Goal: Transaction & Acquisition: Purchase product/service

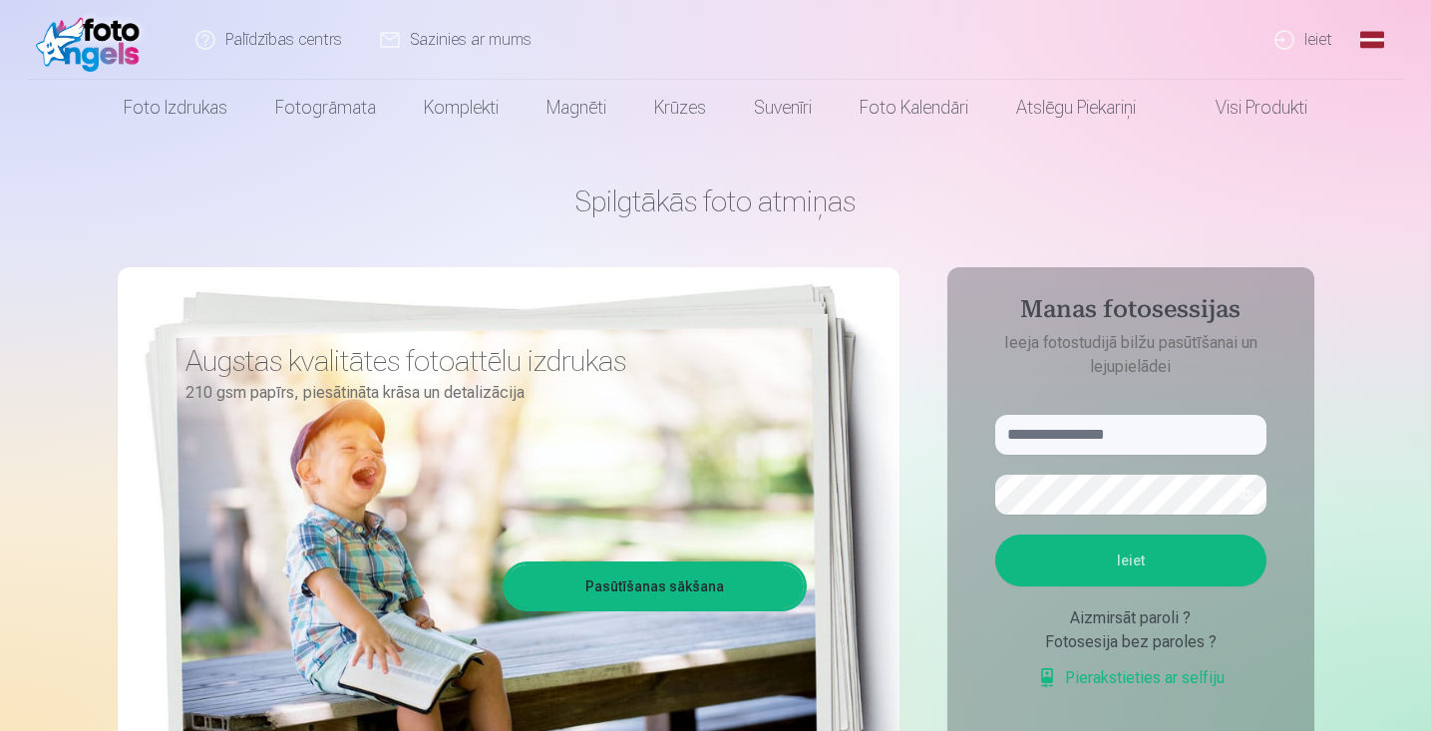
click at [1306, 49] on link "Ieiet" at bounding box center [1305, 40] width 96 height 80
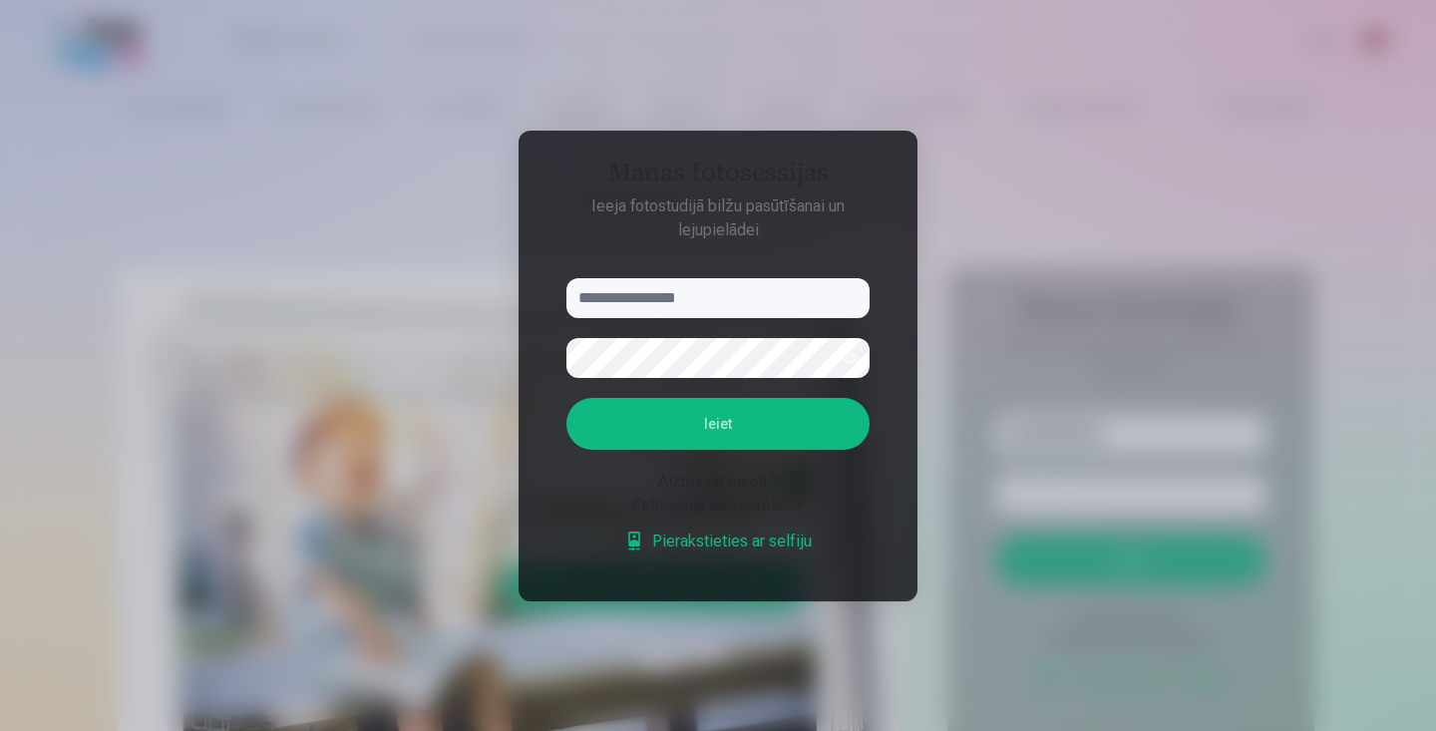
click at [687, 298] on input "text" at bounding box center [718, 298] width 303 height 40
click at [676, 289] on input "****" at bounding box center [718, 298] width 303 height 40
type input "**********"
click at [798, 428] on button "Ieiet" at bounding box center [718, 424] width 303 height 52
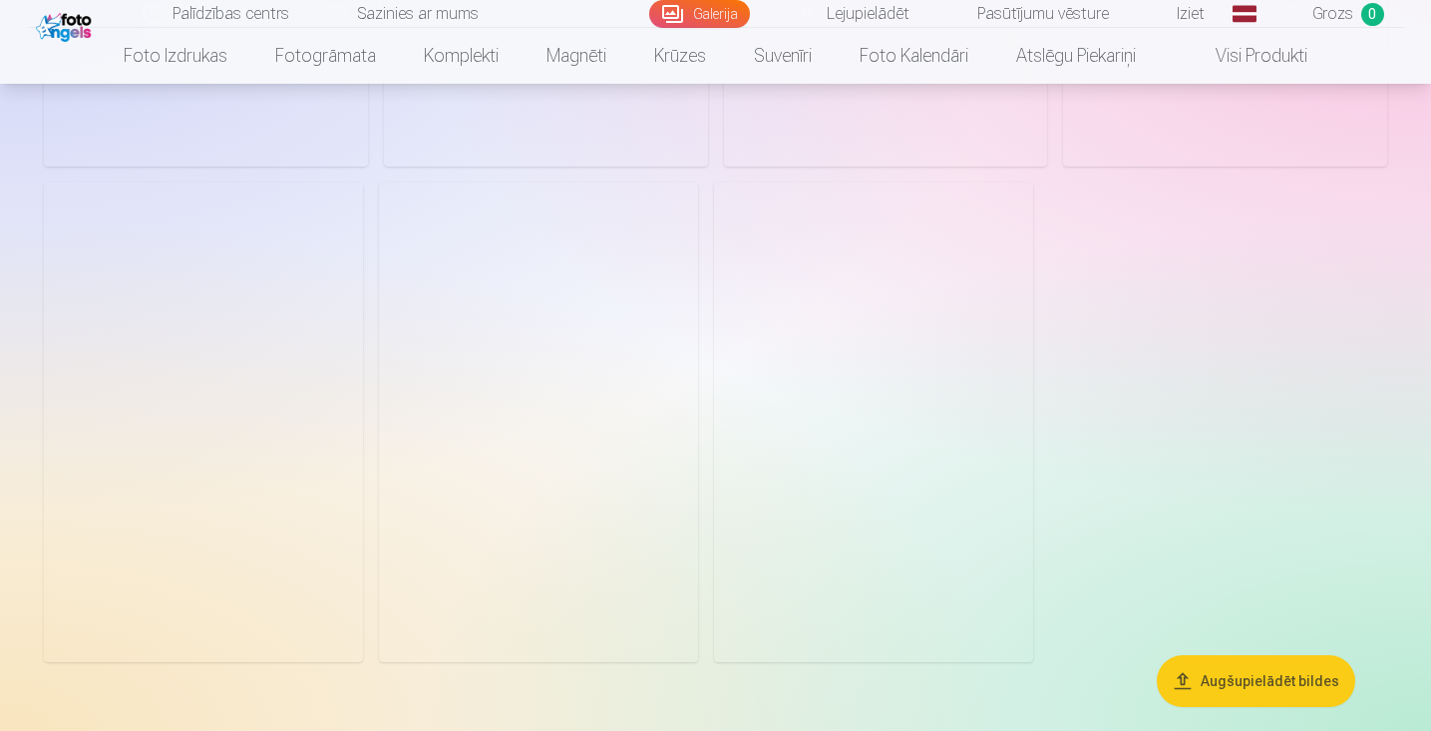
scroll to position [2811, 0]
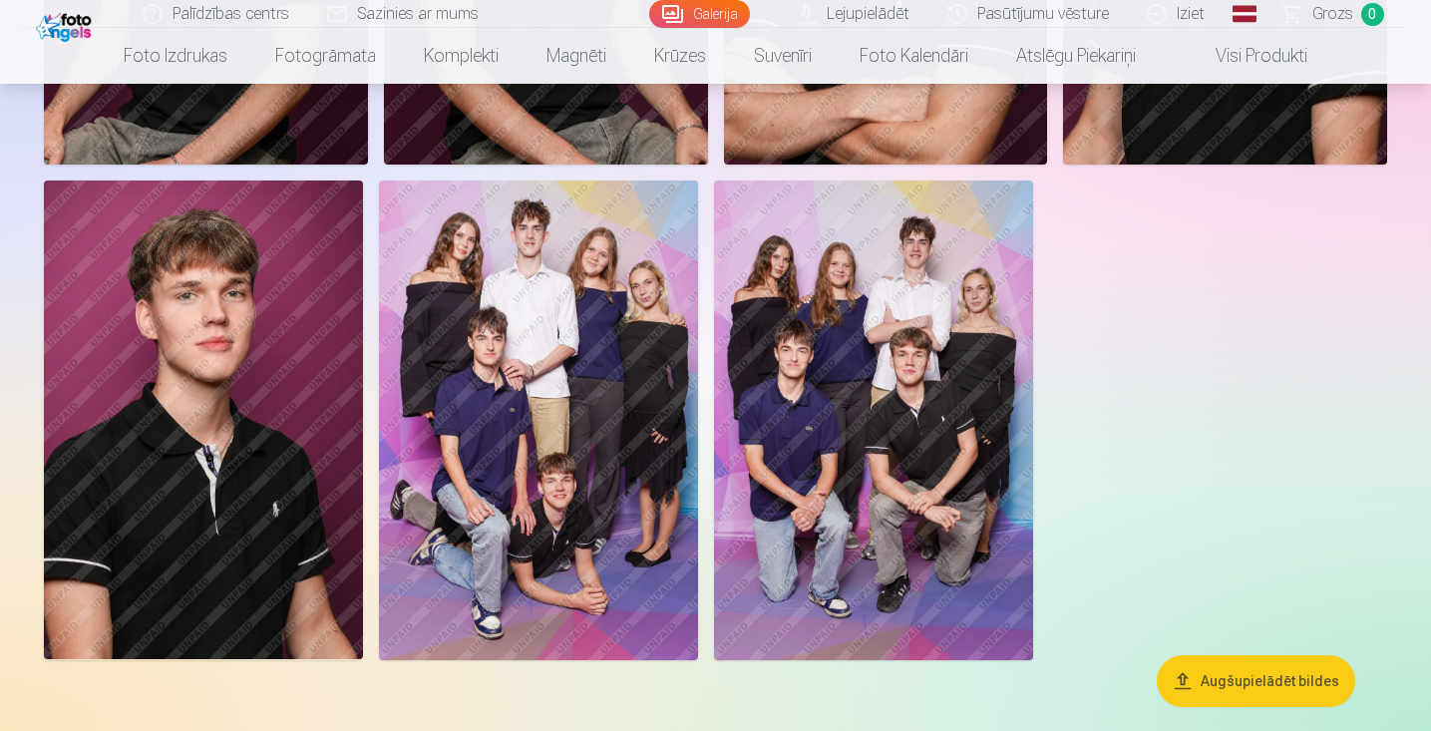
click at [855, 409] on img at bounding box center [873, 420] width 319 height 479
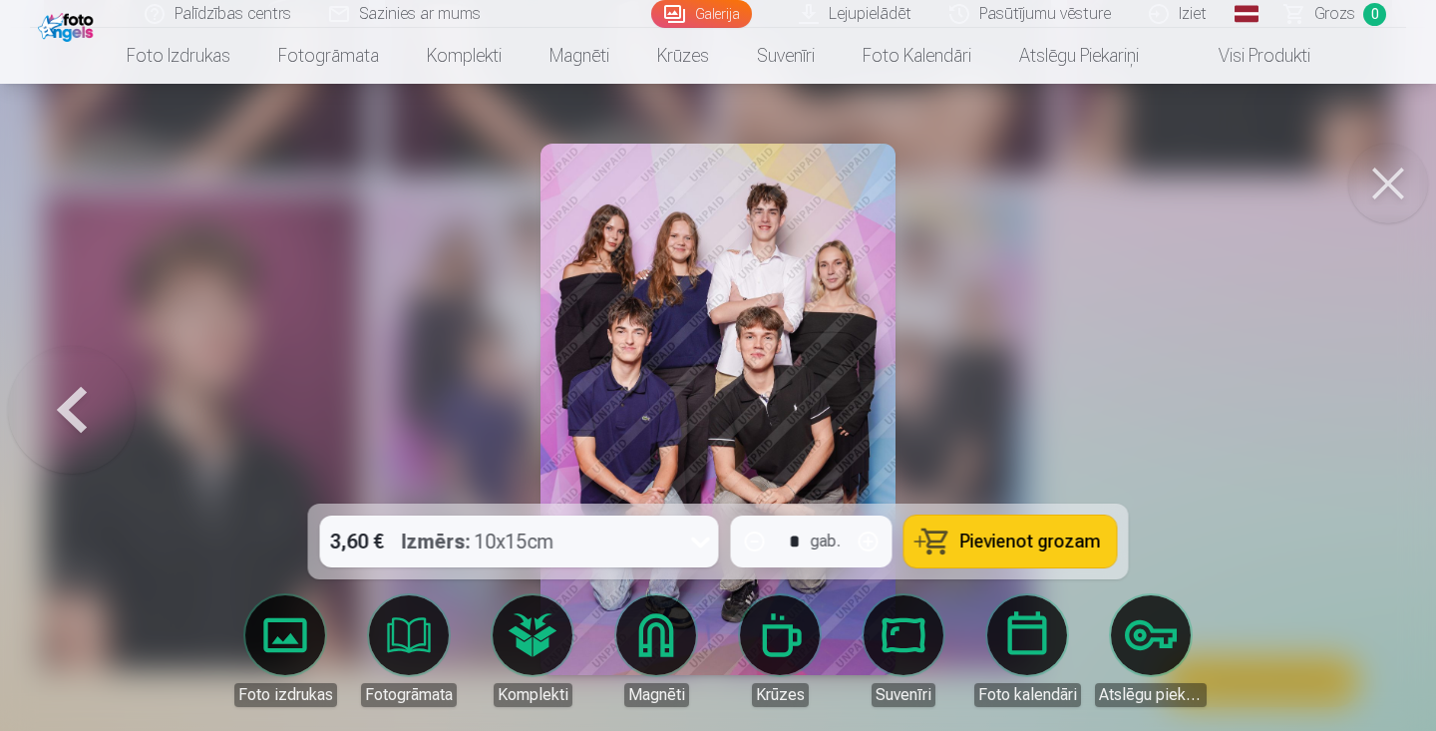
click at [1398, 156] on button at bounding box center [1389, 184] width 80 height 80
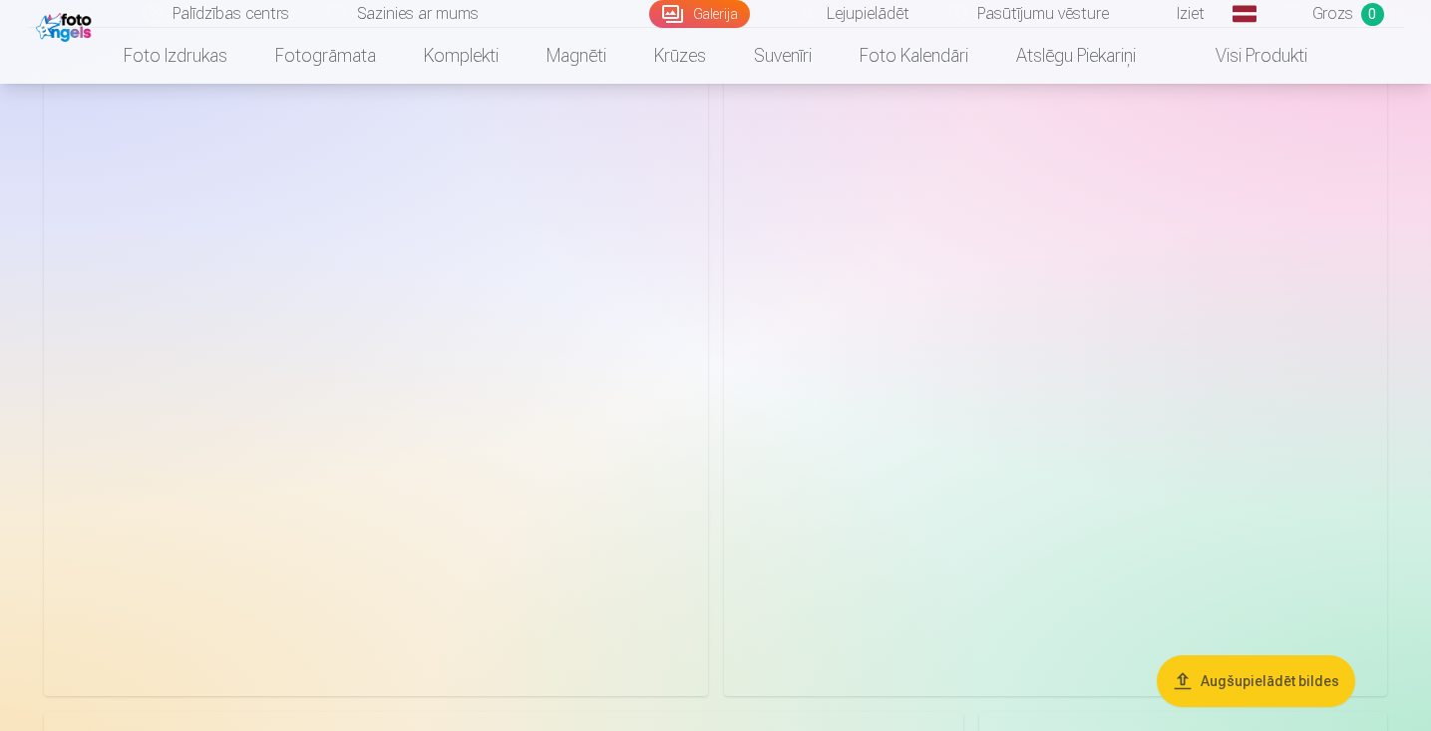
scroll to position [1179, 0]
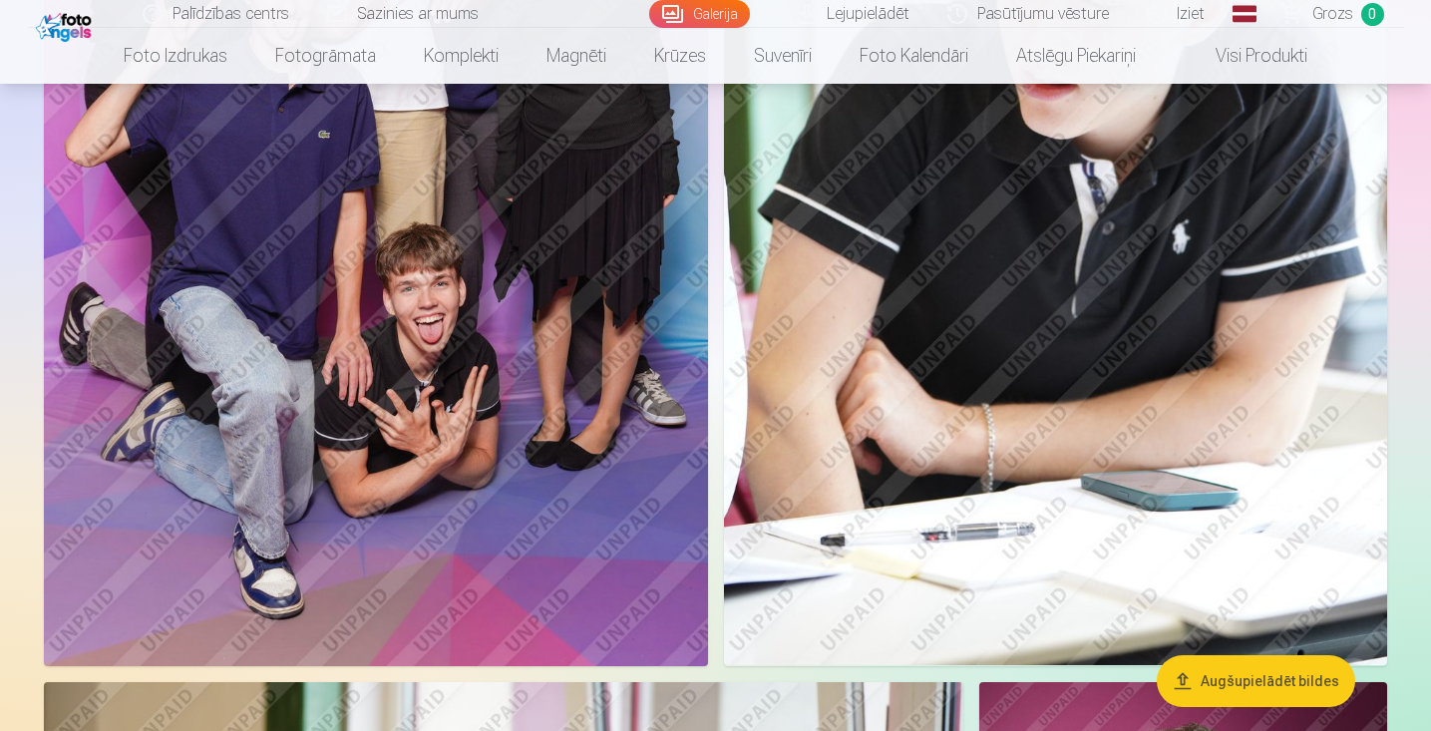
click at [365, 336] on img at bounding box center [376, 168] width 664 height 997
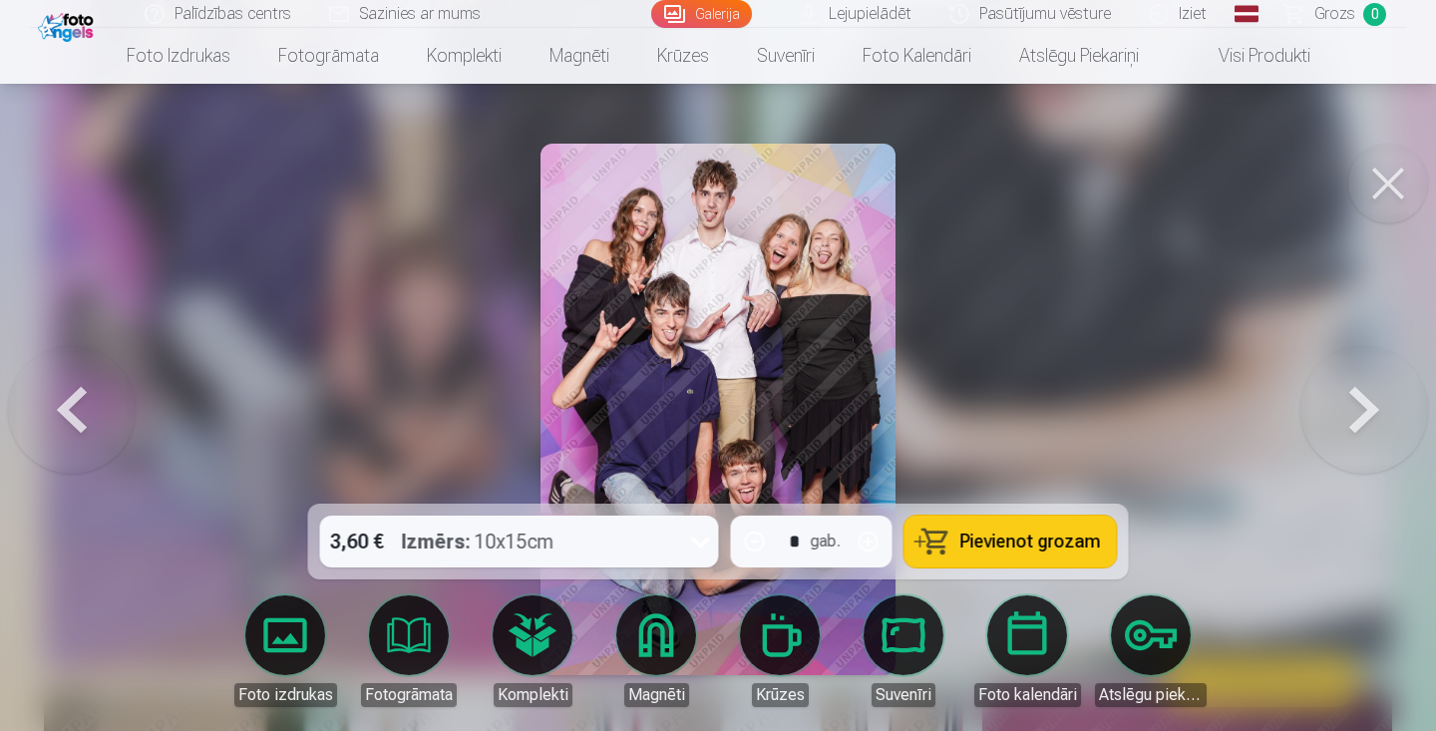
click at [1381, 190] on button at bounding box center [1389, 184] width 80 height 80
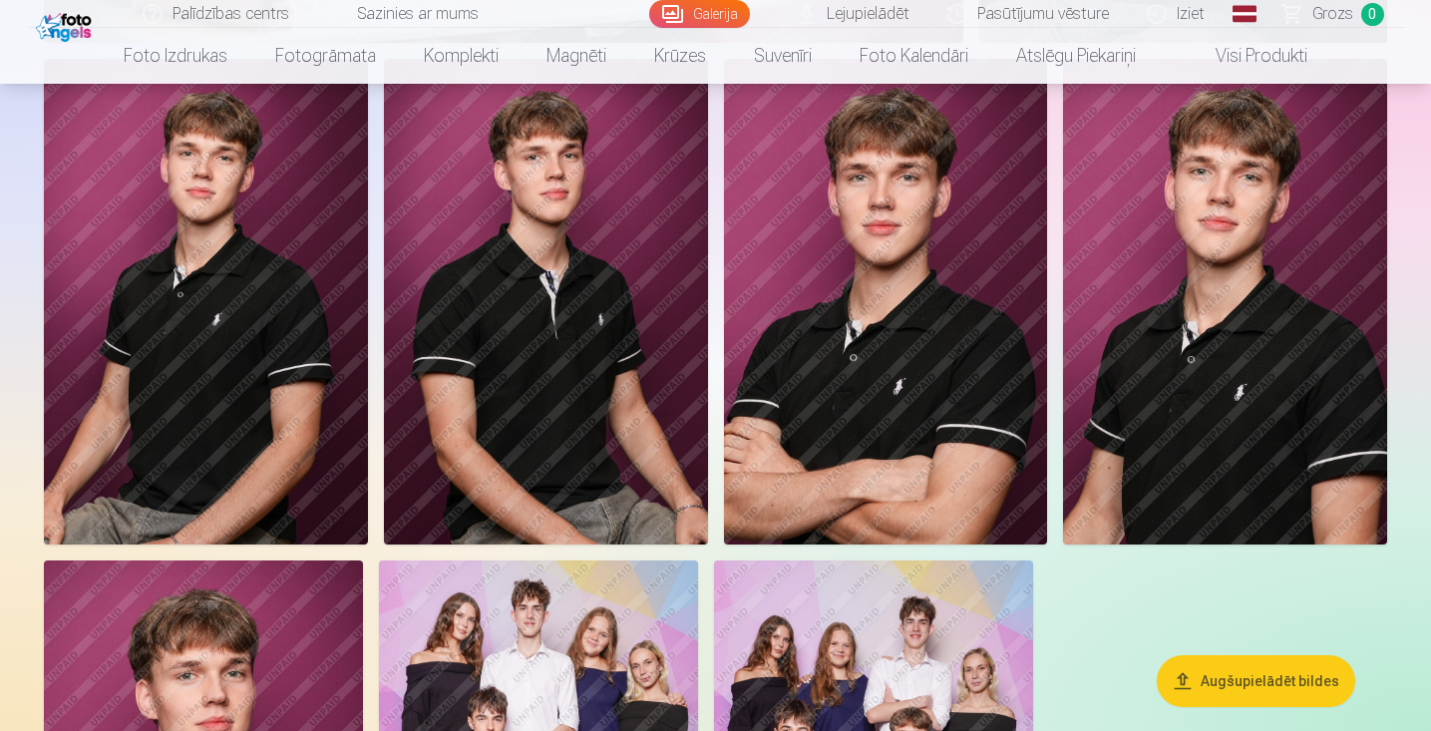
scroll to position [2435, 0]
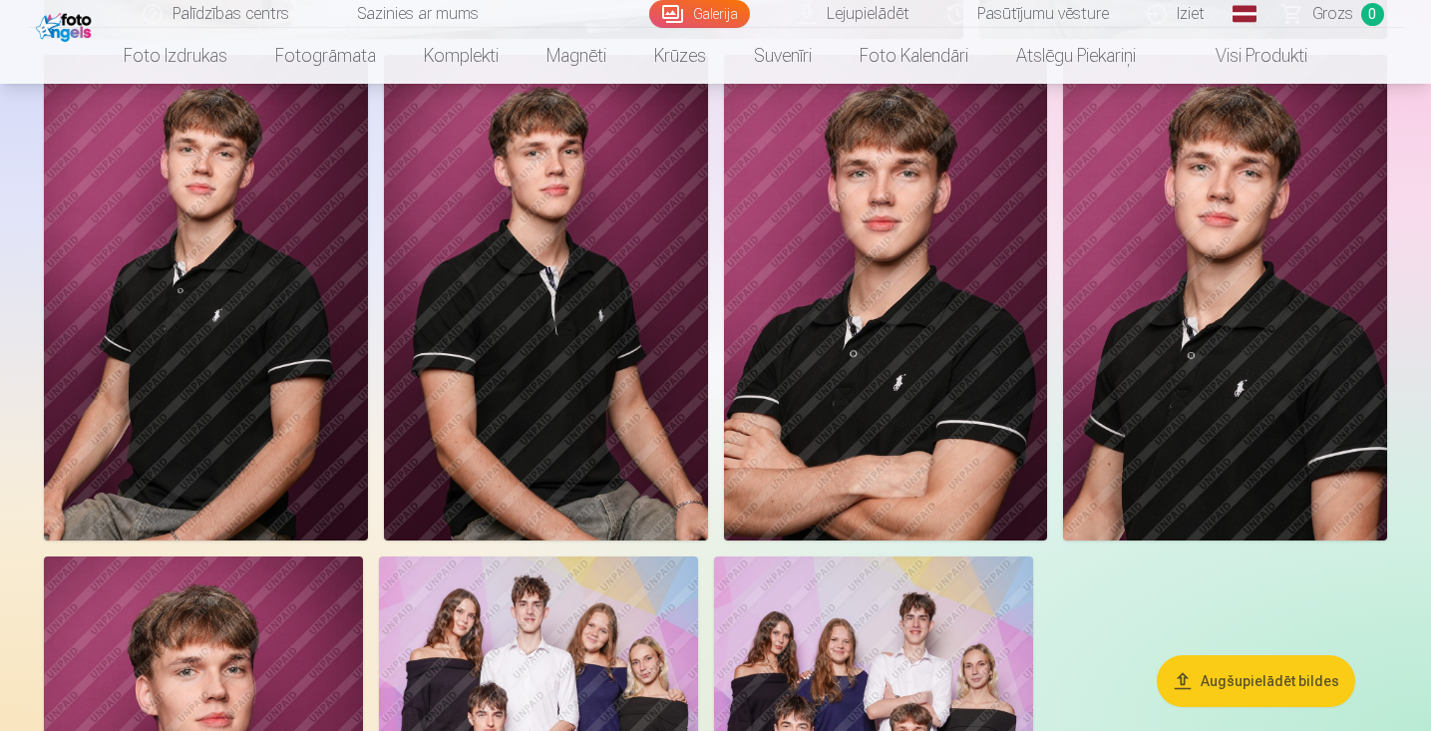
click at [1199, 243] on img at bounding box center [1225, 298] width 324 height 486
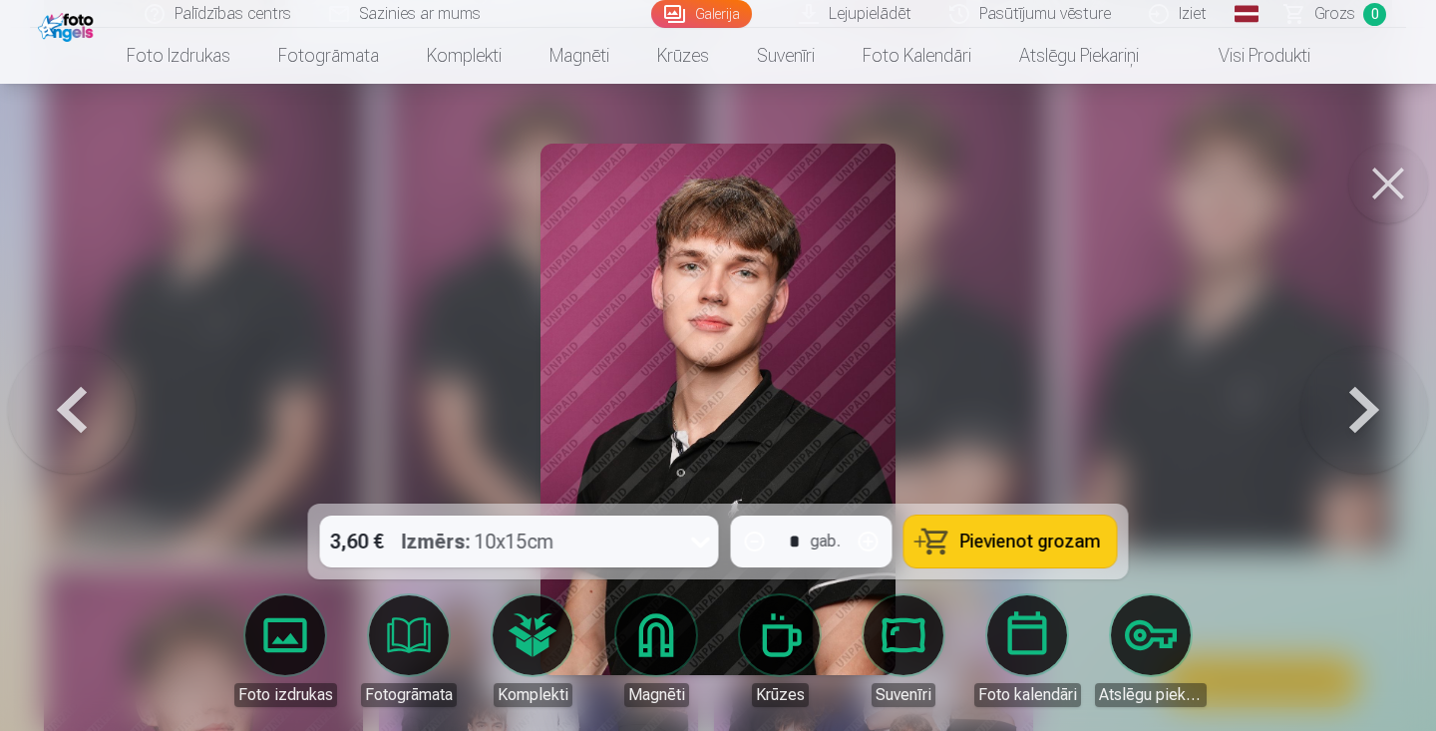
click at [1392, 194] on button at bounding box center [1389, 184] width 80 height 80
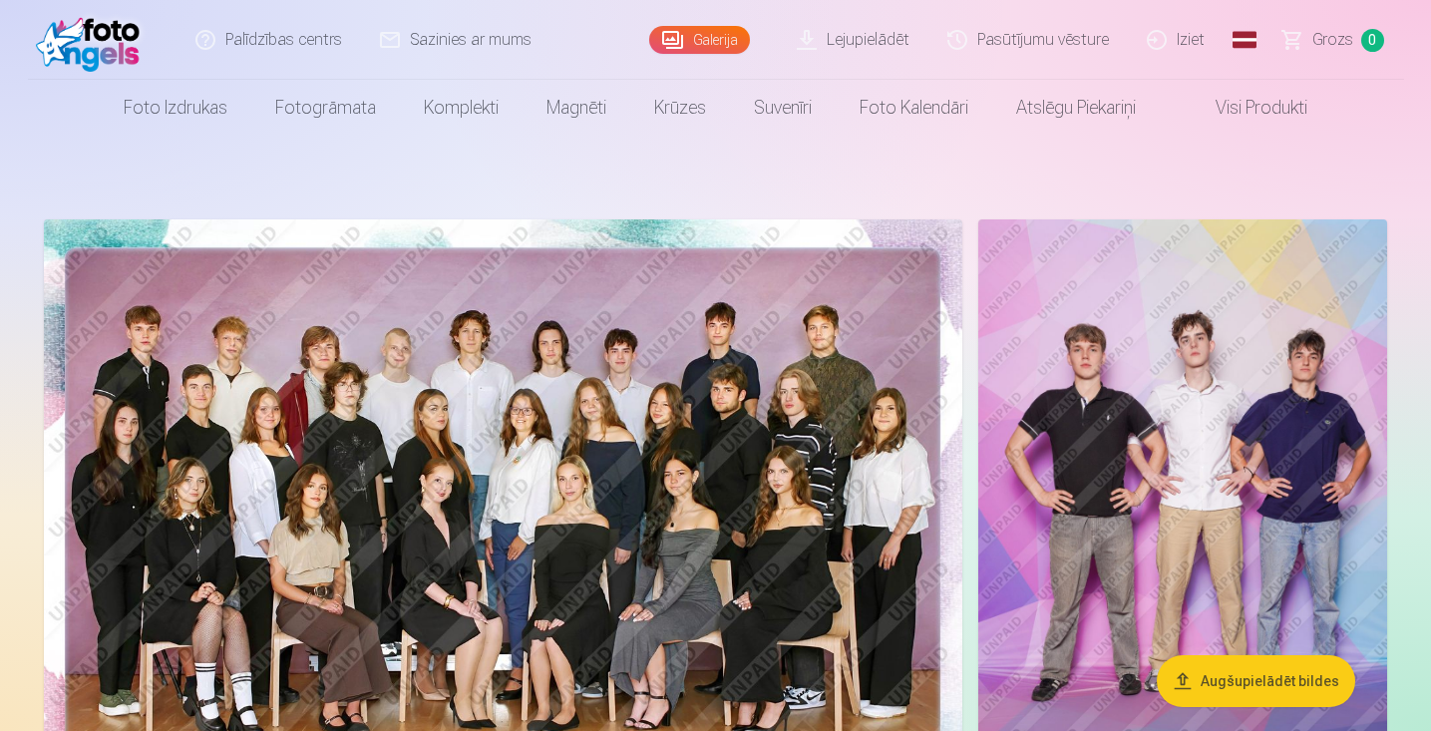
click at [179, 330] on img at bounding box center [503, 525] width 919 height 613
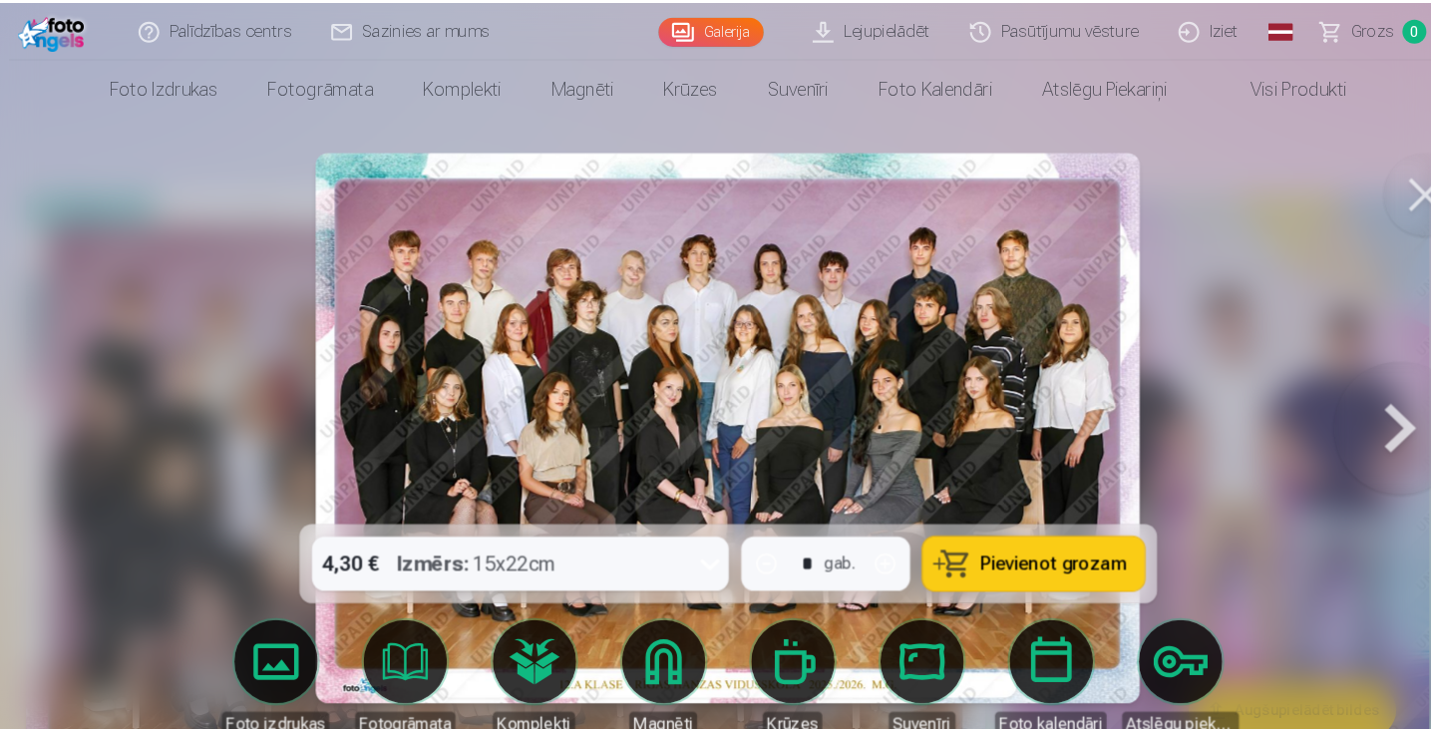
scroll to position [25, 0]
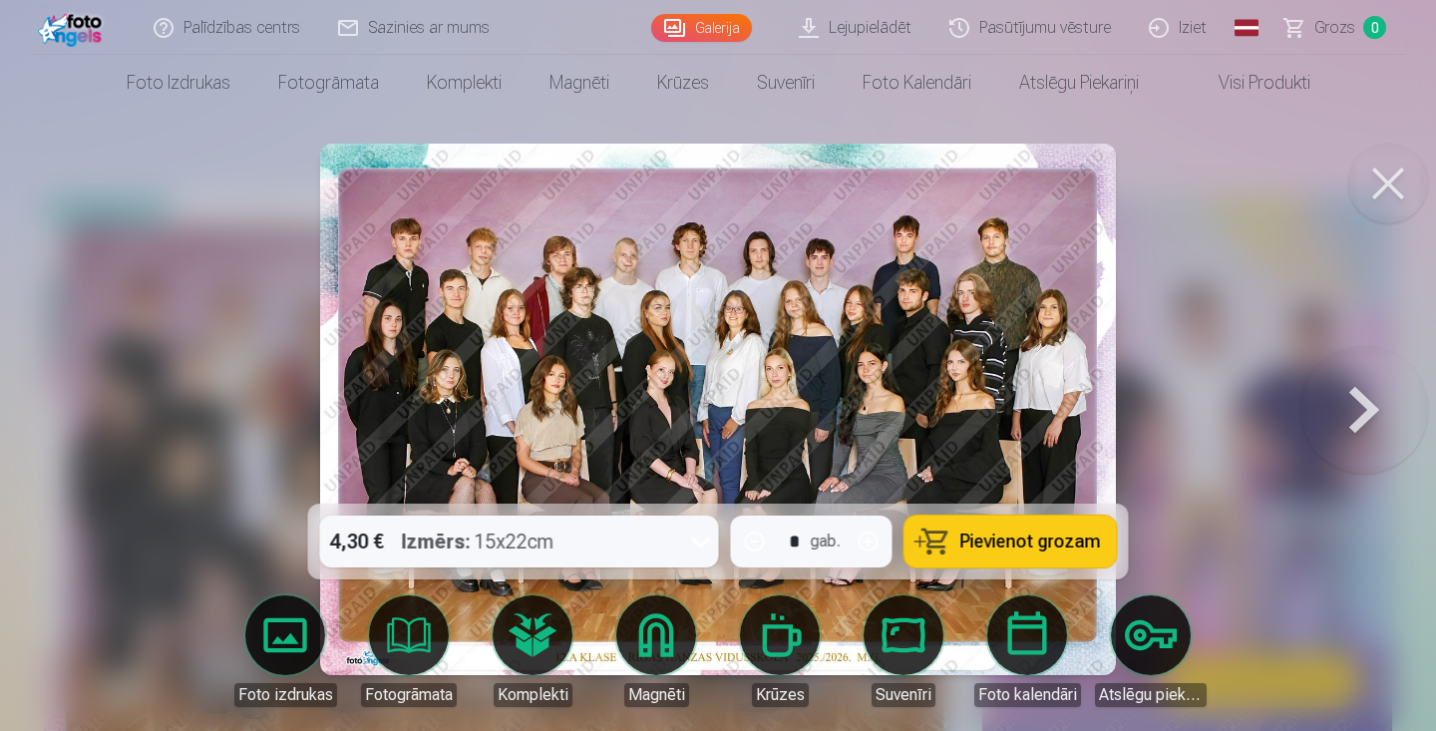
click at [1393, 201] on button at bounding box center [1389, 184] width 80 height 80
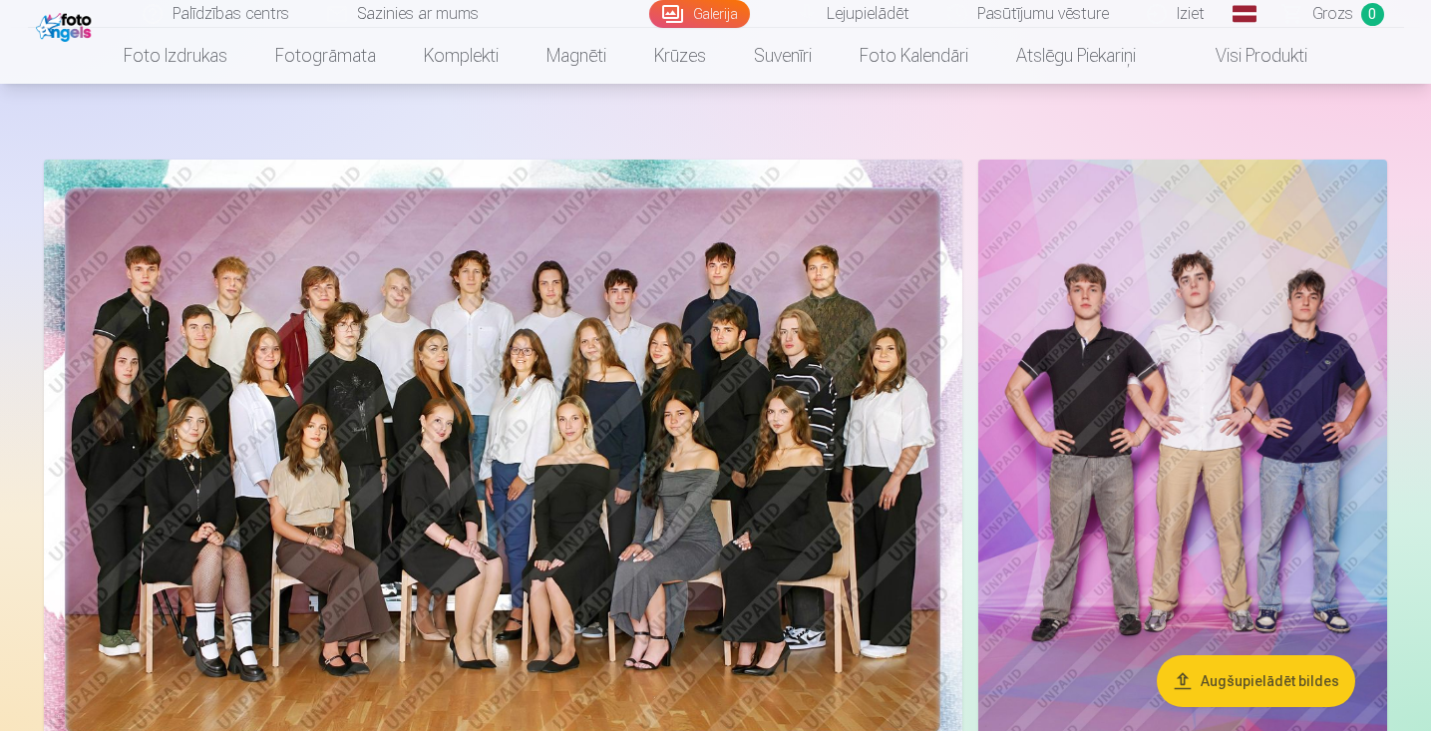
scroll to position [65, 0]
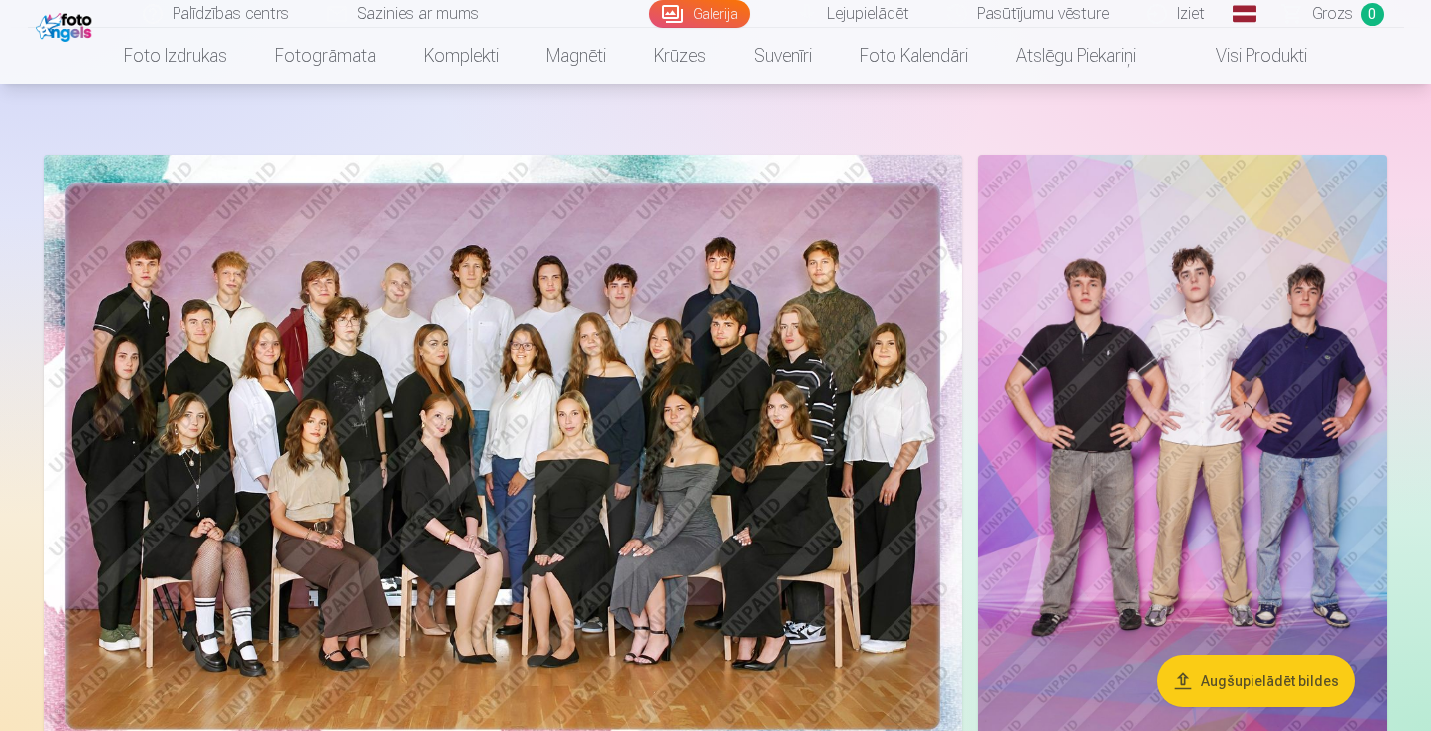
click at [1103, 293] on img at bounding box center [1183, 461] width 409 height 613
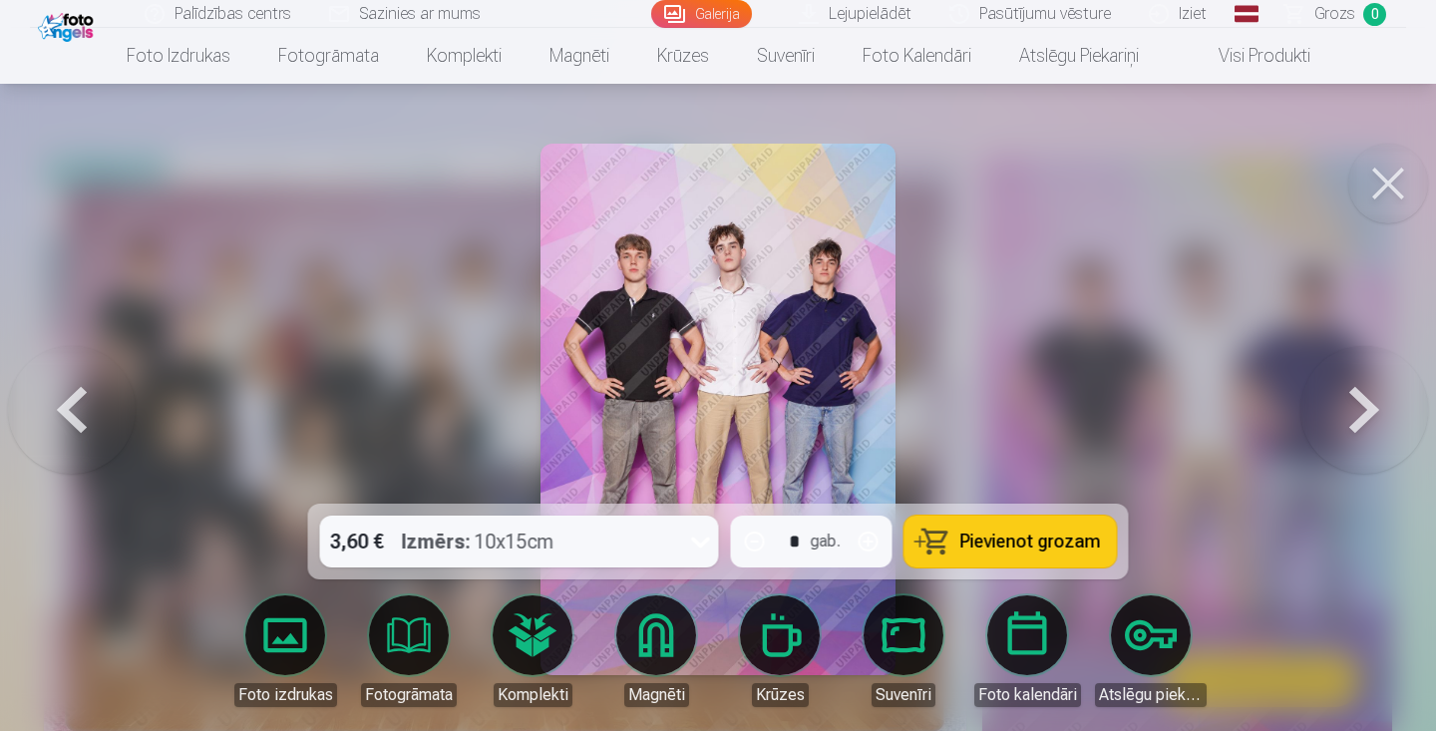
click at [1363, 202] on button at bounding box center [1389, 184] width 80 height 80
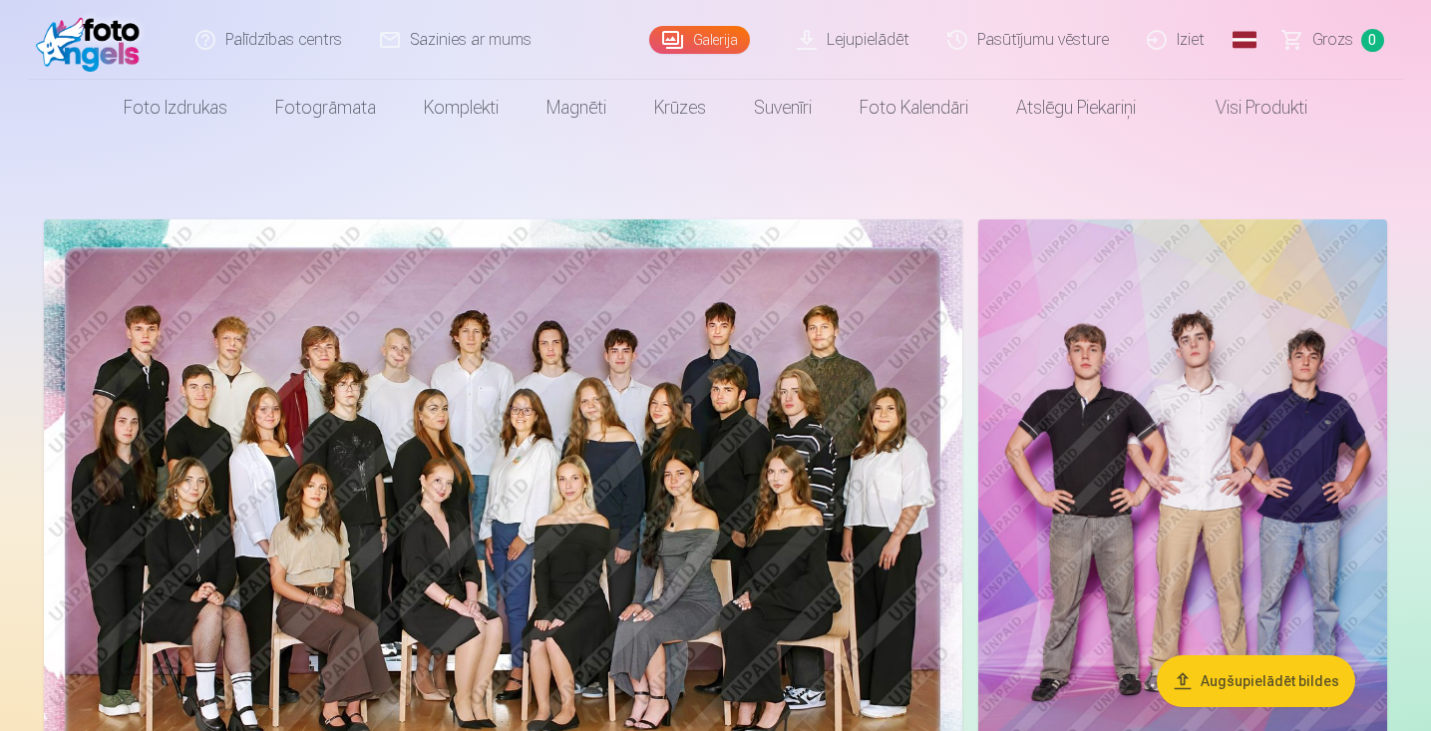
click at [602, 403] on img at bounding box center [503, 525] width 919 height 613
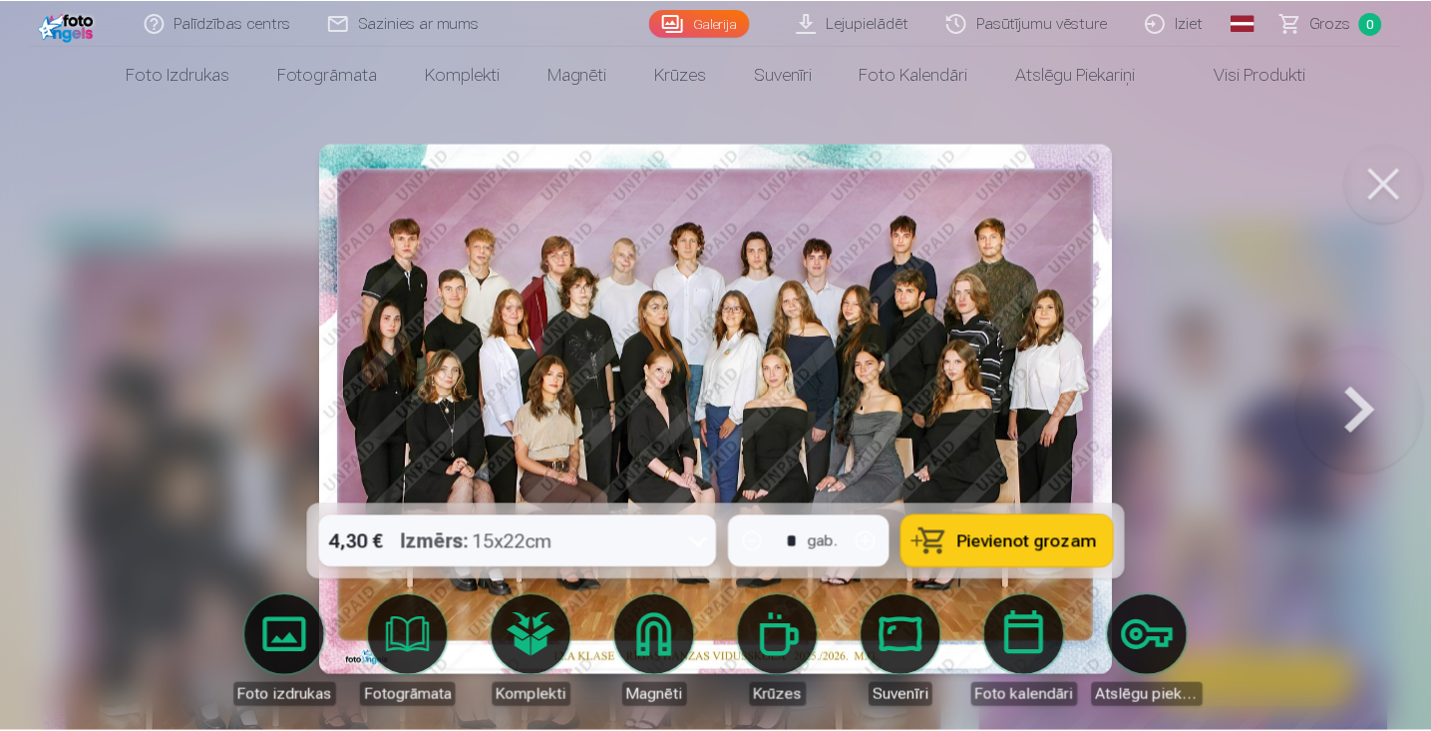
scroll to position [34, 0]
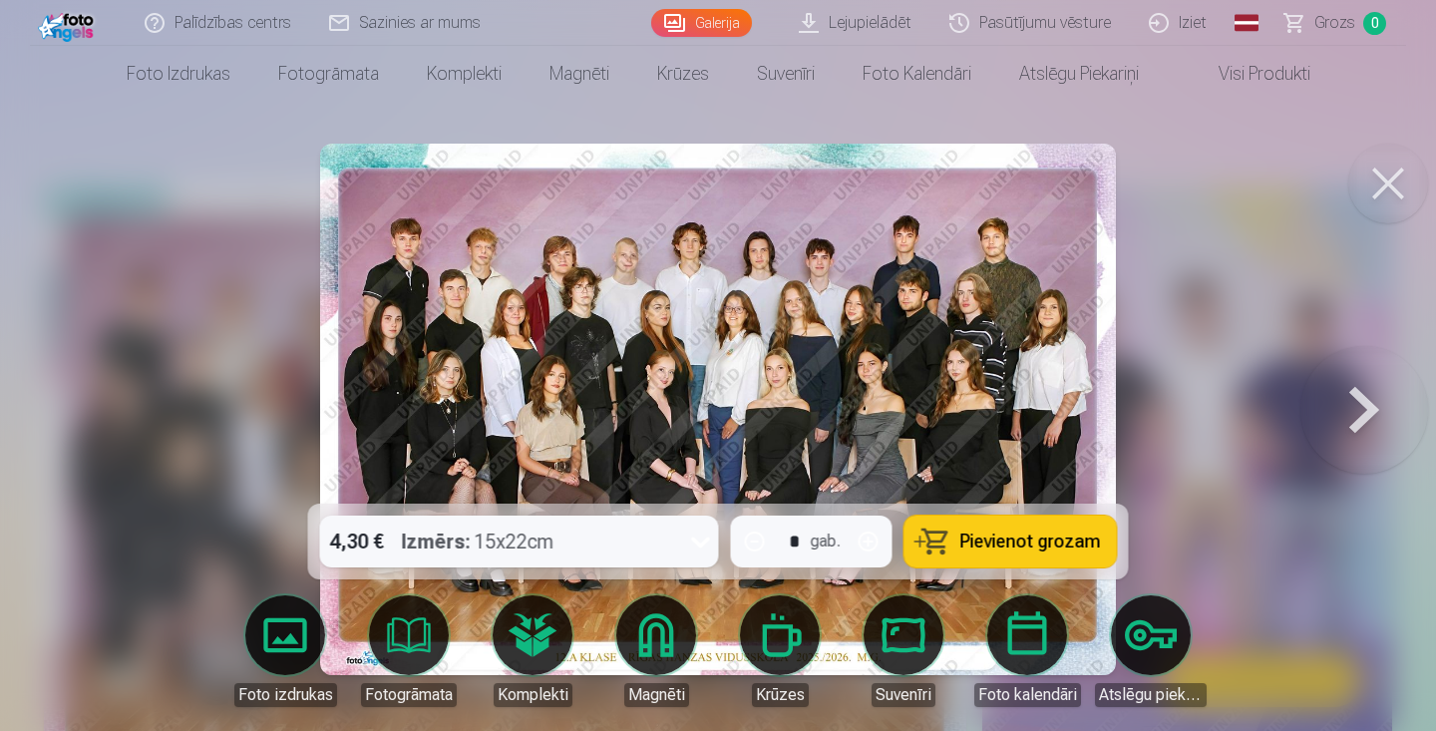
click at [1388, 175] on button at bounding box center [1389, 184] width 80 height 80
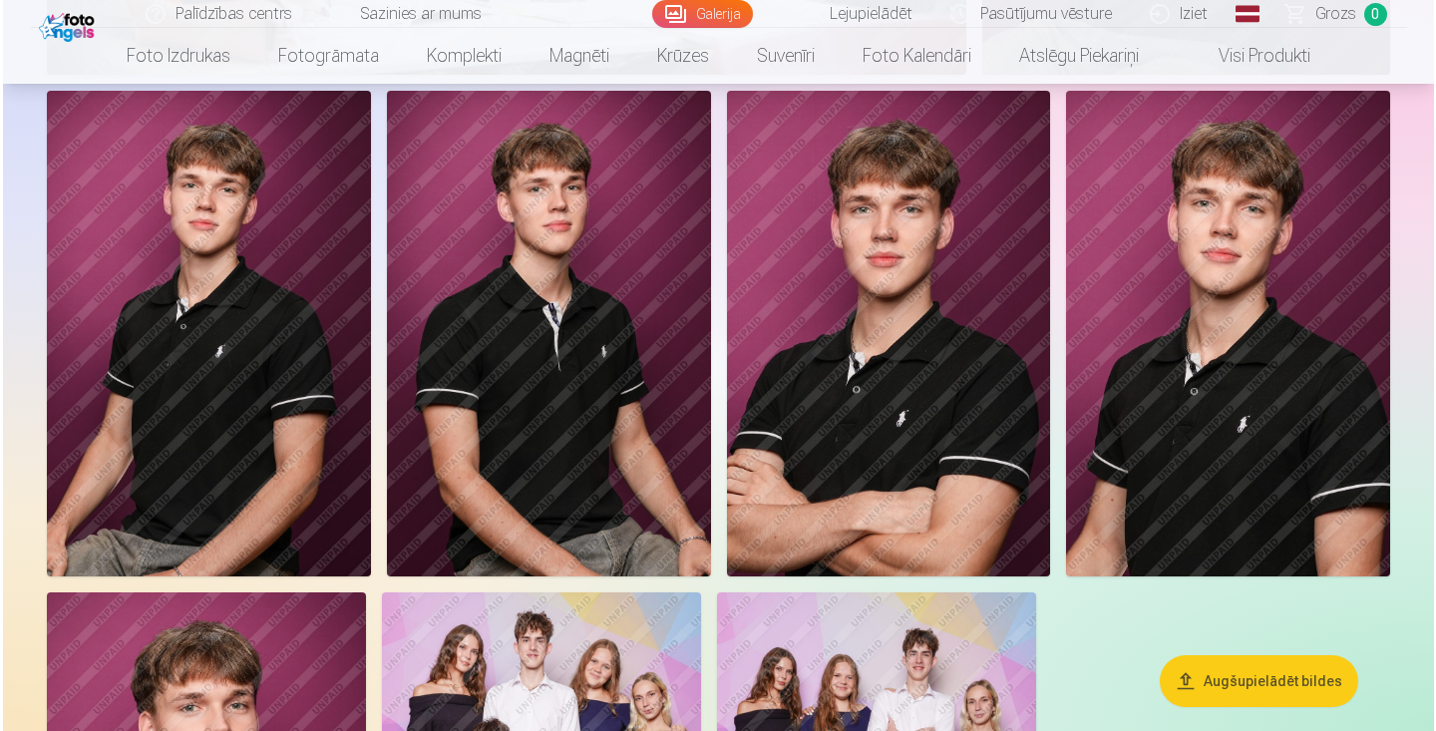
scroll to position [2388, 0]
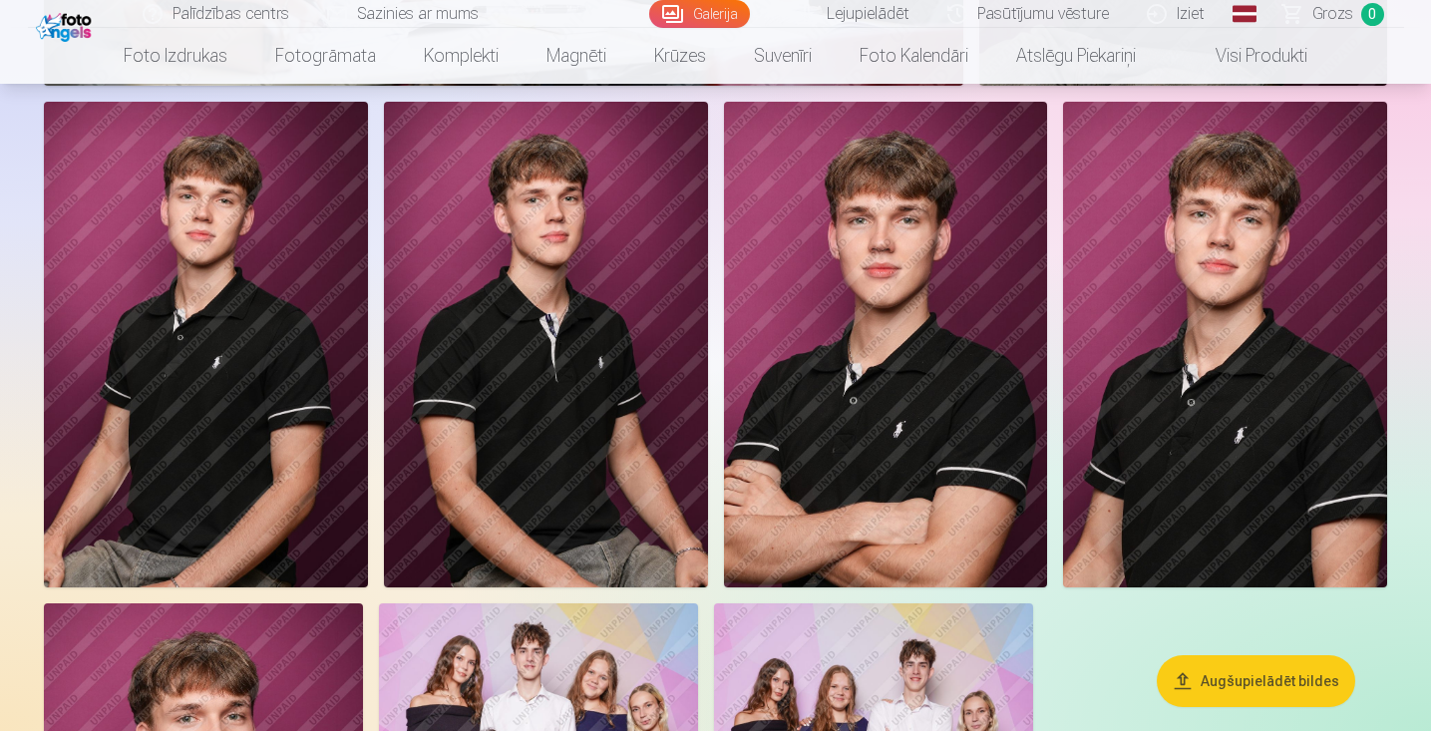
click at [1229, 224] on img at bounding box center [1225, 345] width 324 height 486
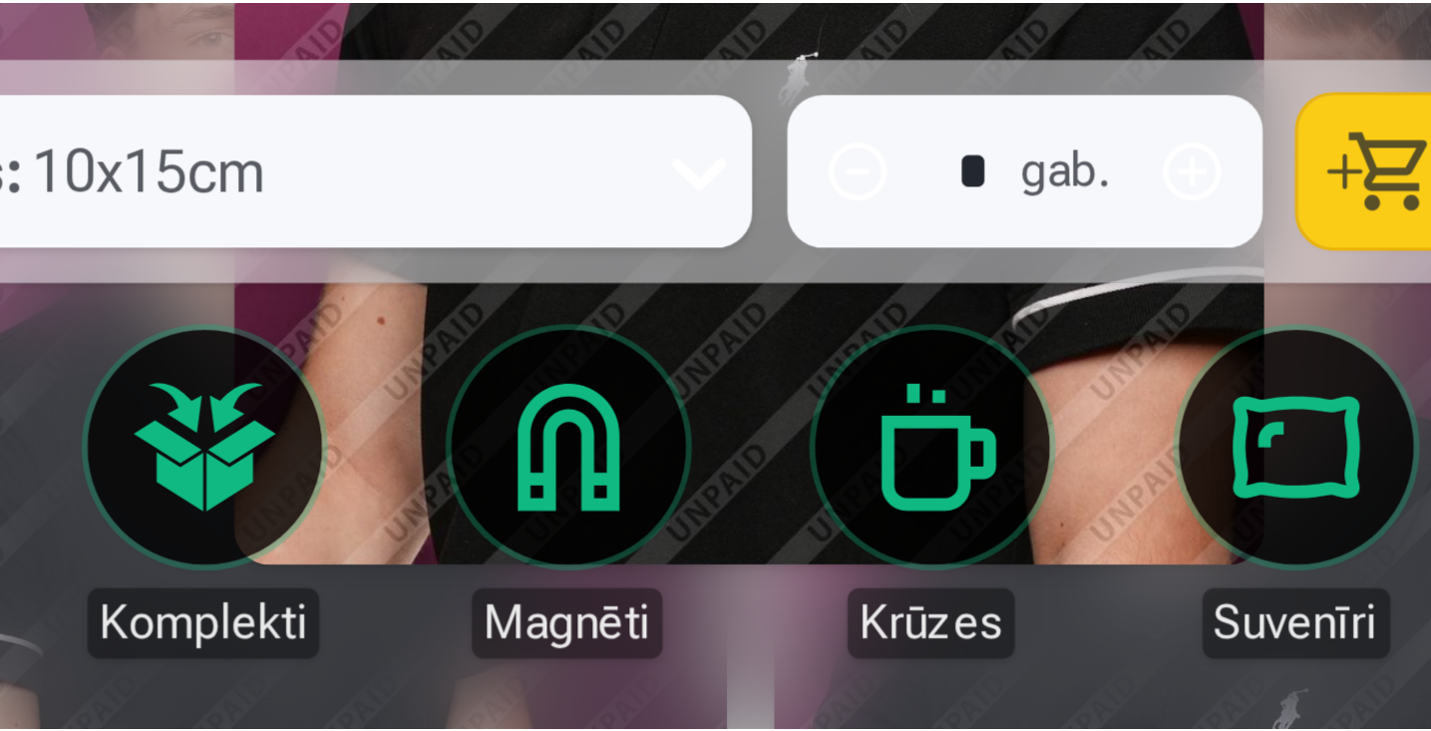
scroll to position [2388, 0]
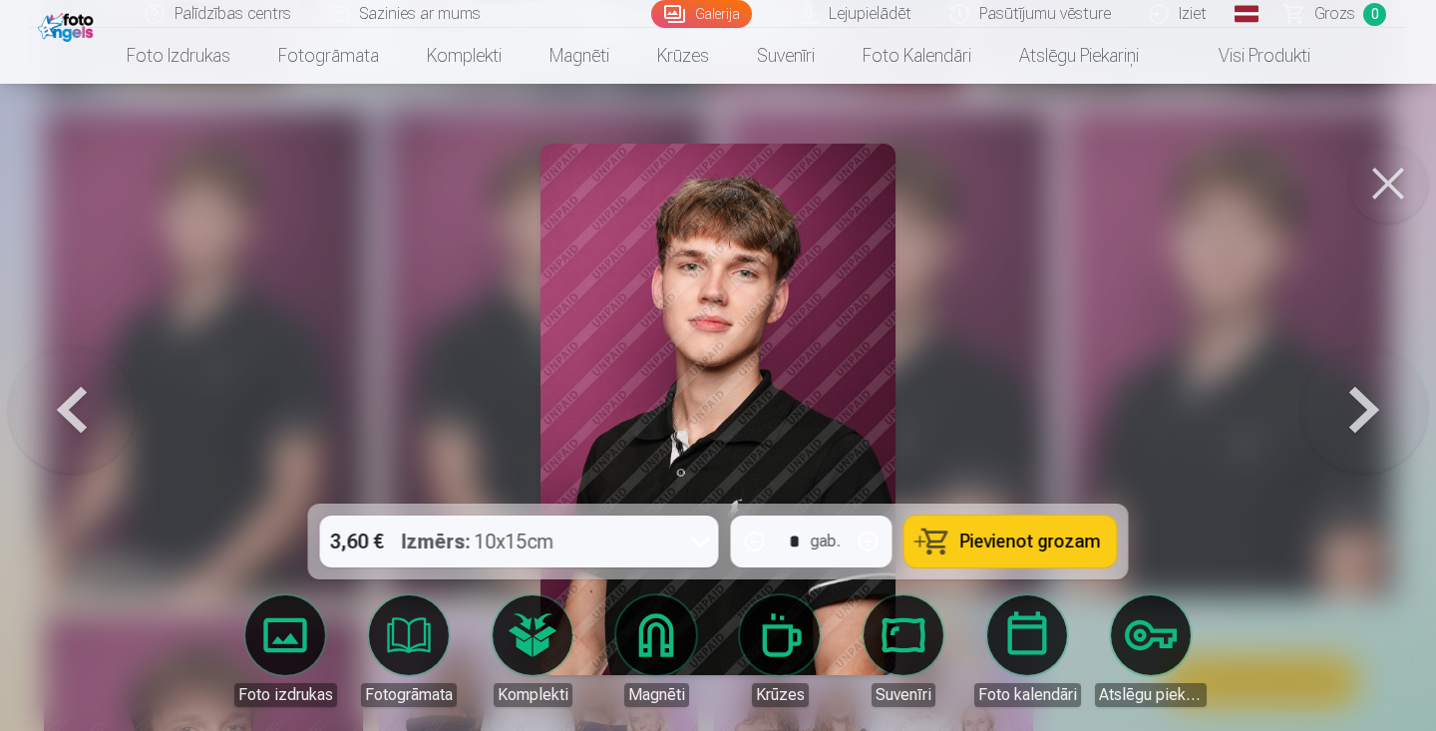
click at [1382, 202] on button at bounding box center [1389, 184] width 80 height 80
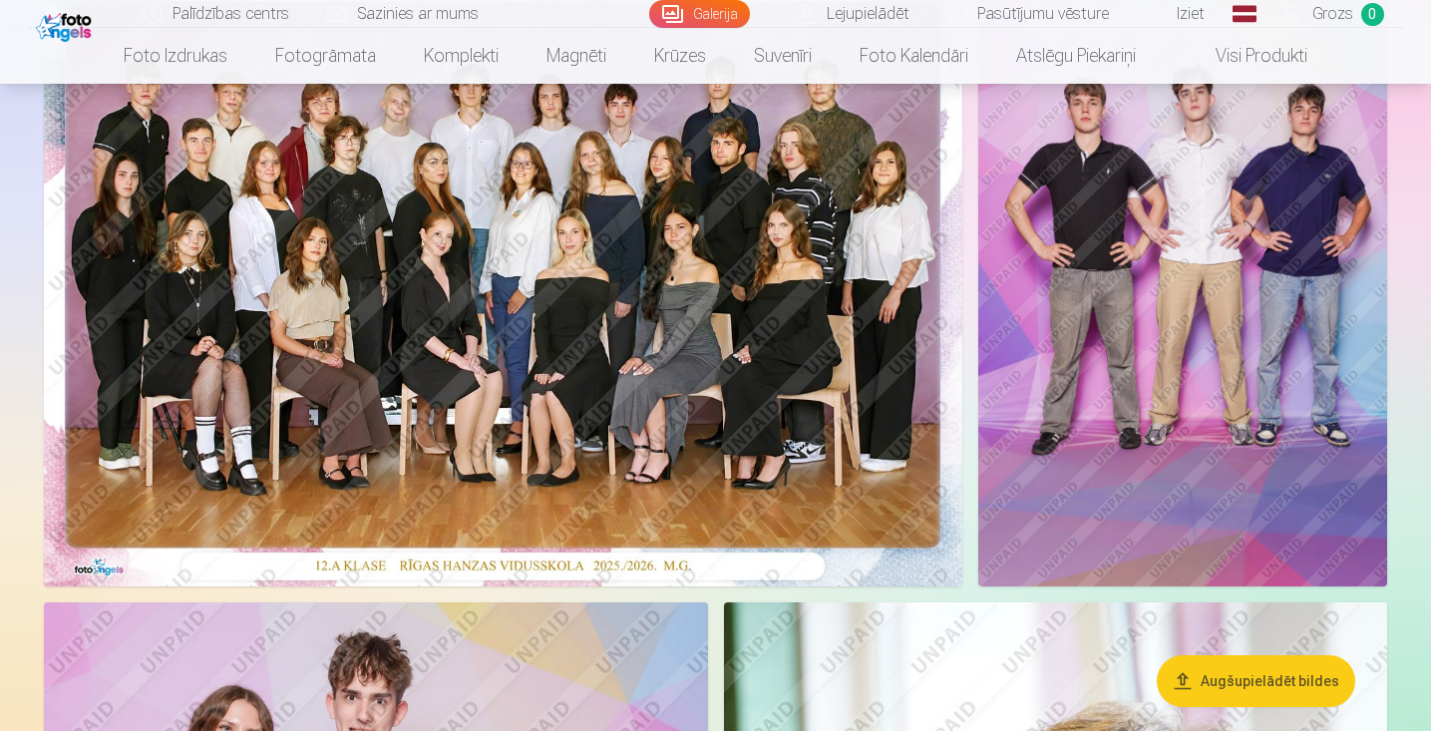
scroll to position [248, 0]
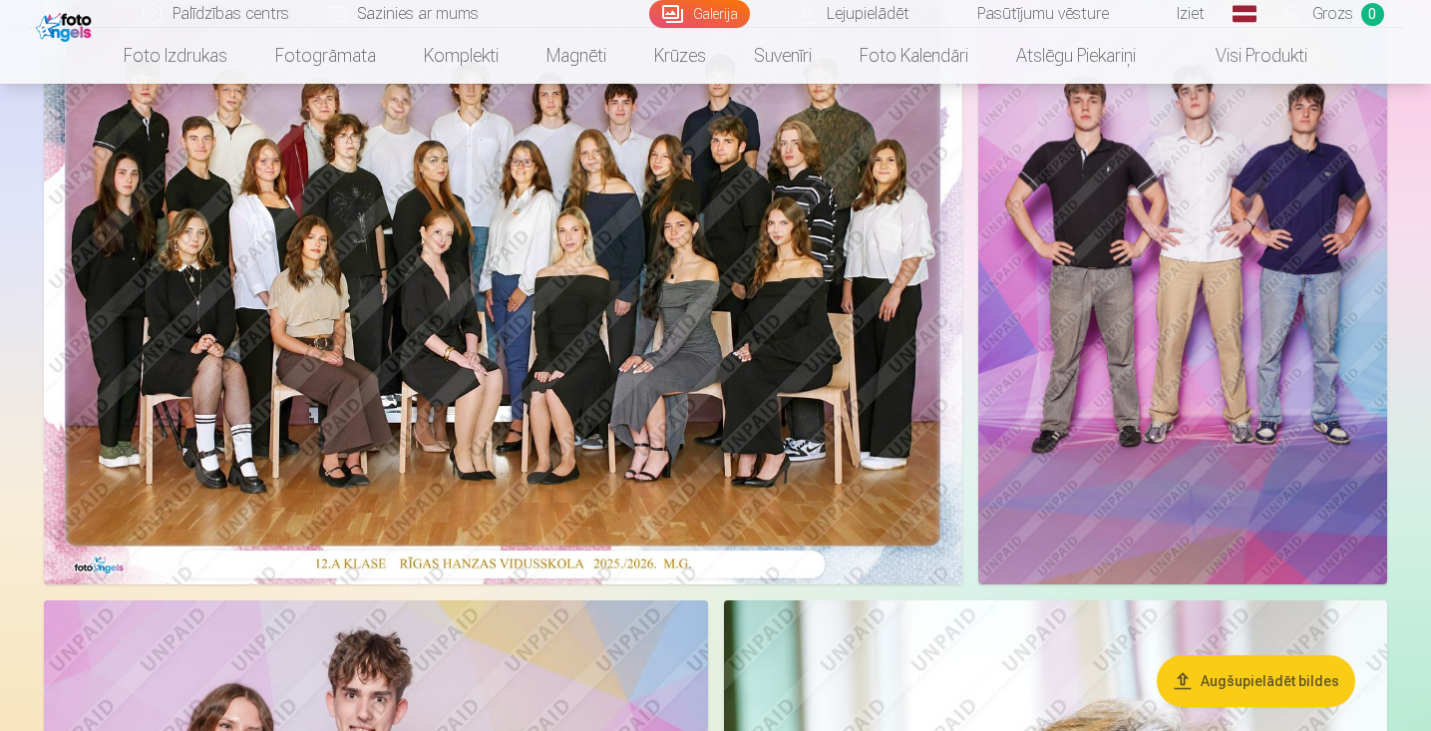
click at [522, 344] on img at bounding box center [503, 277] width 919 height 613
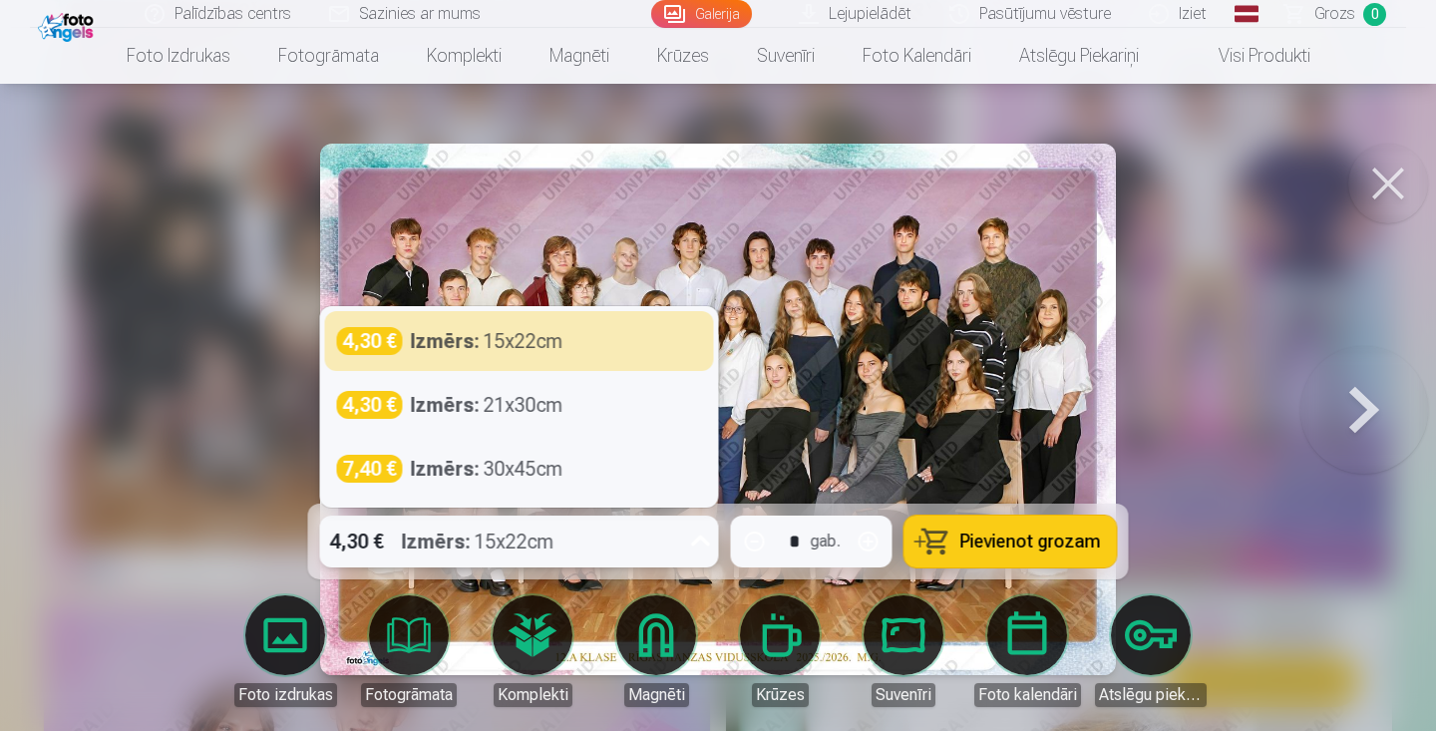
click at [646, 540] on div "4,30 € Izmērs : 15x22cm" at bounding box center [500, 542] width 361 height 52
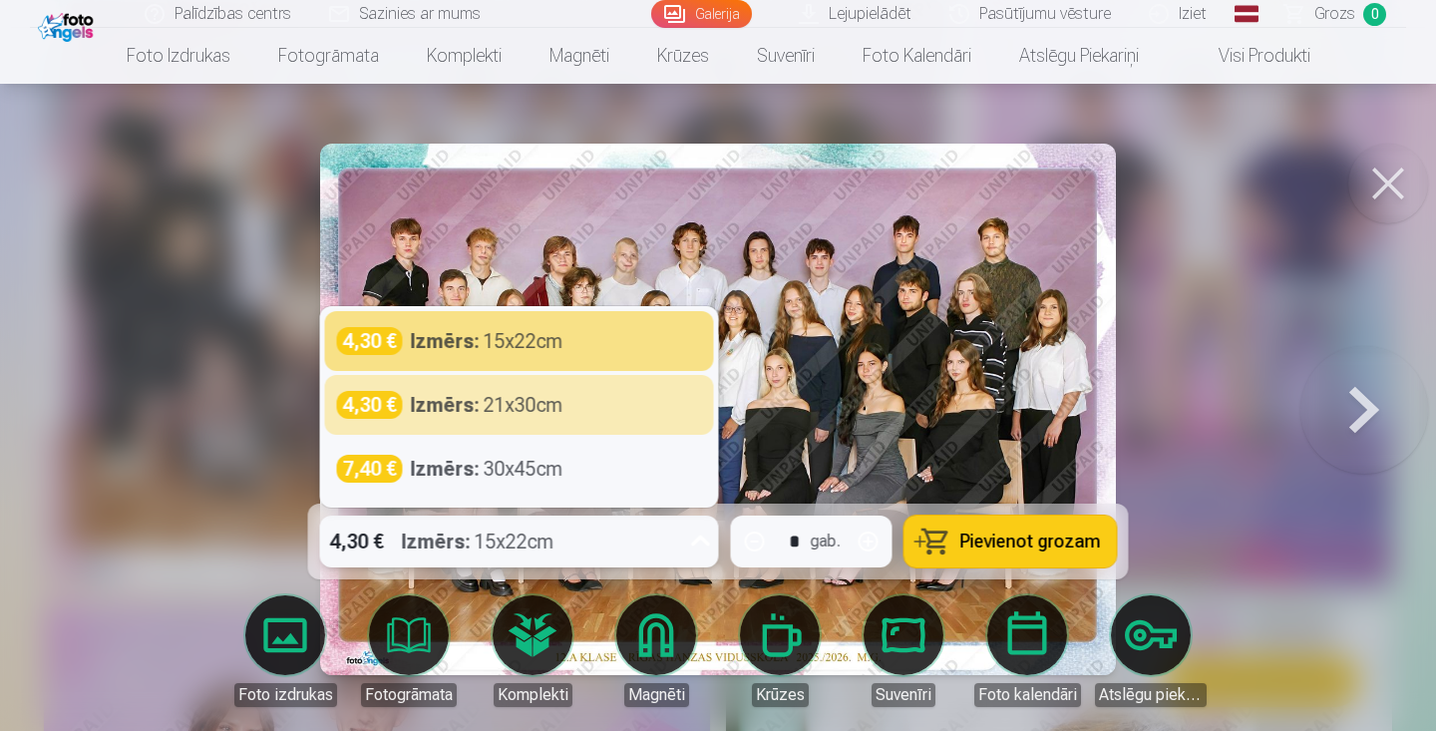
click at [1017, 380] on img at bounding box center [718, 410] width 797 height 532
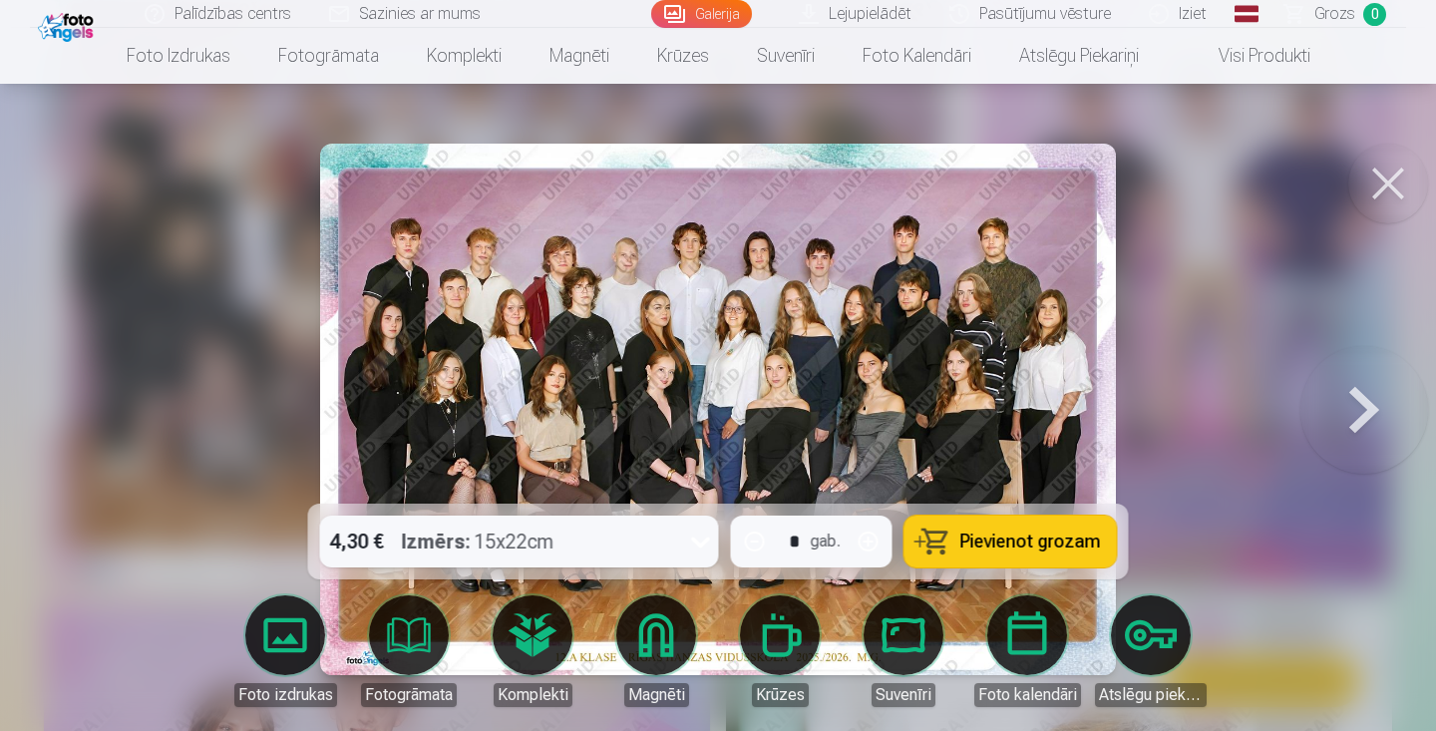
click at [640, 551] on div "4,30 € Izmērs : 15x22cm" at bounding box center [500, 542] width 361 height 52
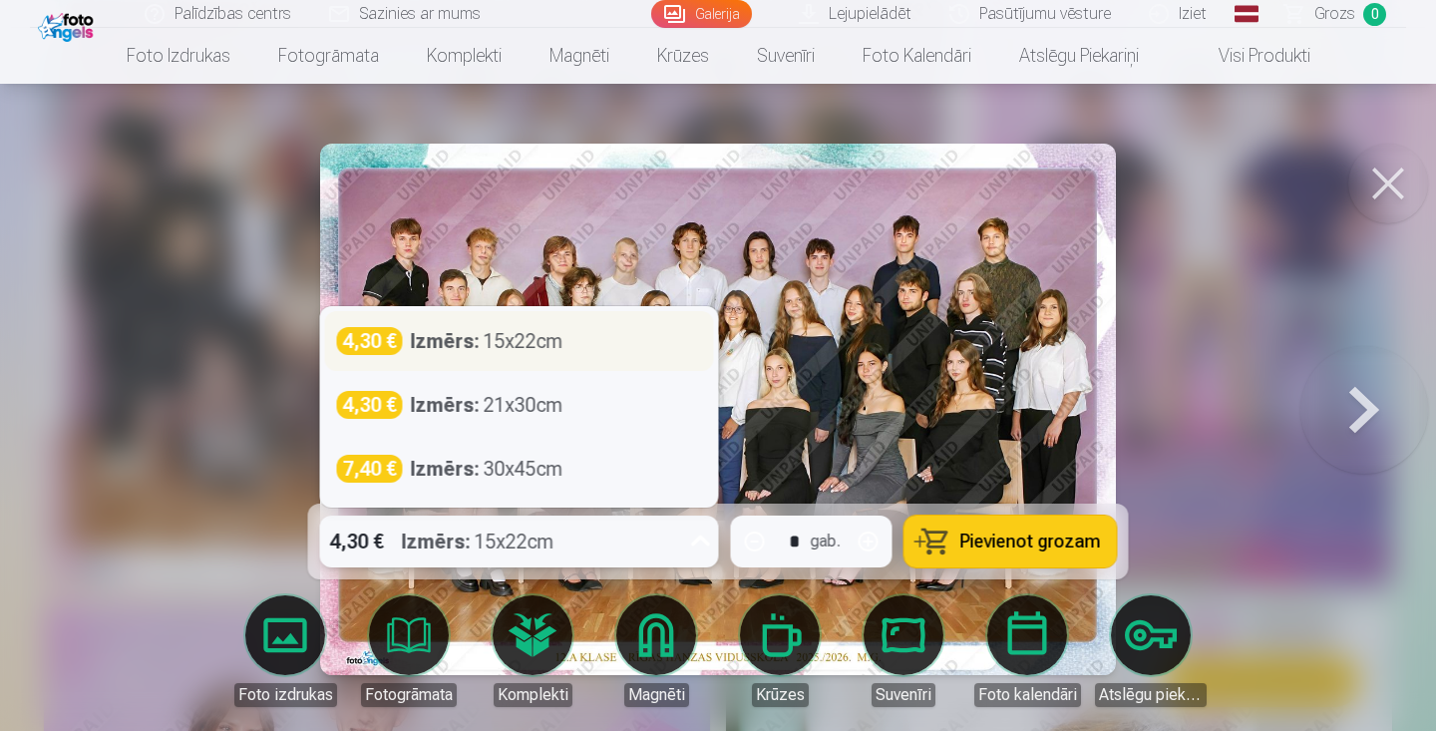
click at [502, 346] on div "Izmērs : 15x22cm" at bounding box center [487, 341] width 153 height 28
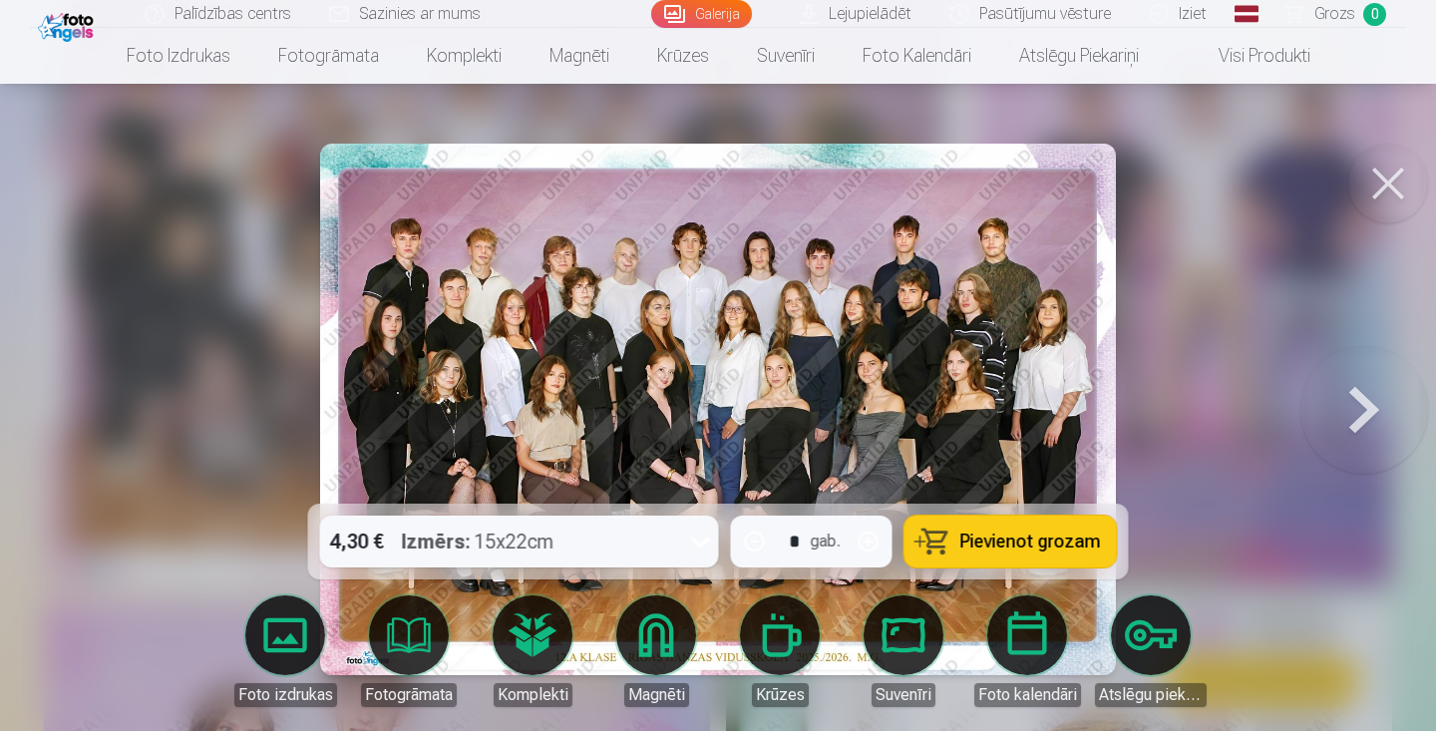
click at [992, 533] on span "Pievienot grozam" at bounding box center [1031, 542] width 141 height 18
click at [1396, 195] on button at bounding box center [1389, 184] width 80 height 80
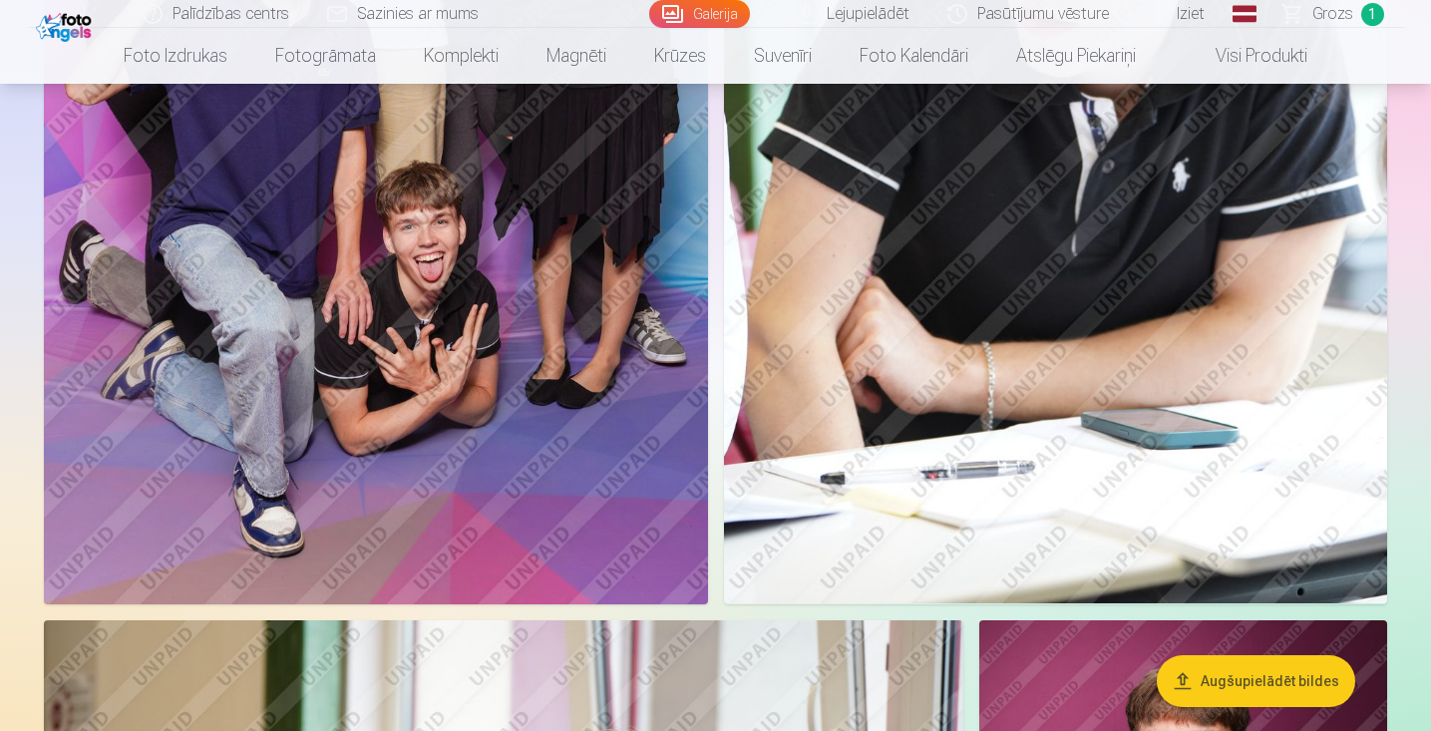
scroll to position [1206, 0]
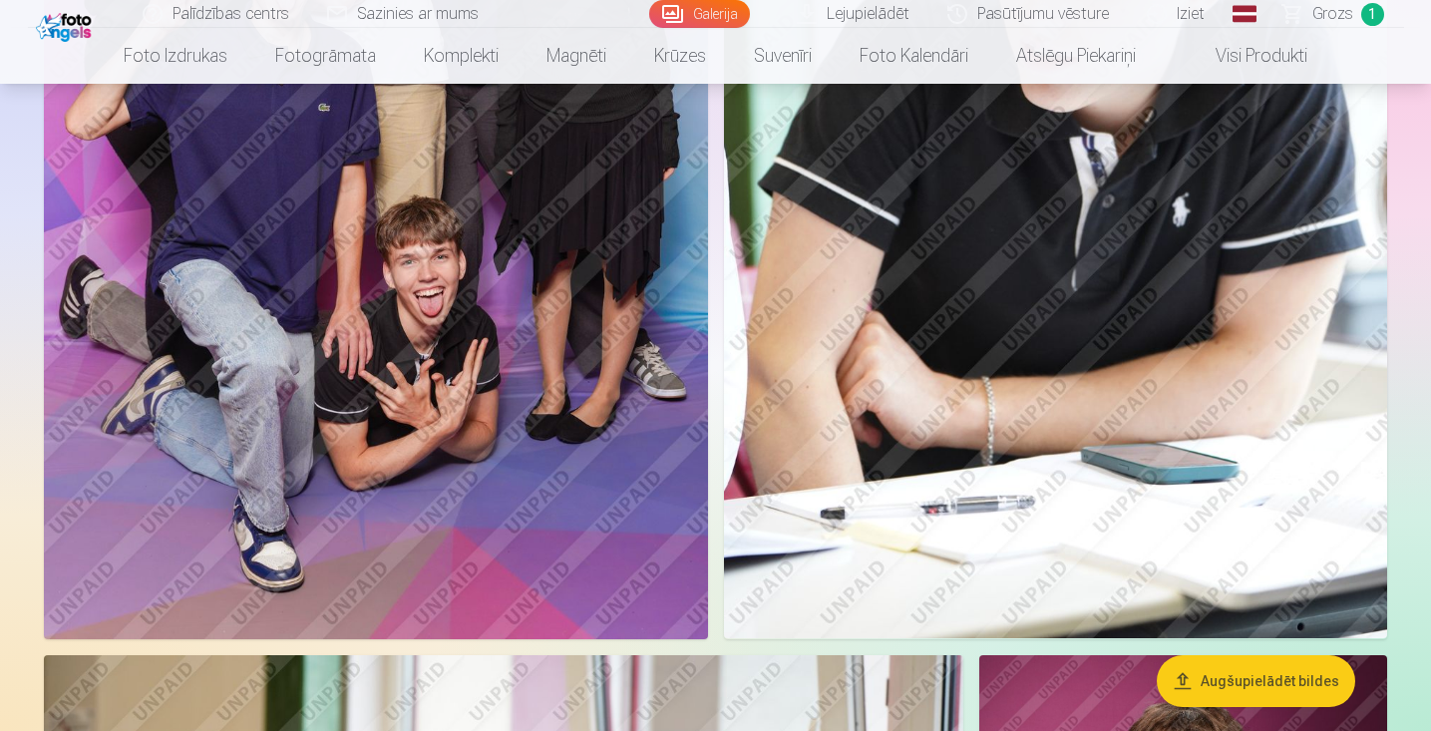
click at [463, 380] on img at bounding box center [376, 141] width 664 height 997
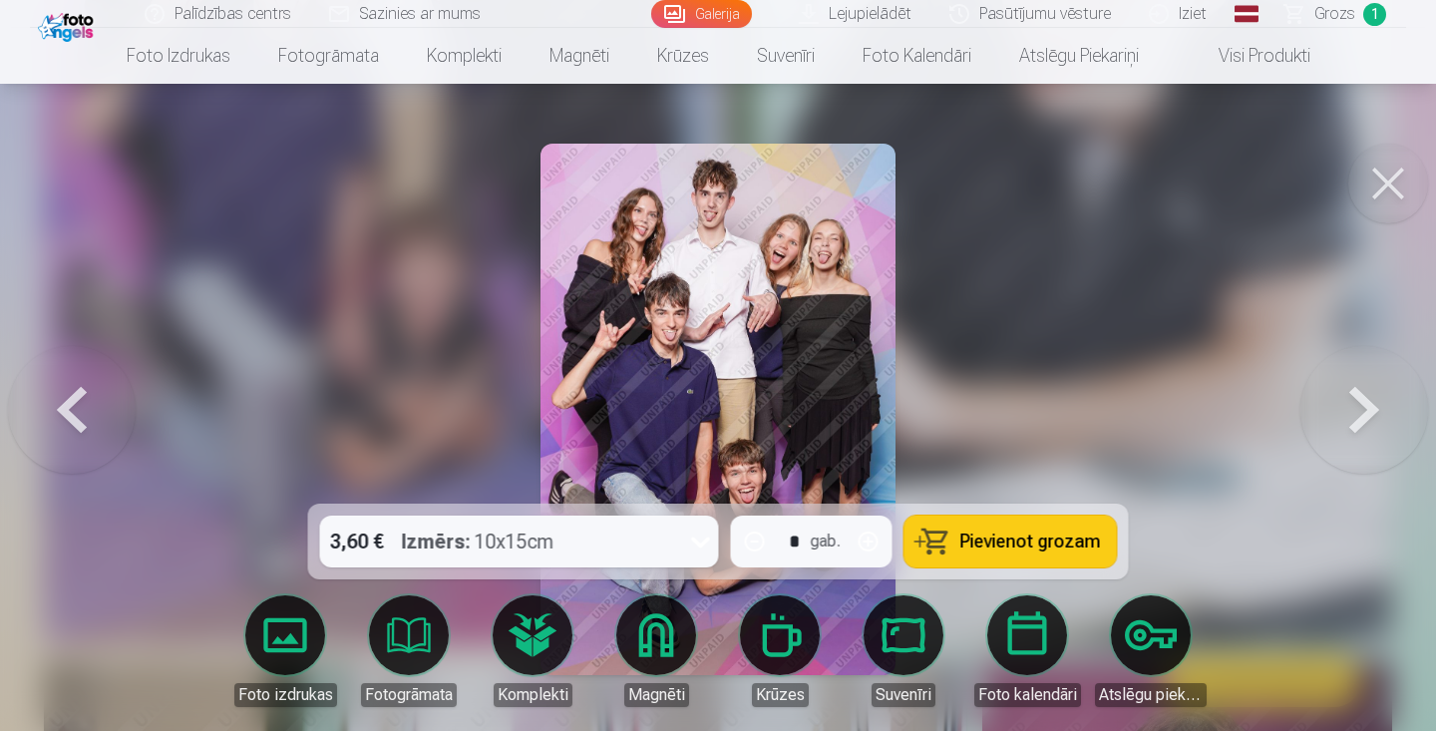
click at [595, 544] on div "3,60 € Izmērs : 10x15cm" at bounding box center [500, 542] width 361 height 52
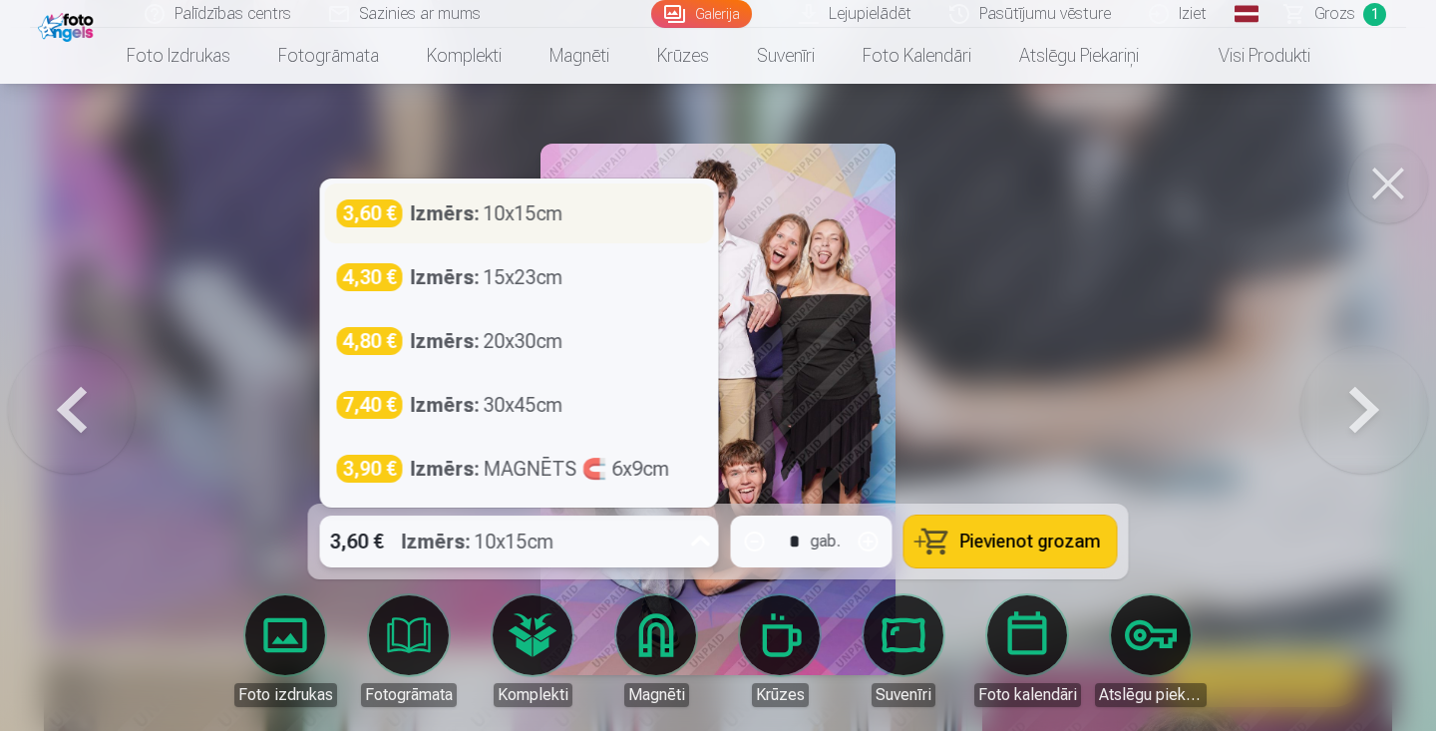
click at [503, 218] on div "Izmērs : 10x15cm" at bounding box center [487, 214] width 153 height 28
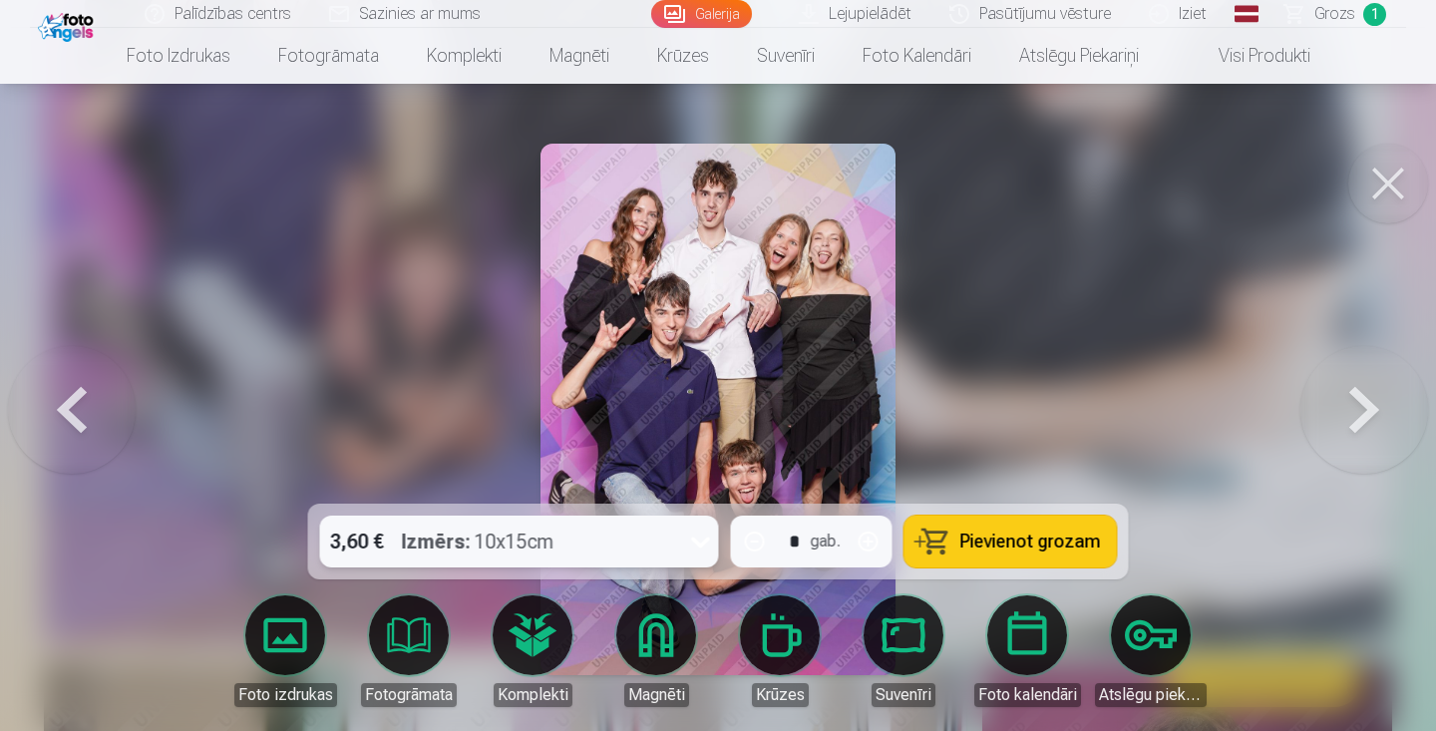
click at [995, 538] on span "Pievienot grozam" at bounding box center [1031, 542] width 141 height 18
click at [1389, 168] on button at bounding box center [1389, 184] width 80 height 80
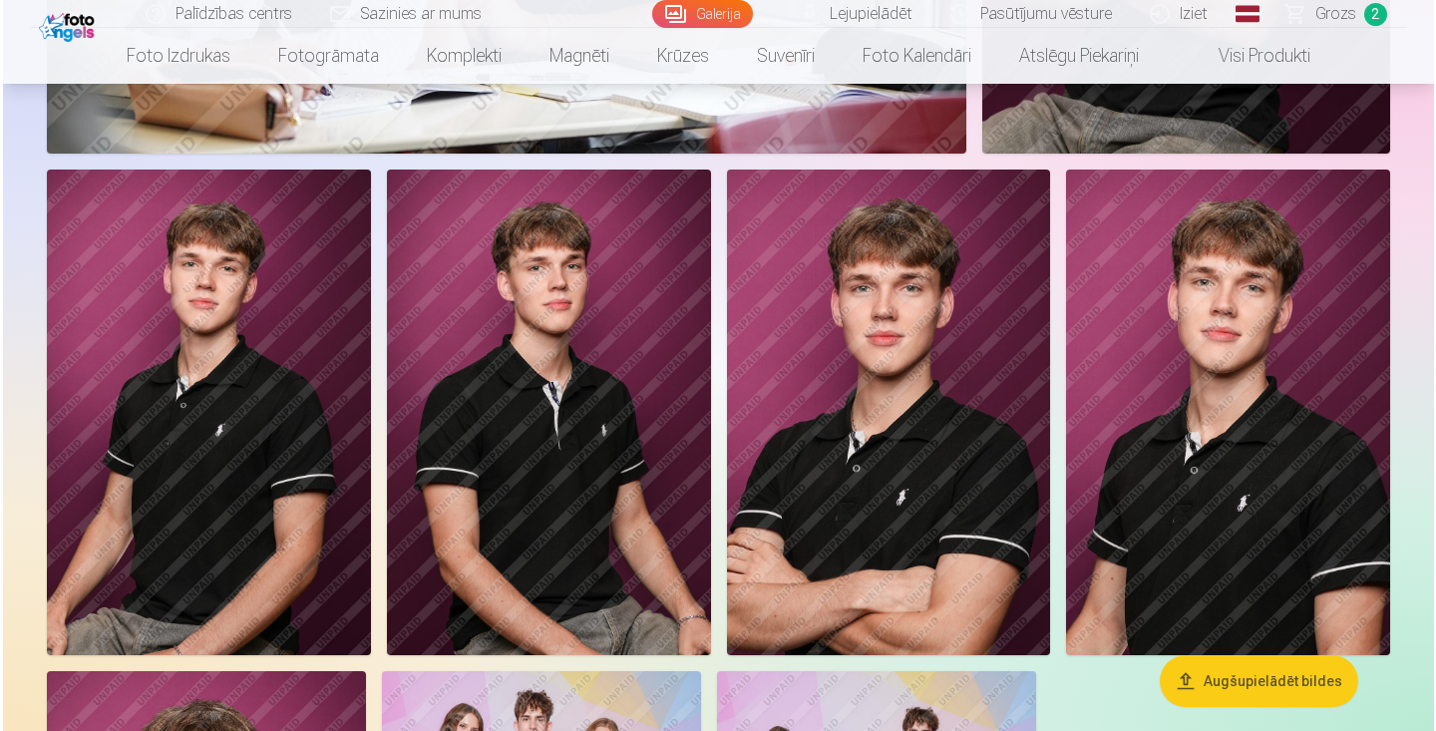
scroll to position [2309, 0]
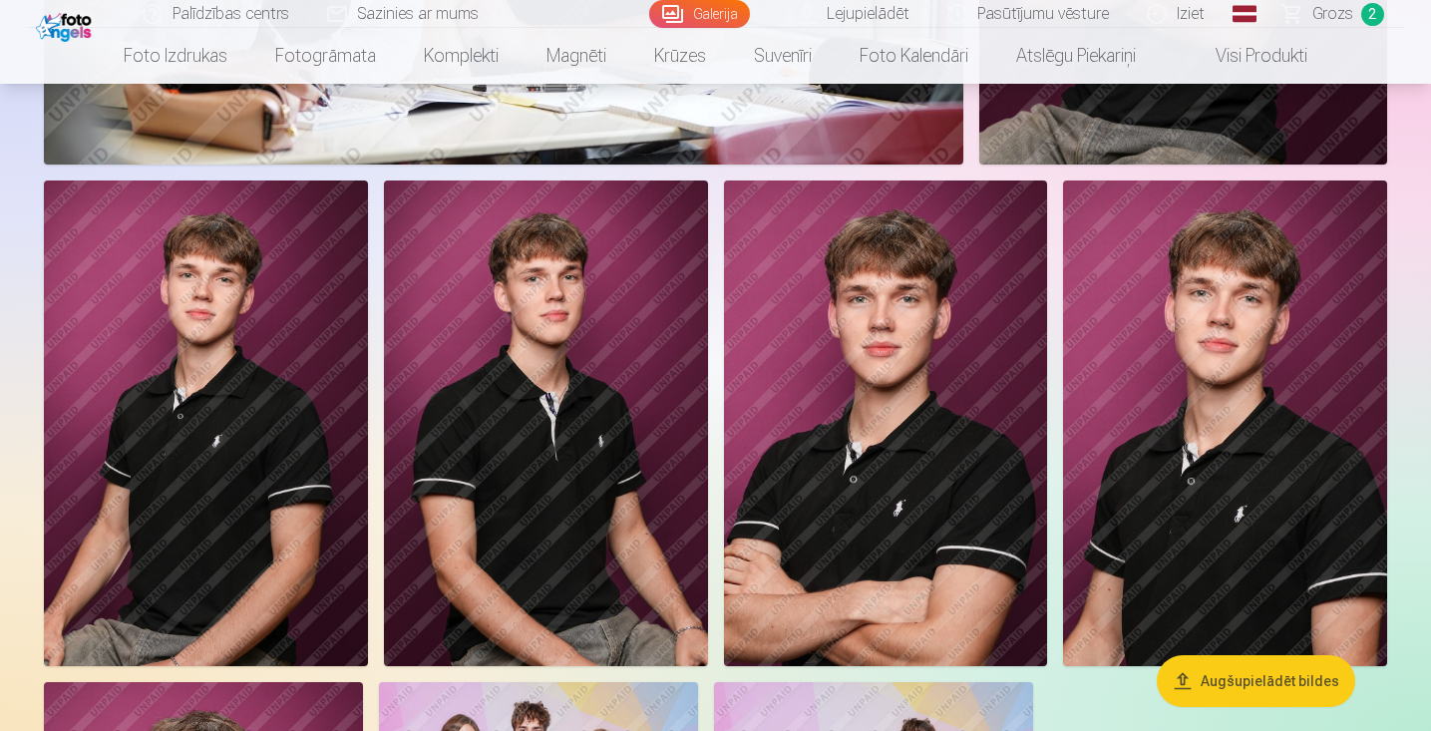
click at [1238, 399] on img at bounding box center [1225, 424] width 324 height 486
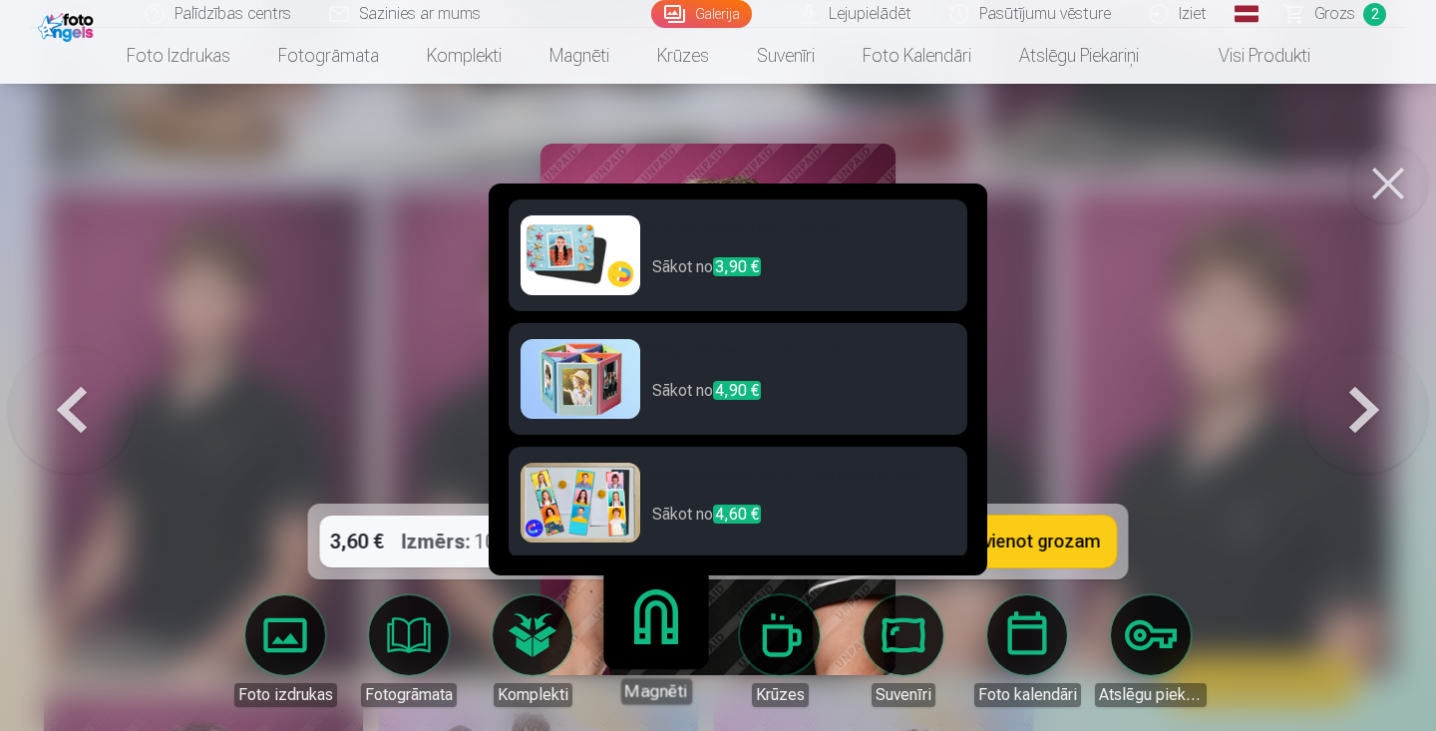
click at [675, 251] on h6 "Personalizēti foto magnēti" at bounding box center [803, 235] width 303 height 40
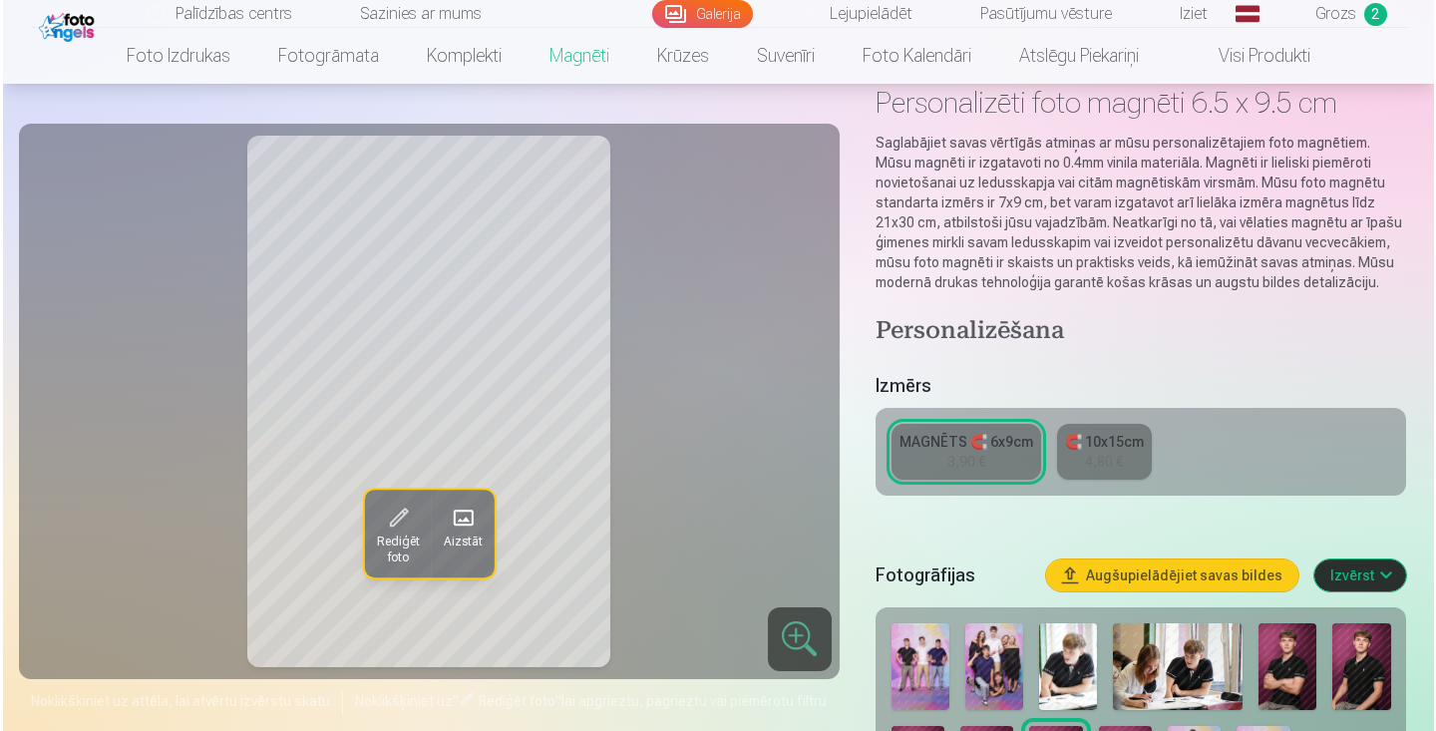
scroll to position [126, 0]
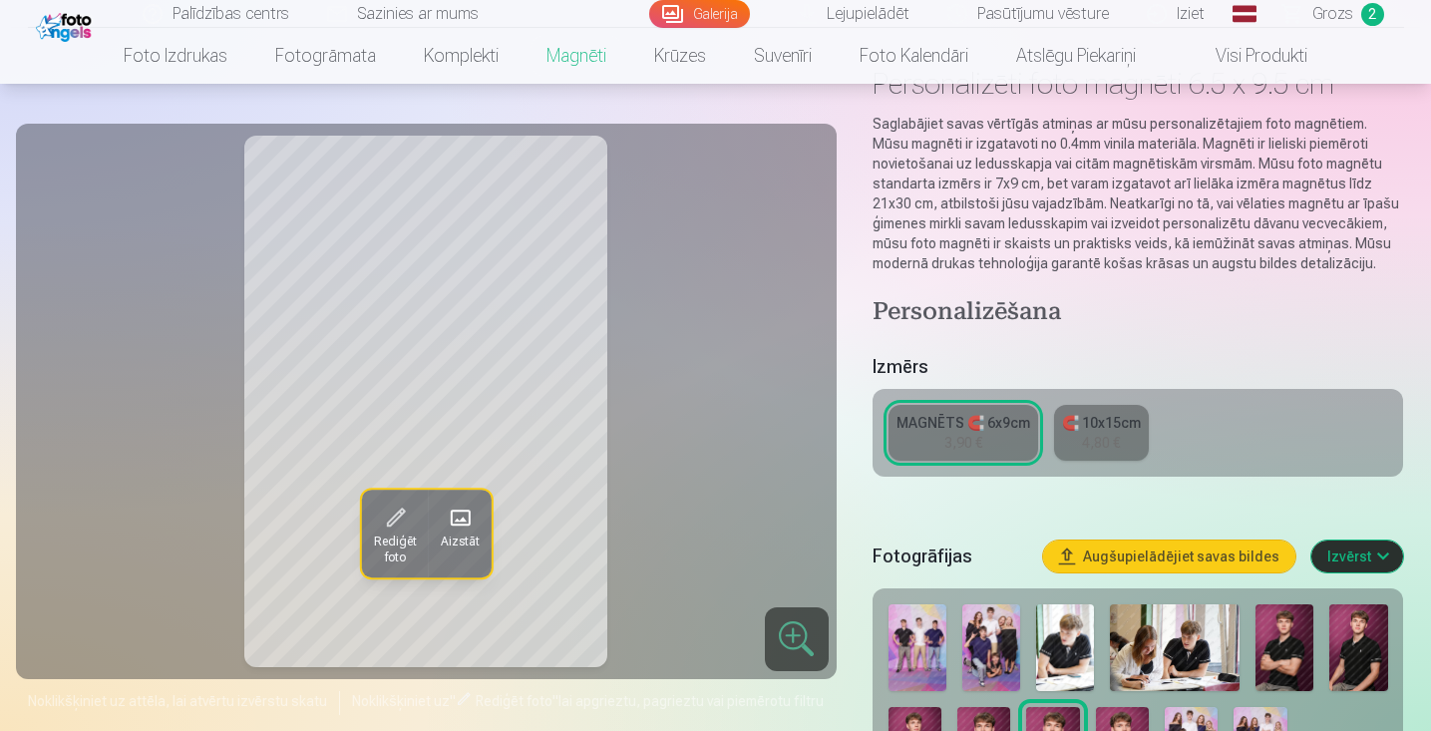
click at [387, 519] on span at bounding box center [395, 519] width 32 height 32
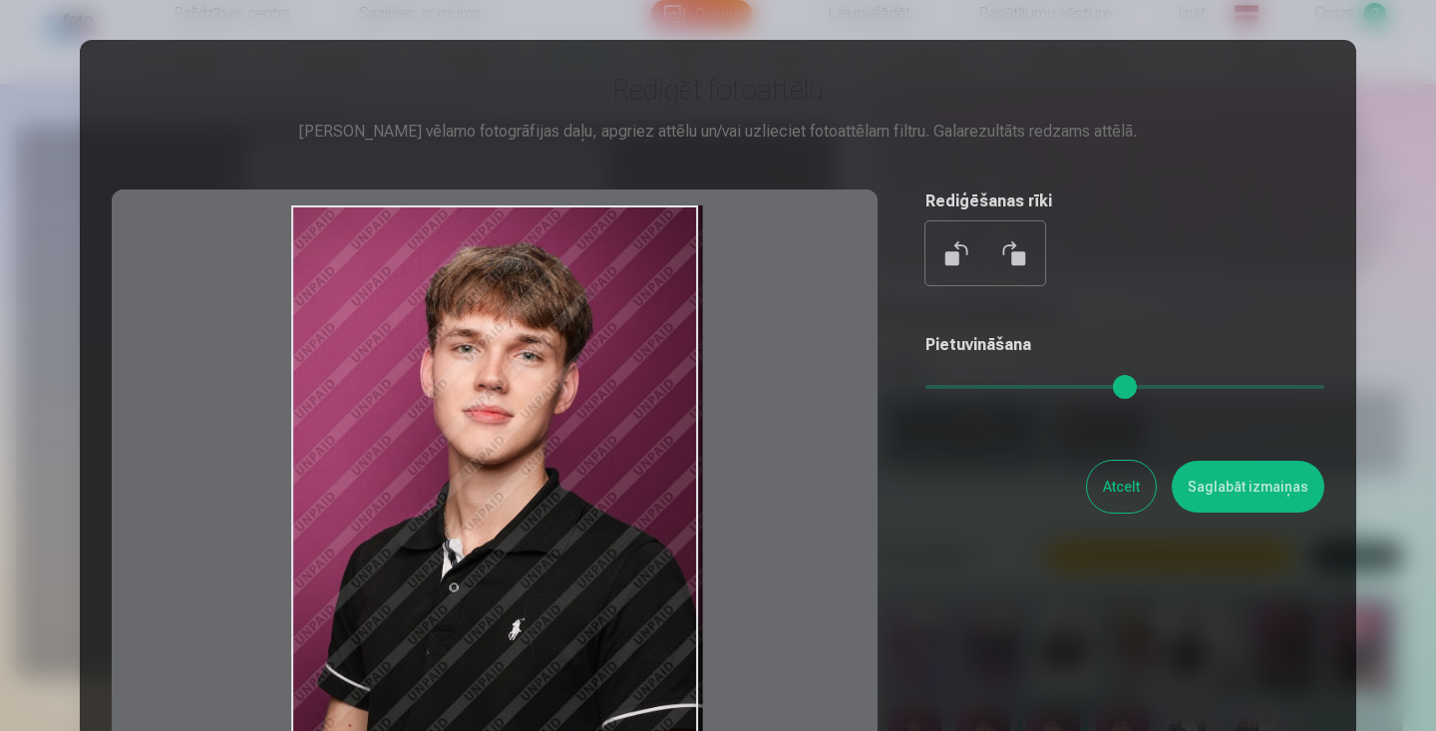
drag, startPoint x: 583, startPoint y: 324, endPoint x: 571, endPoint y: 362, distance: 39.8
click at [571, 362] on div at bounding box center [495, 503] width 766 height 626
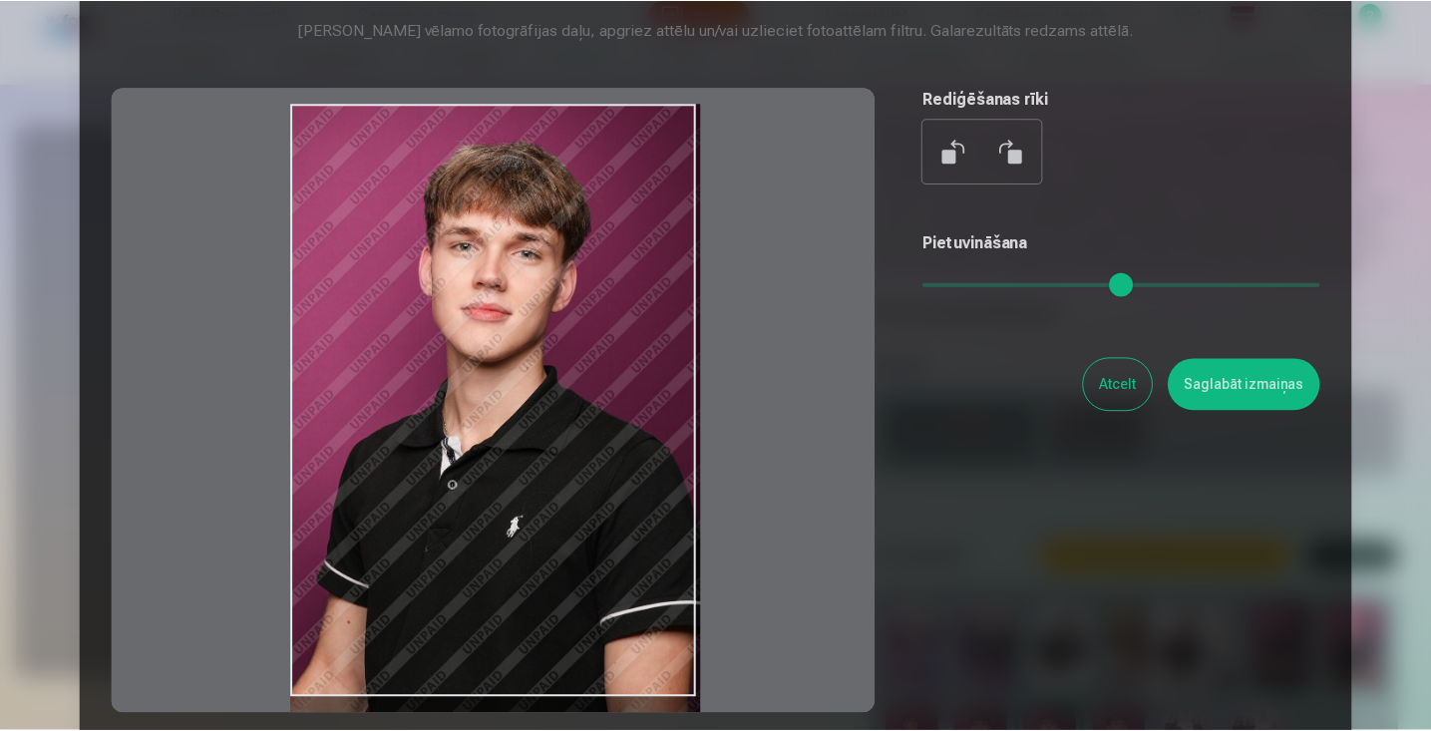
scroll to position [110, 0]
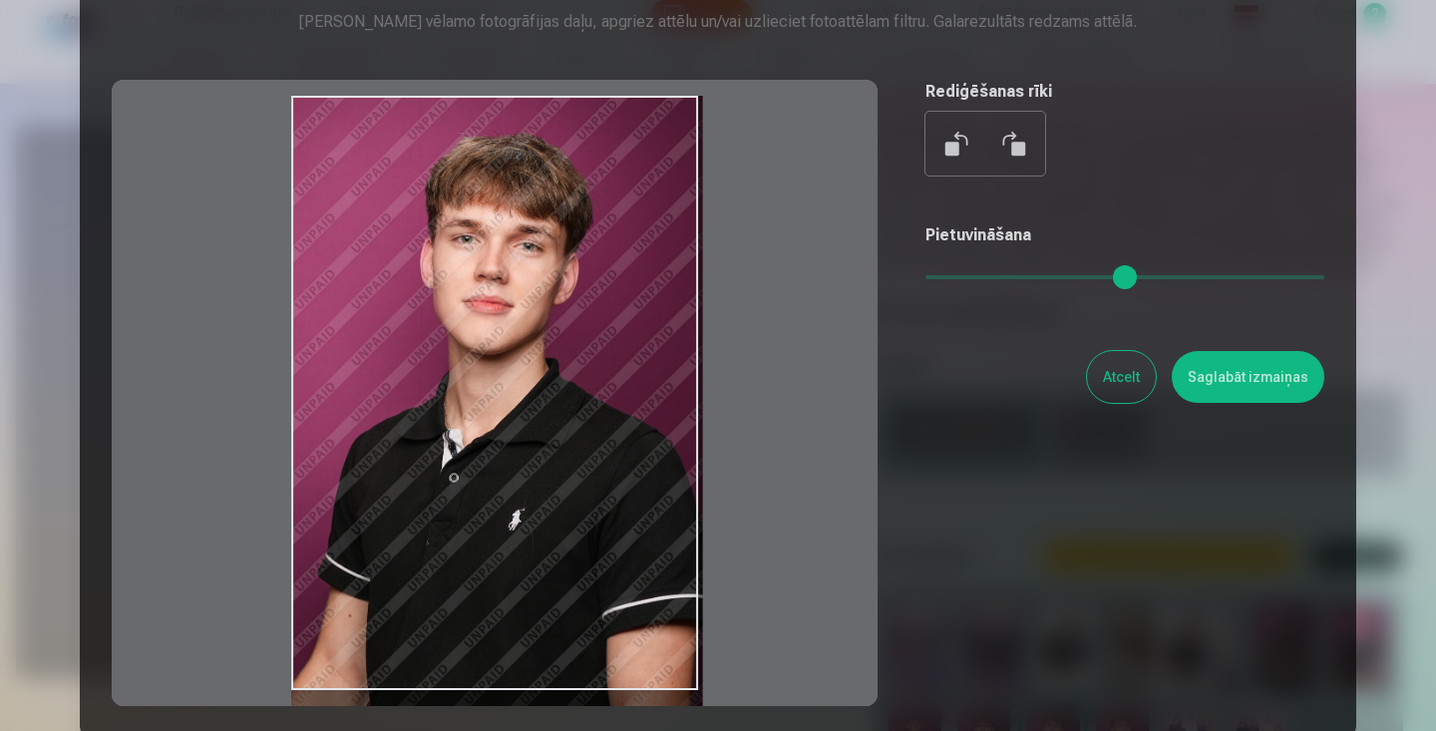
click at [961, 140] on button at bounding box center [958, 144] width 48 height 48
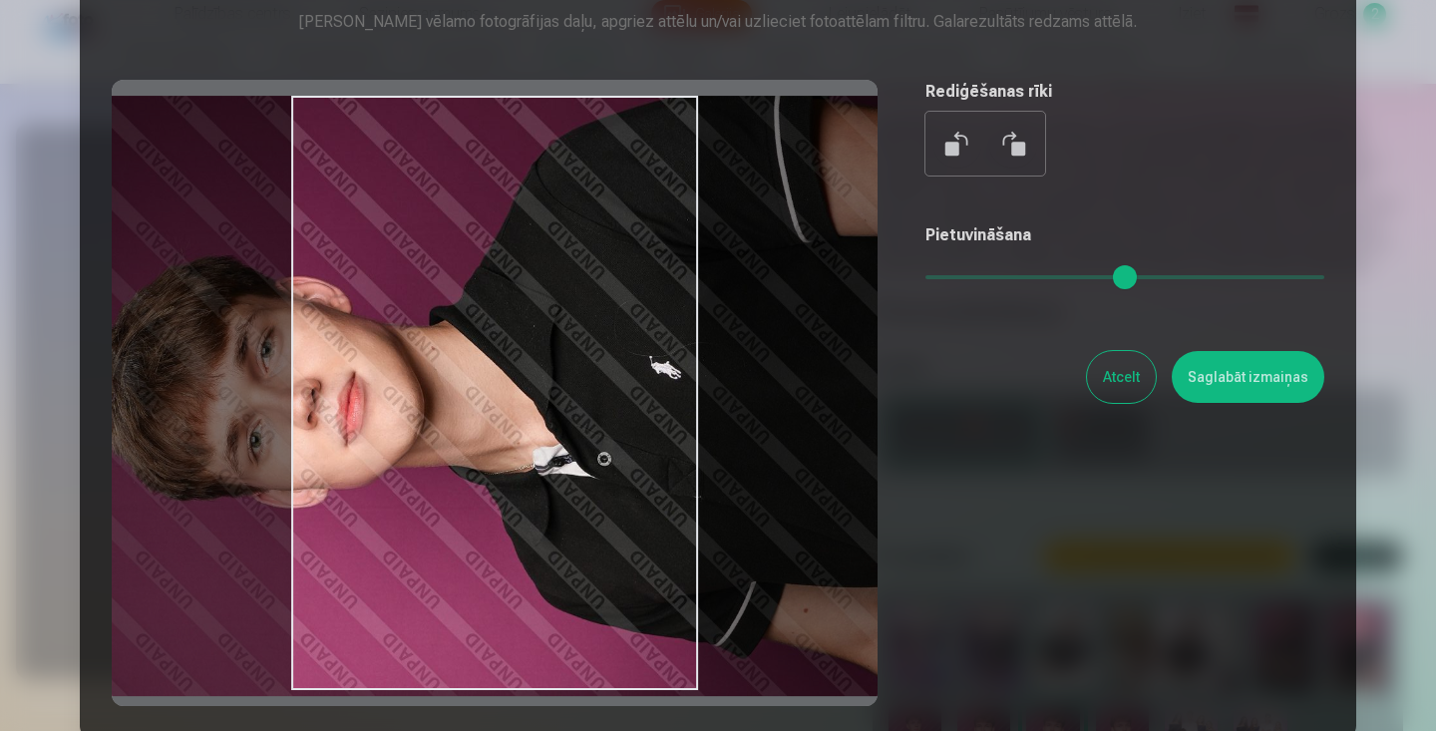
click at [960, 140] on button at bounding box center [958, 144] width 48 height 48
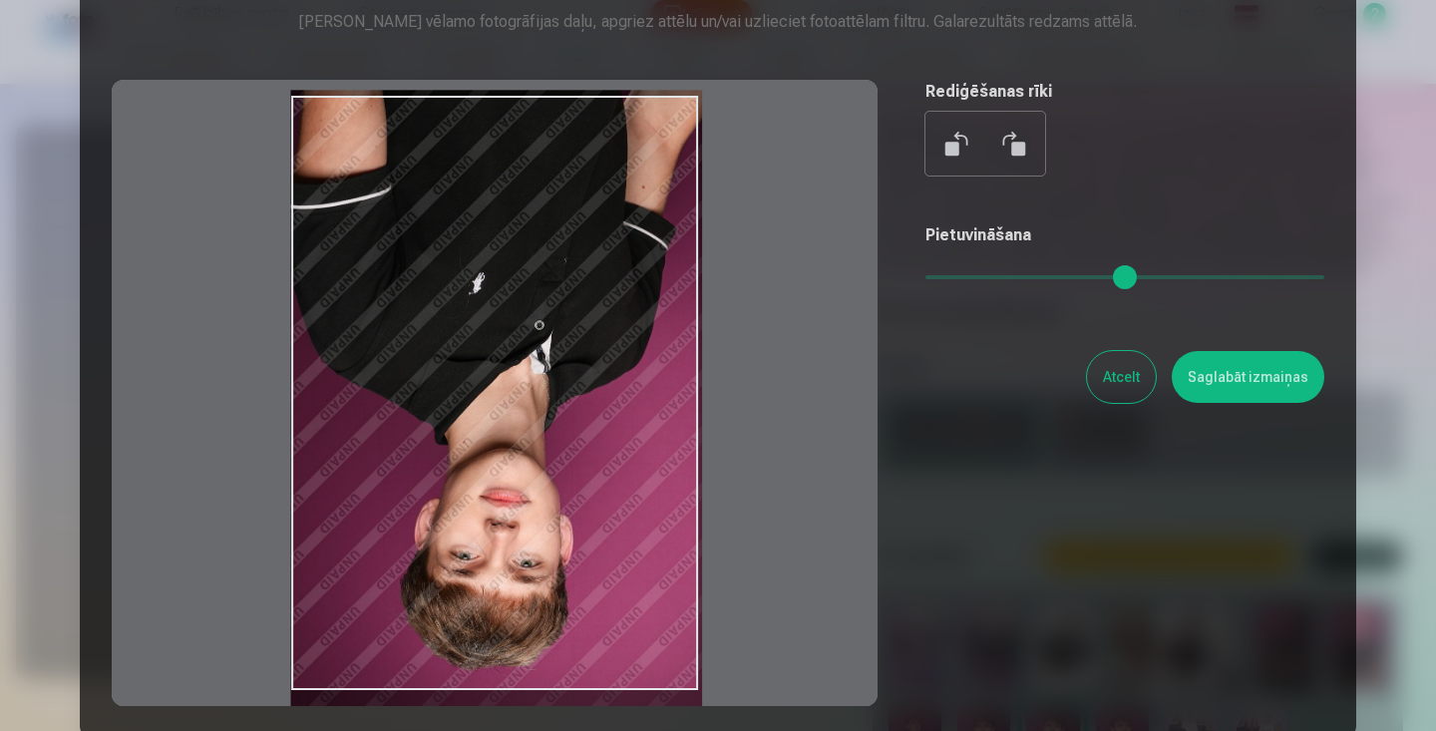
click at [960, 140] on button at bounding box center [958, 144] width 48 height 48
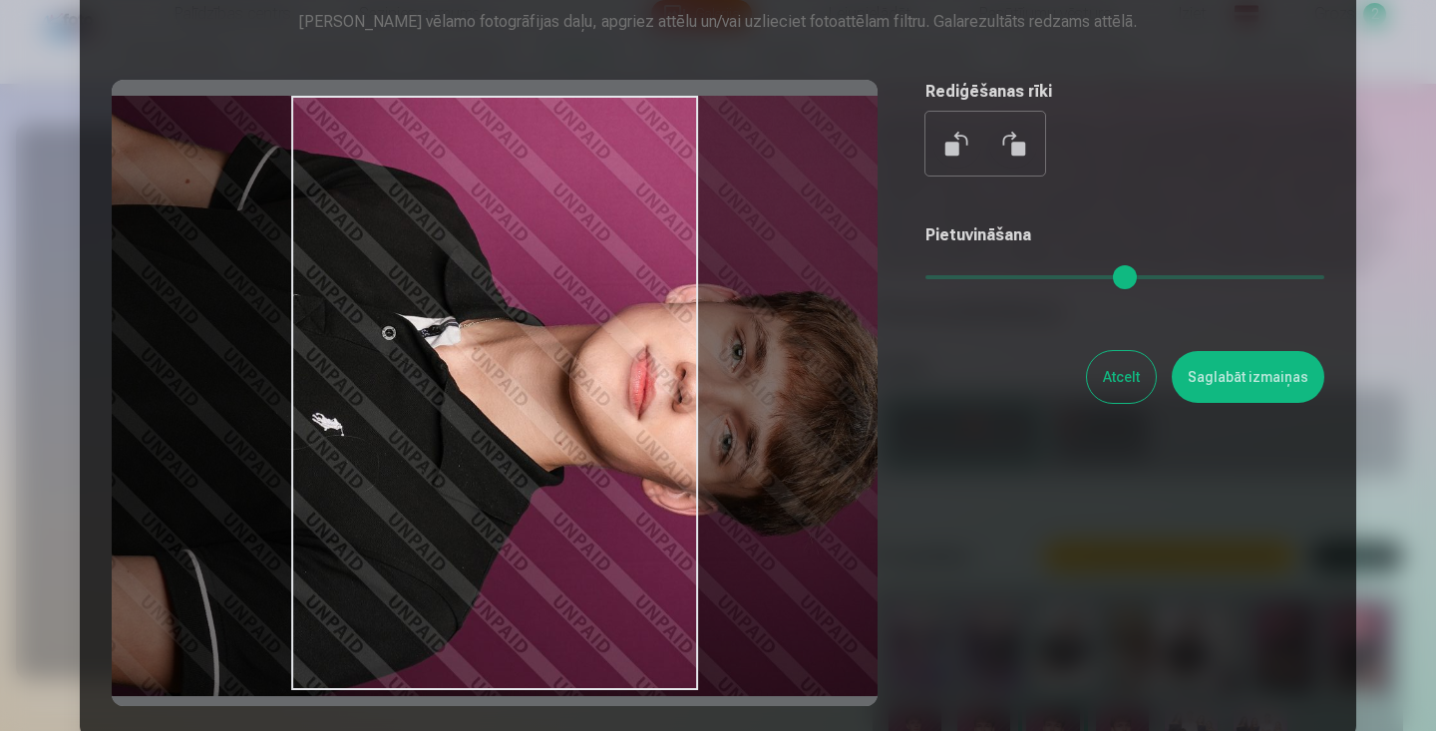
click at [959, 140] on button at bounding box center [958, 144] width 48 height 48
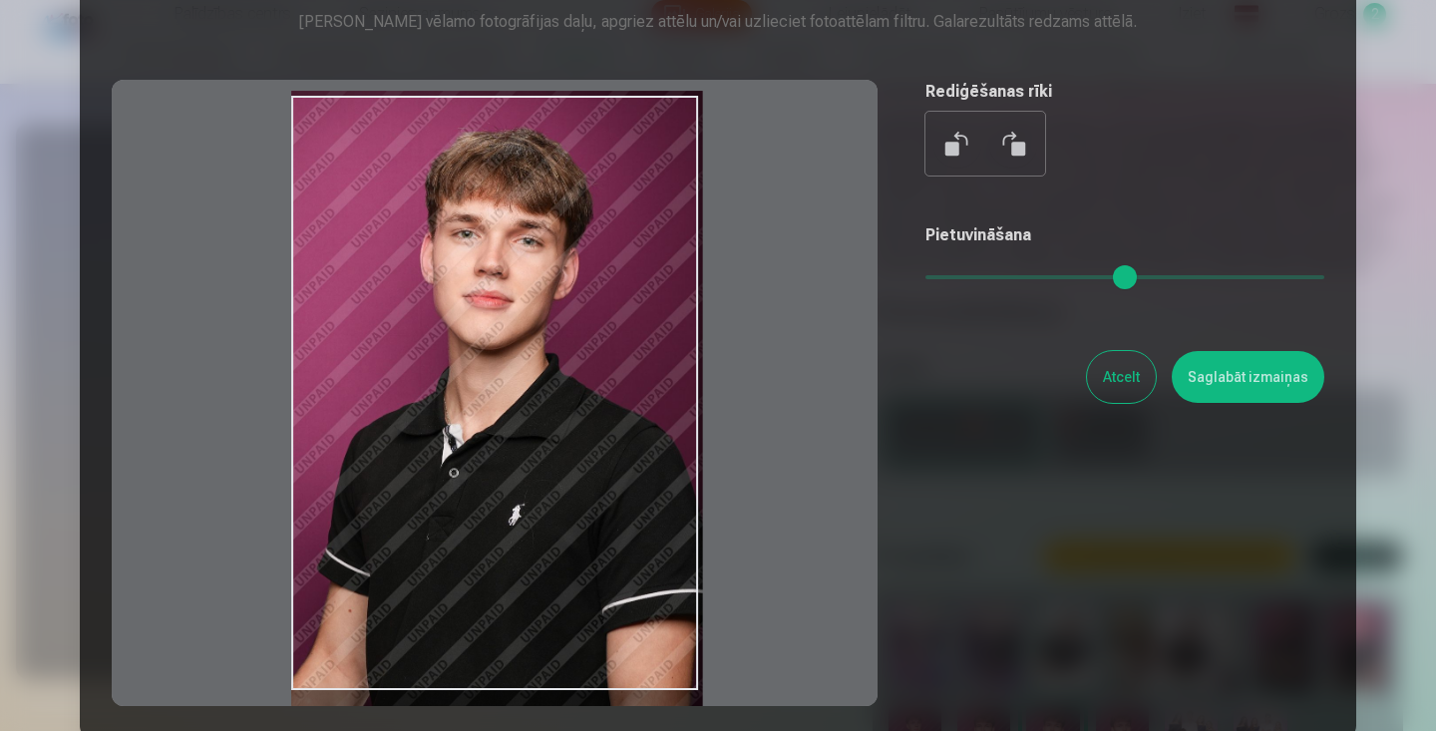
click at [1032, 134] on div at bounding box center [986, 144] width 120 height 64
click at [1018, 141] on button at bounding box center [1014, 144] width 48 height 48
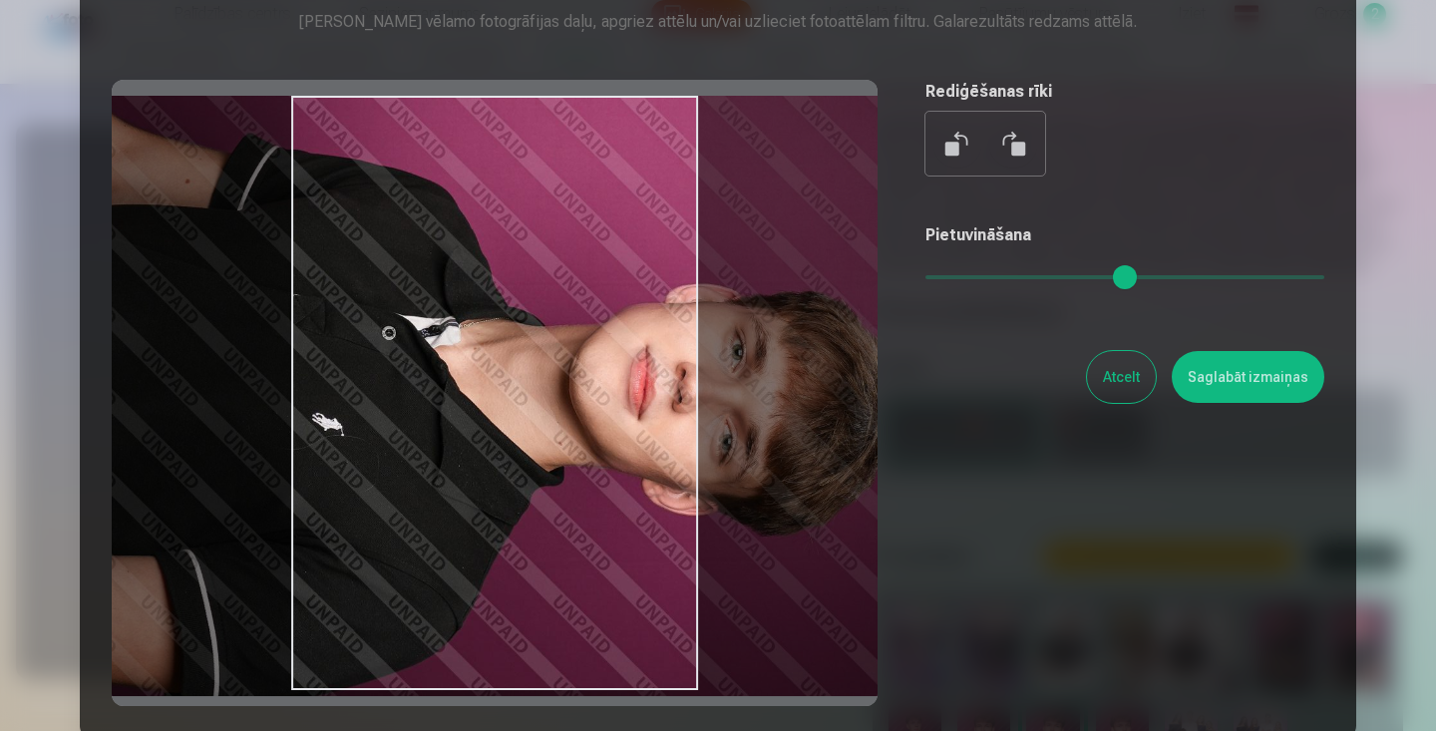
click at [1018, 141] on button at bounding box center [1014, 144] width 48 height 48
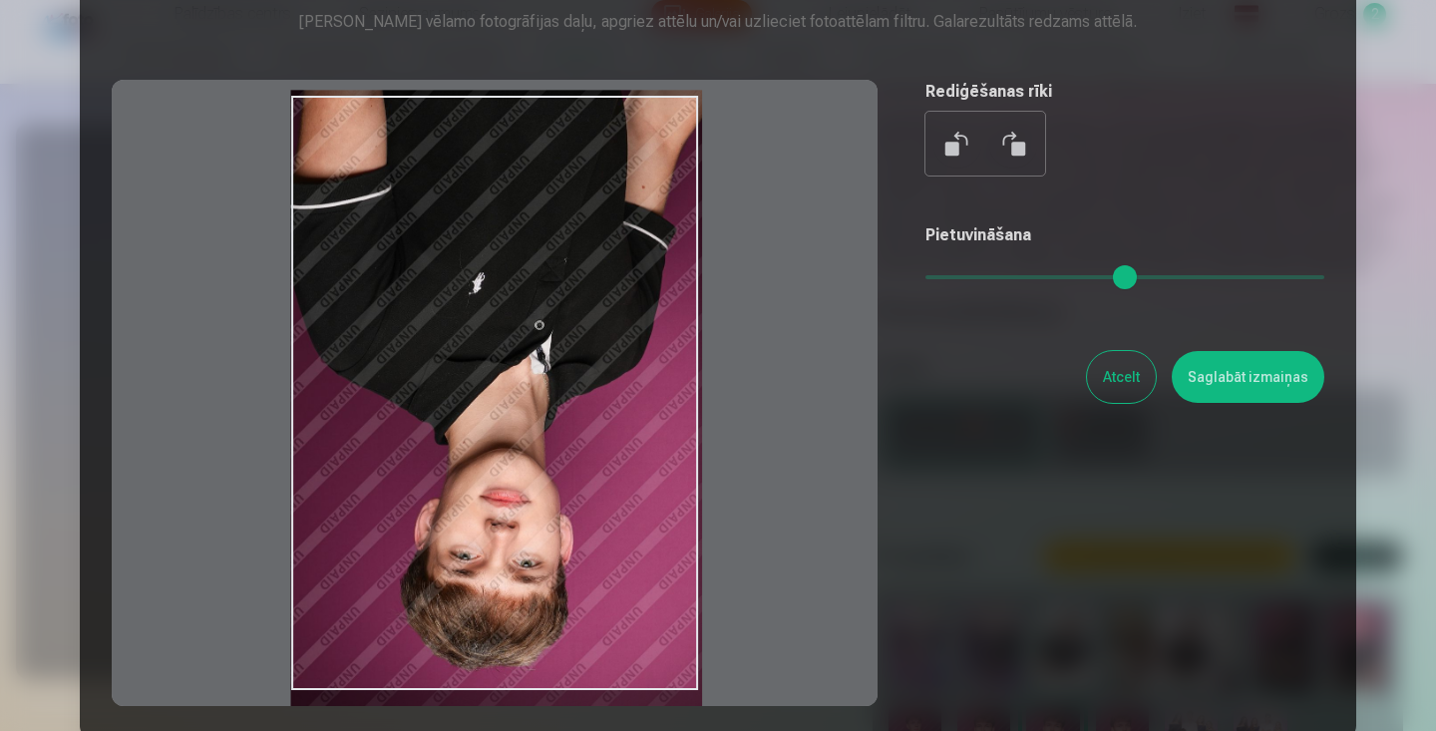
click at [1018, 141] on button at bounding box center [1014, 144] width 48 height 48
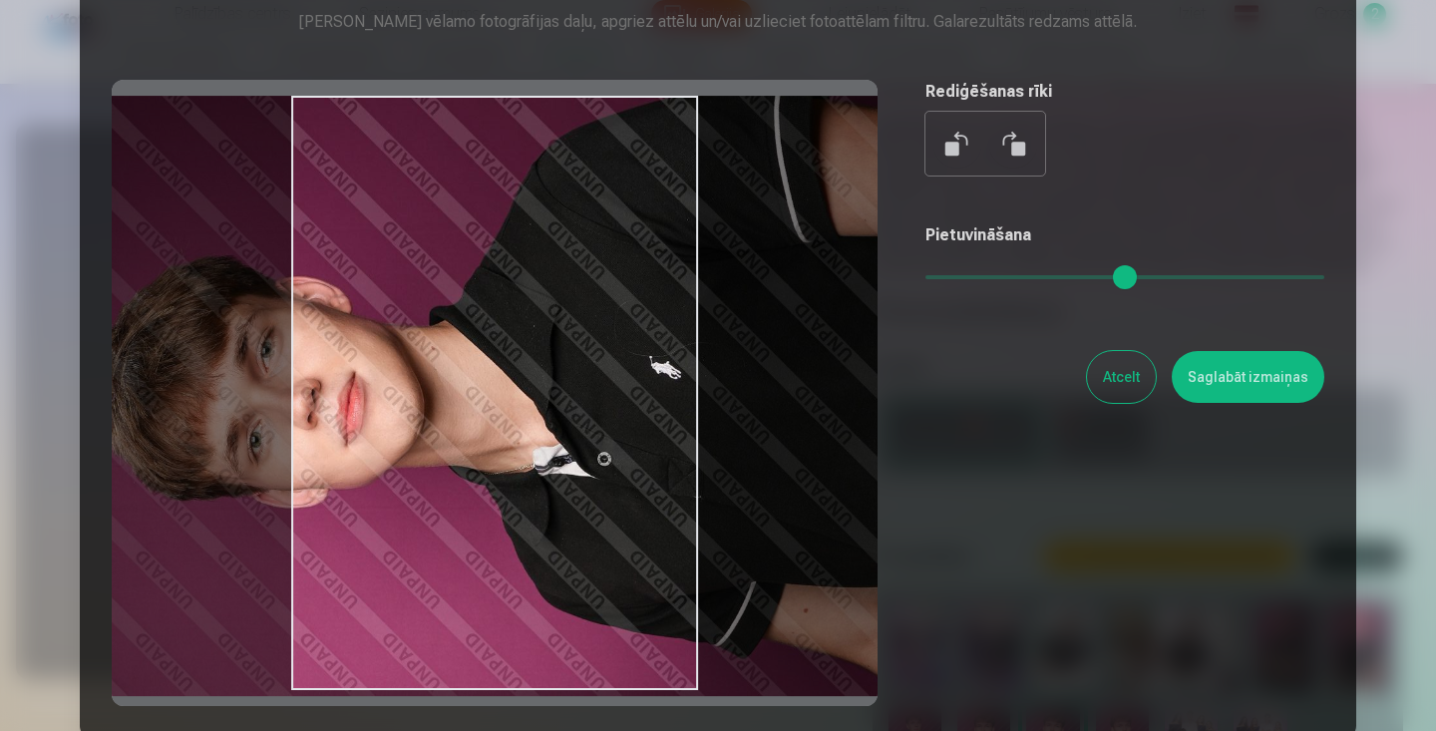
click at [1018, 141] on button at bounding box center [1014, 144] width 48 height 48
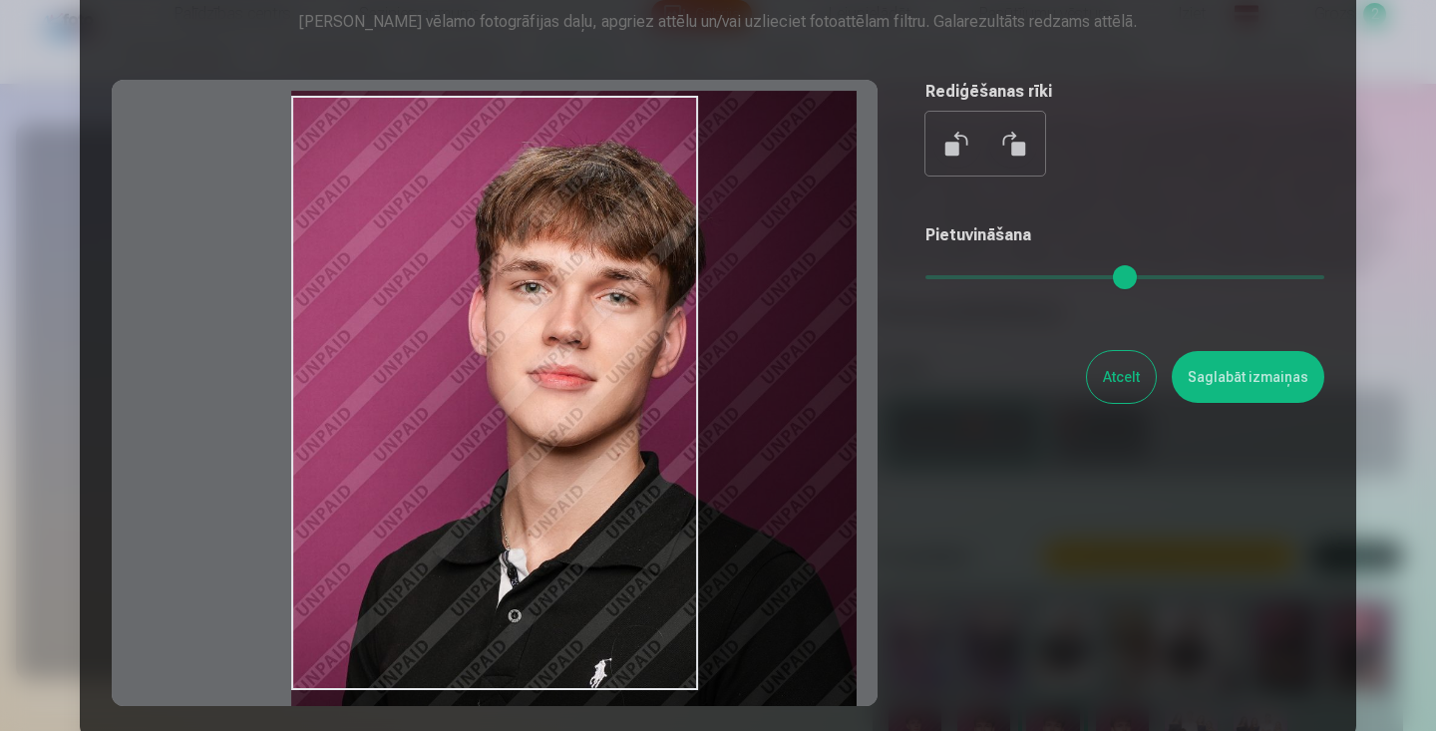
drag, startPoint x: 939, startPoint y: 281, endPoint x: 1017, endPoint y: 274, distance: 79.1
click at [1017, 275] on input "range" at bounding box center [1125, 277] width 399 height 4
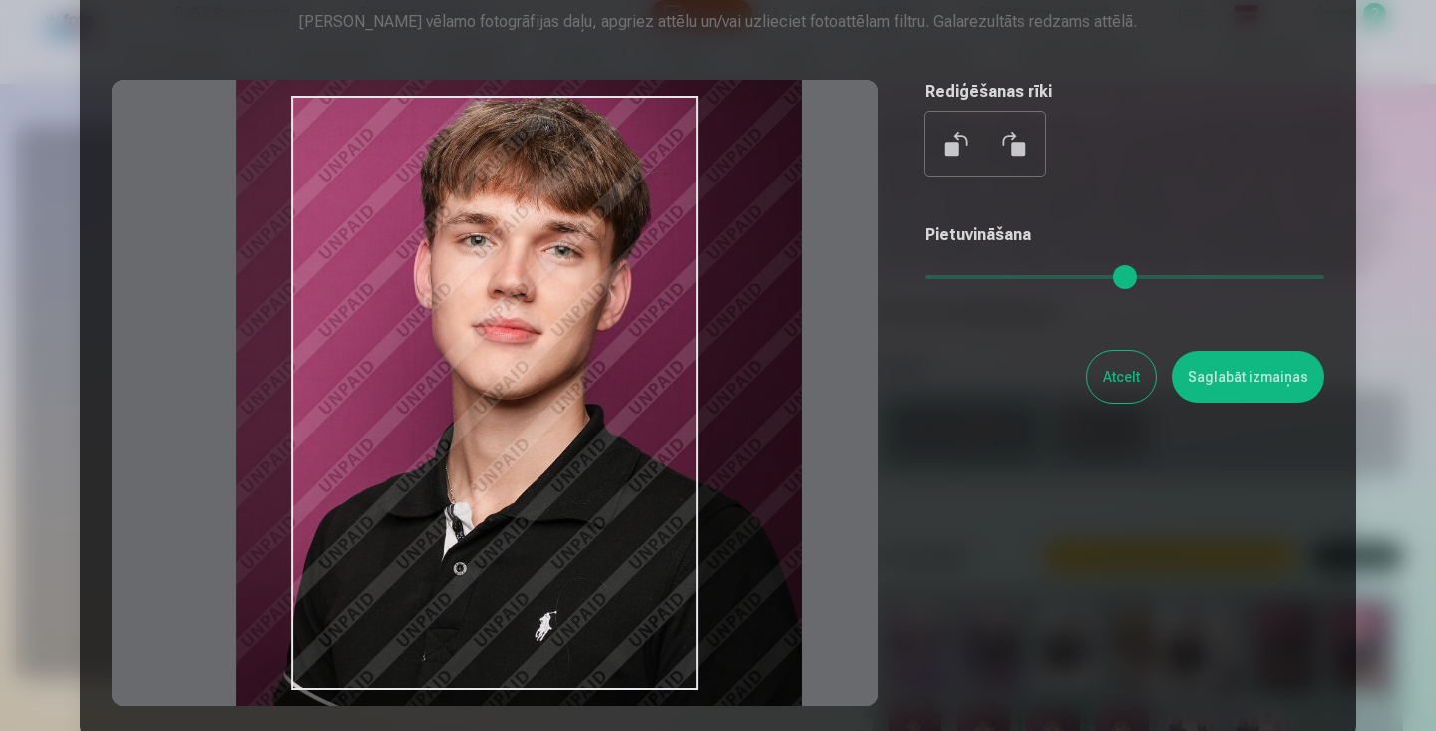
drag, startPoint x: 550, startPoint y: 394, endPoint x: 494, endPoint y: 350, distance: 71.0
click at [494, 350] on div at bounding box center [495, 393] width 766 height 626
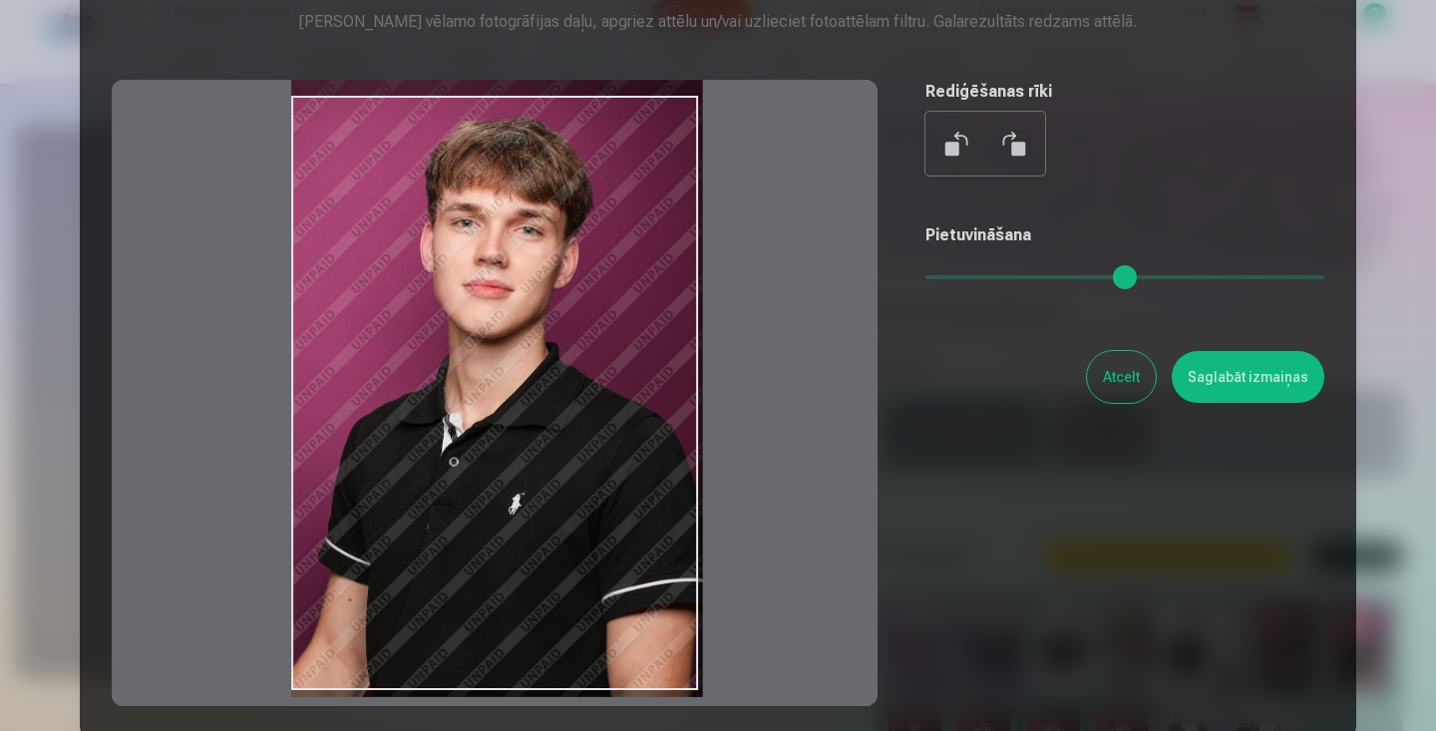
drag, startPoint x: 1013, startPoint y: 277, endPoint x: 912, endPoint y: 277, distance: 101.7
type input "*"
click at [912, 277] on div "Rediģēt fotoattēlu Pietuvini vēlamo fotogrāfijas daļu, apgriez attēlu un/vai uz…" at bounding box center [718, 334] width 1213 height 744
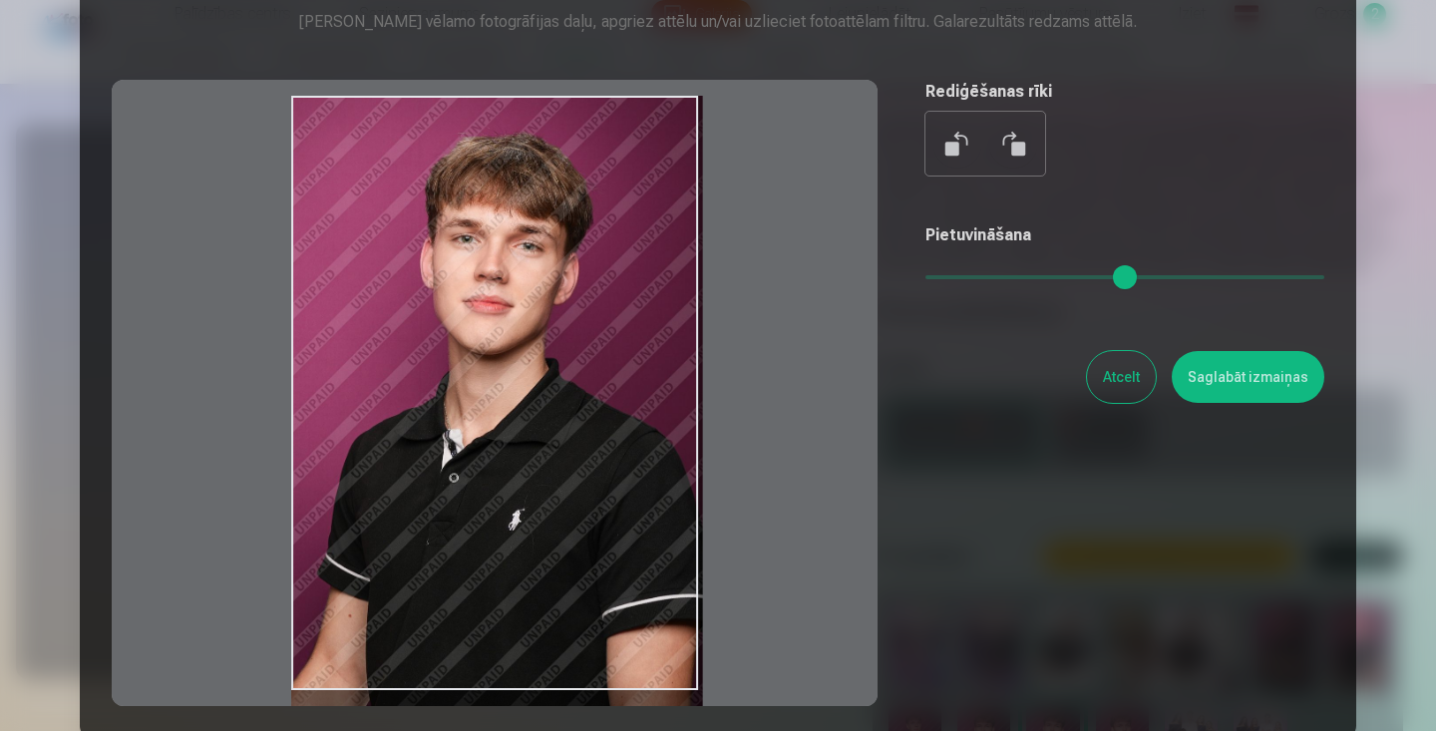
drag, startPoint x: 568, startPoint y: 317, endPoint x: 568, endPoint y: 346, distance: 28.9
click at [568, 346] on div at bounding box center [495, 393] width 766 height 626
drag, startPoint x: 550, startPoint y: 446, endPoint x: 552, endPoint y: 495, distance: 48.9
click at [551, 495] on div at bounding box center [495, 393] width 766 height 626
click at [1225, 383] on button "Saglabāt izmaiņas" at bounding box center [1248, 377] width 153 height 52
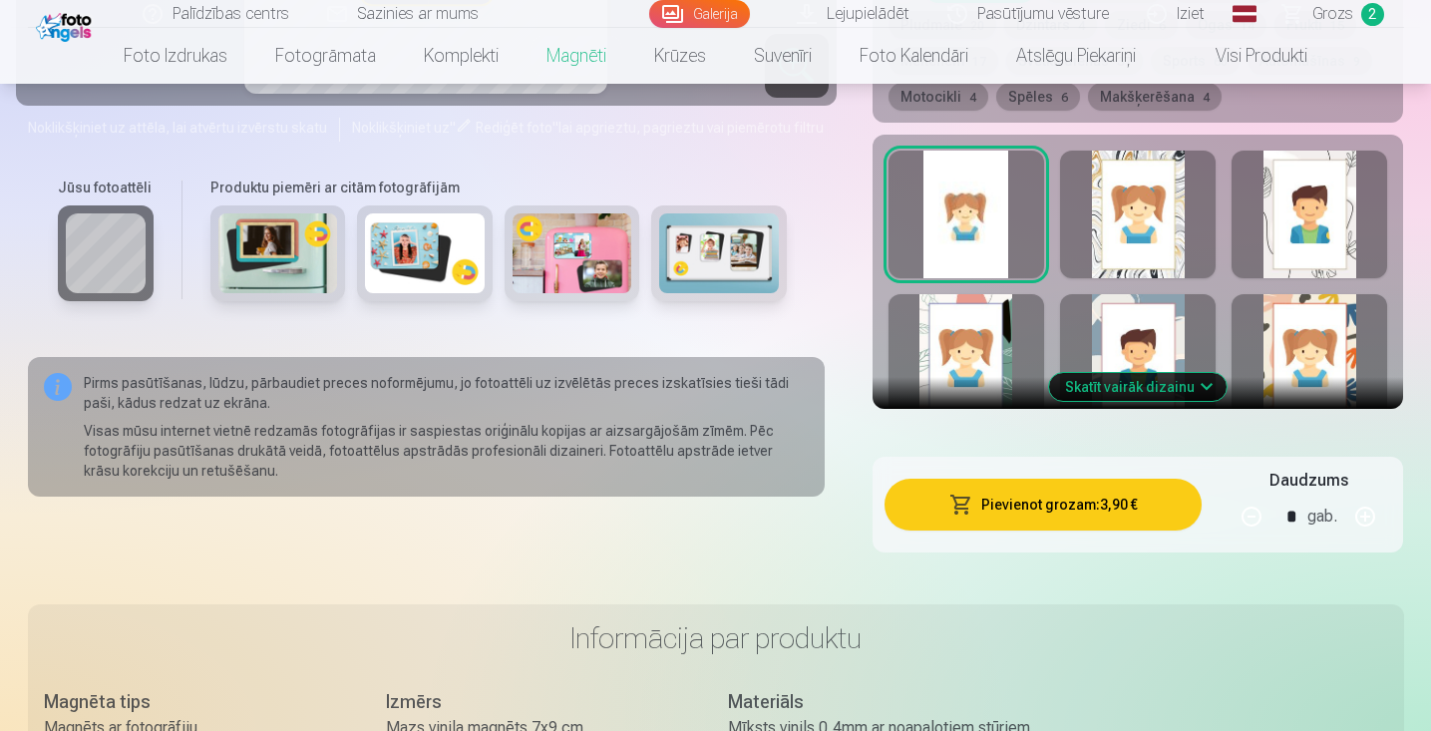
scroll to position [1105, 0]
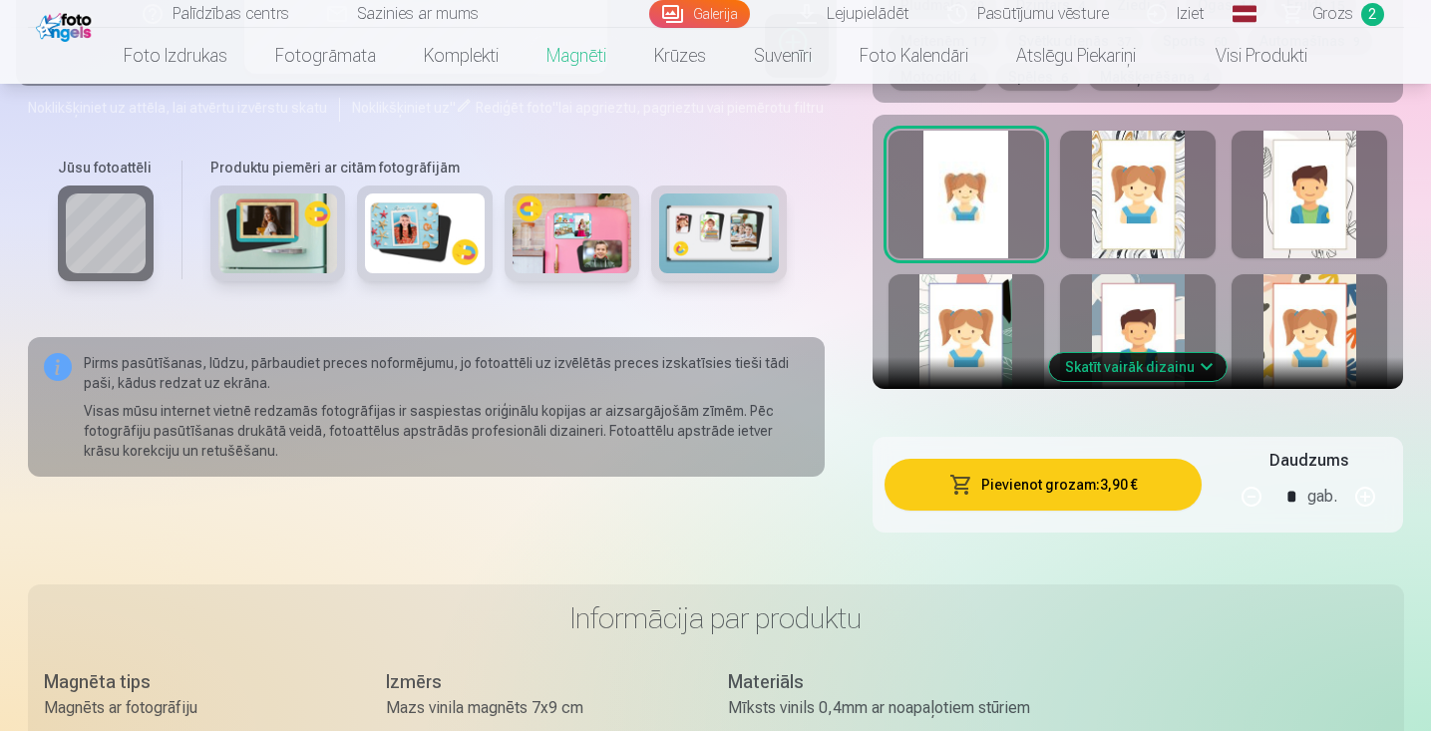
click at [1150, 368] on button "Skatīt vairāk dizainu" at bounding box center [1138, 367] width 178 height 28
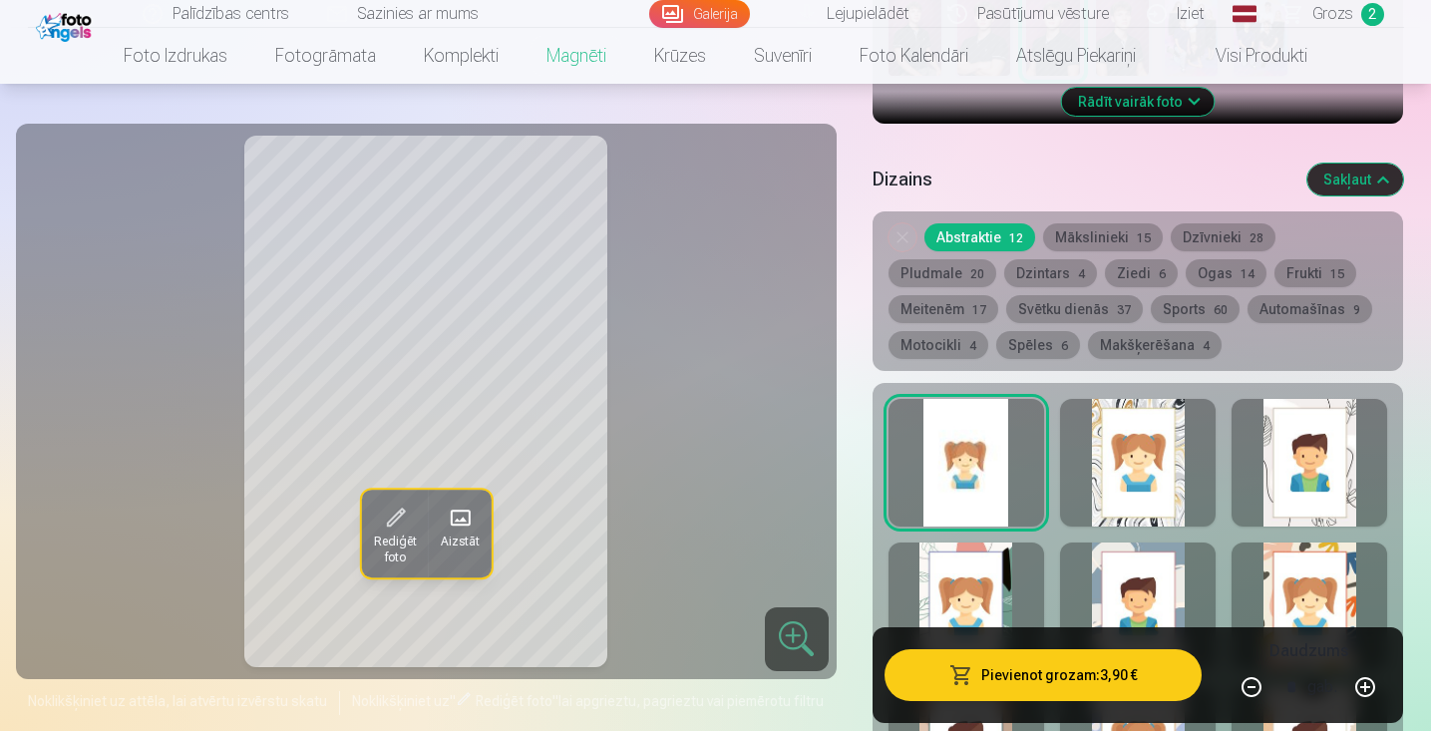
scroll to position [832, 0]
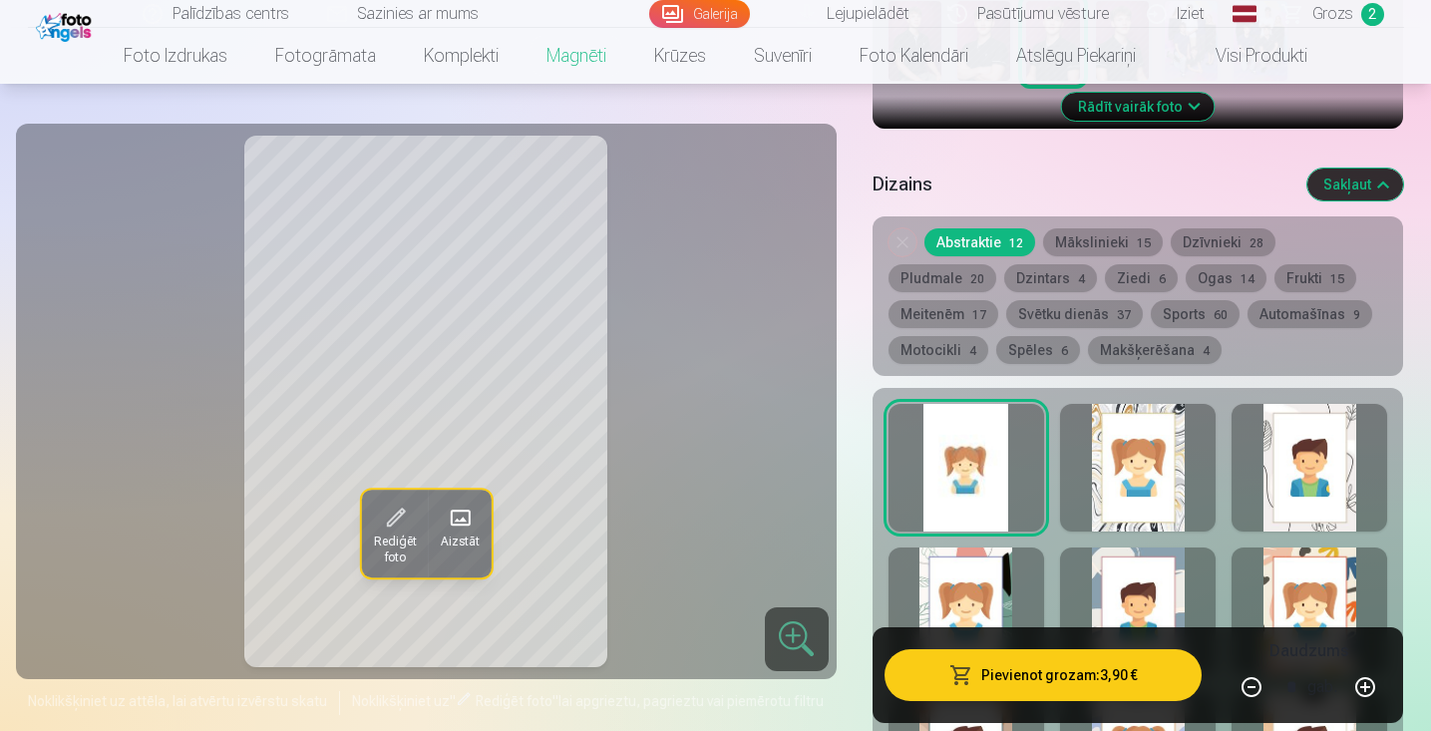
click at [1125, 483] on div at bounding box center [1138, 468] width 156 height 128
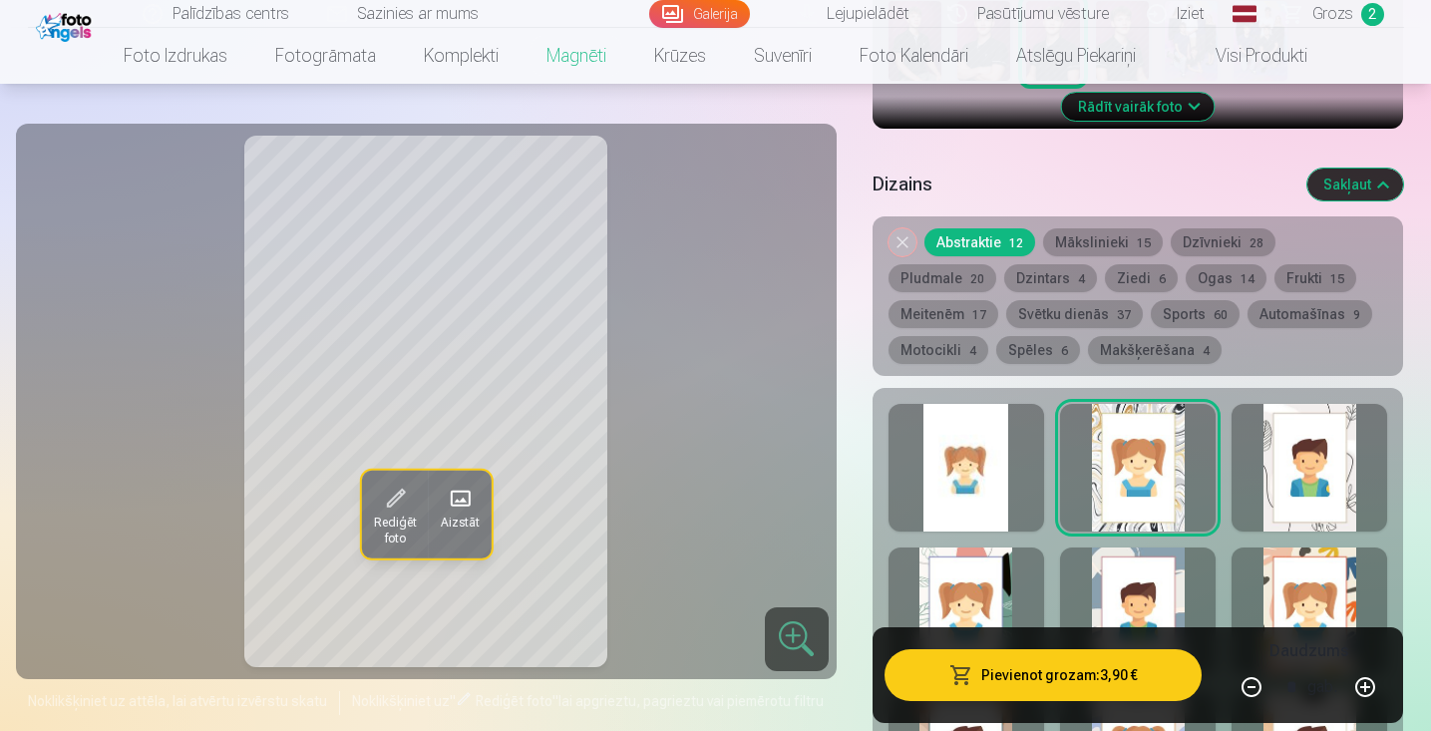
click at [1280, 479] on div at bounding box center [1310, 468] width 156 height 128
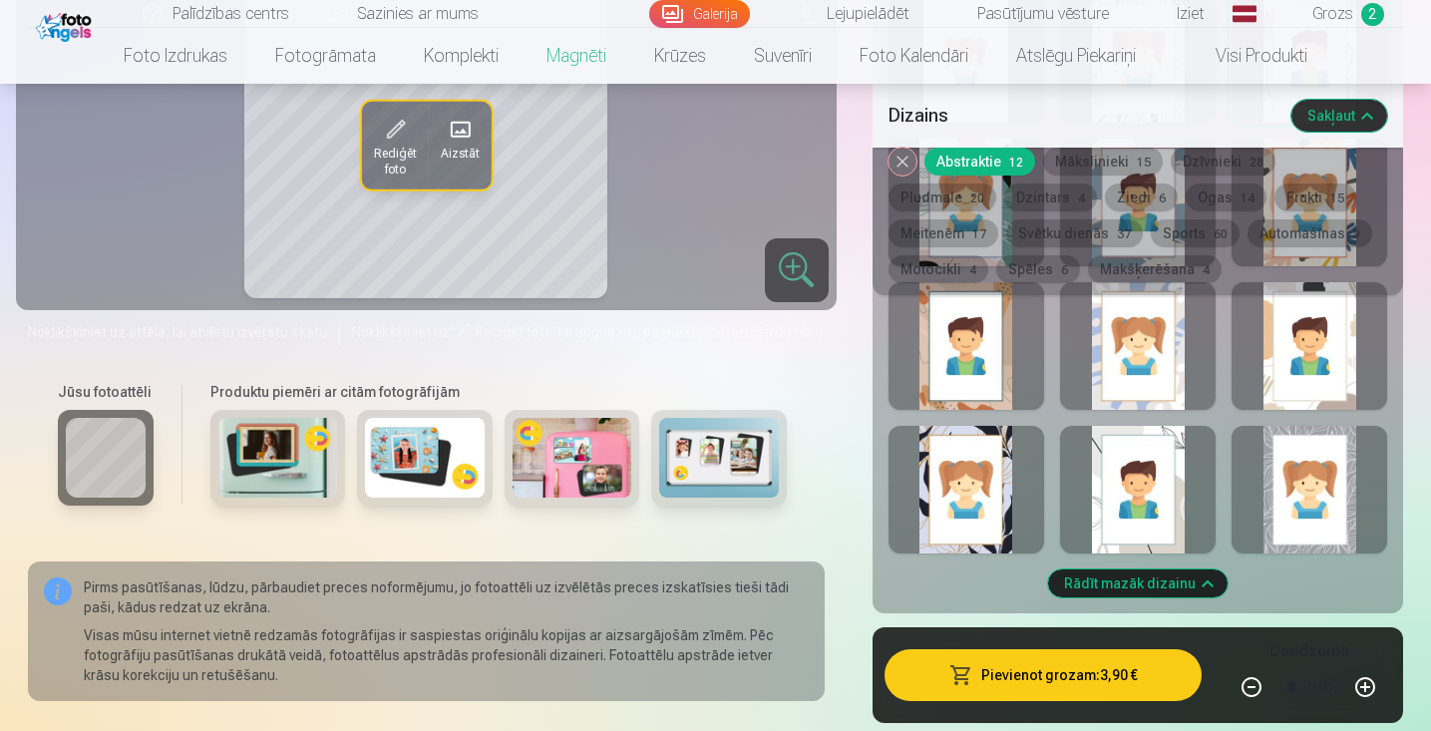
scroll to position [1246, 0]
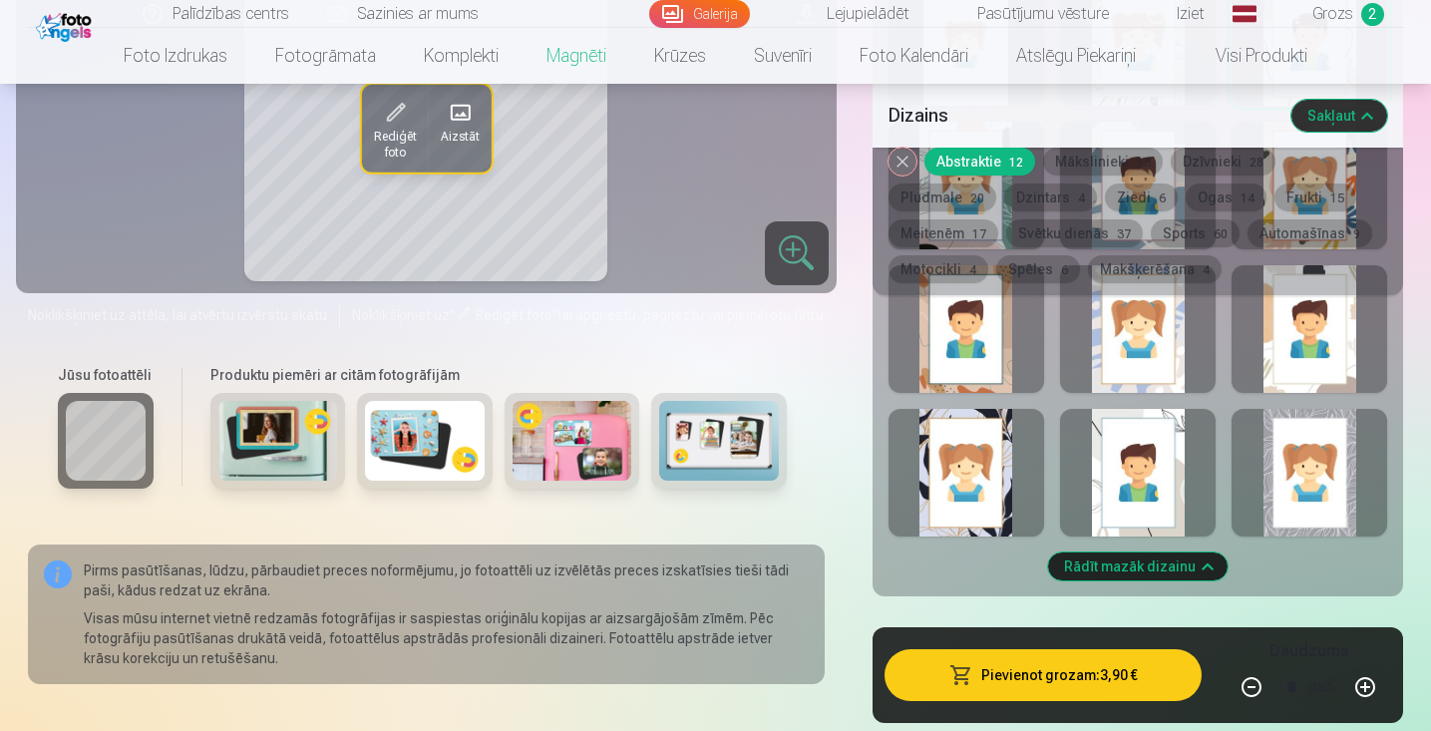
click at [975, 483] on div at bounding box center [967, 473] width 156 height 128
click at [1094, 488] on div at bounding box center [1138, 473] width 156 height 128
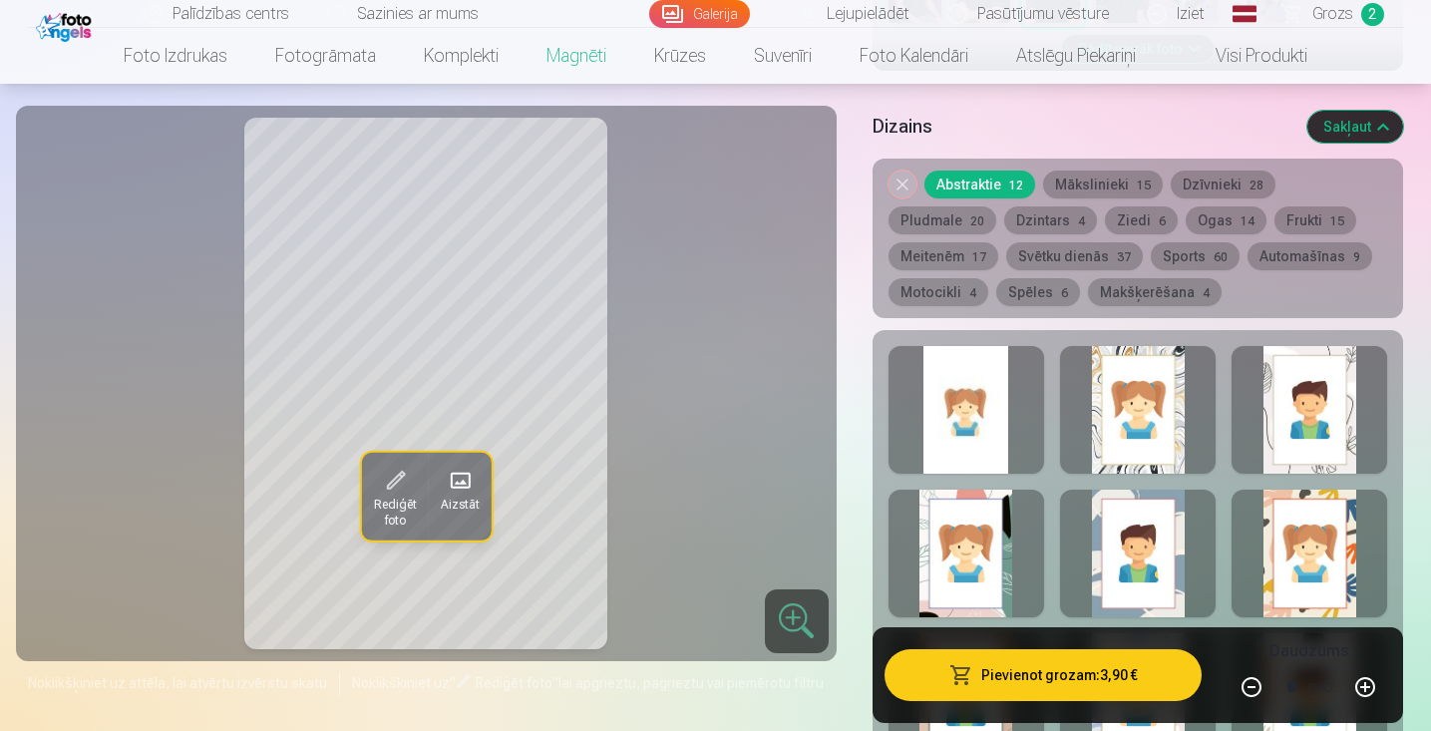
scroll to position [894, 0]
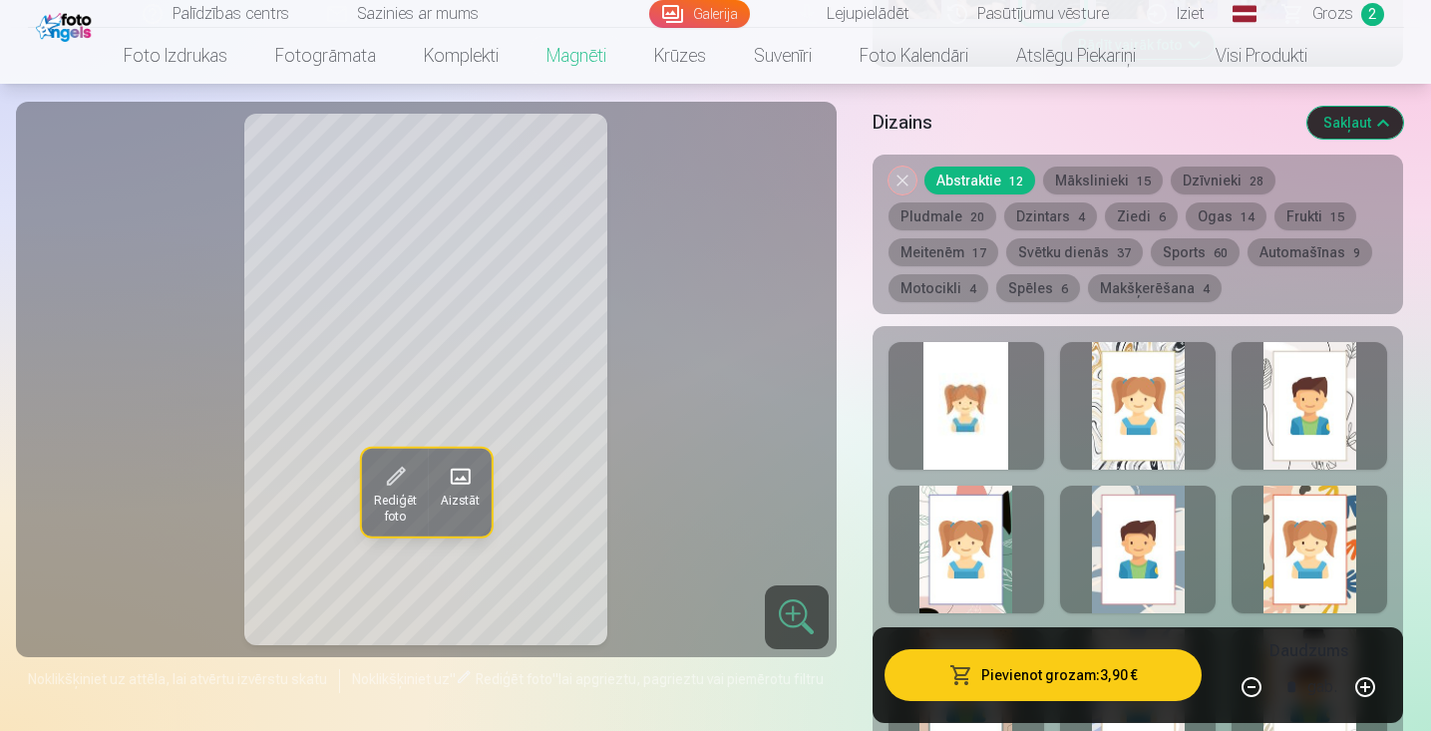
click at [1300, 422] on div at bounding box center [1310, 406] width 156 height 128
click at [982, 541] on div at bounding box center [967, 550] width 156 height 128
click at [1163, 533] on div at bounding box center [1138, 550] width 156 height 128
click at [1289, 542] on div at bounding box center [1310, 550] width 156 height 128
click at [1114, 391] on div at bounding box center [1138, 406] width 156 height 128
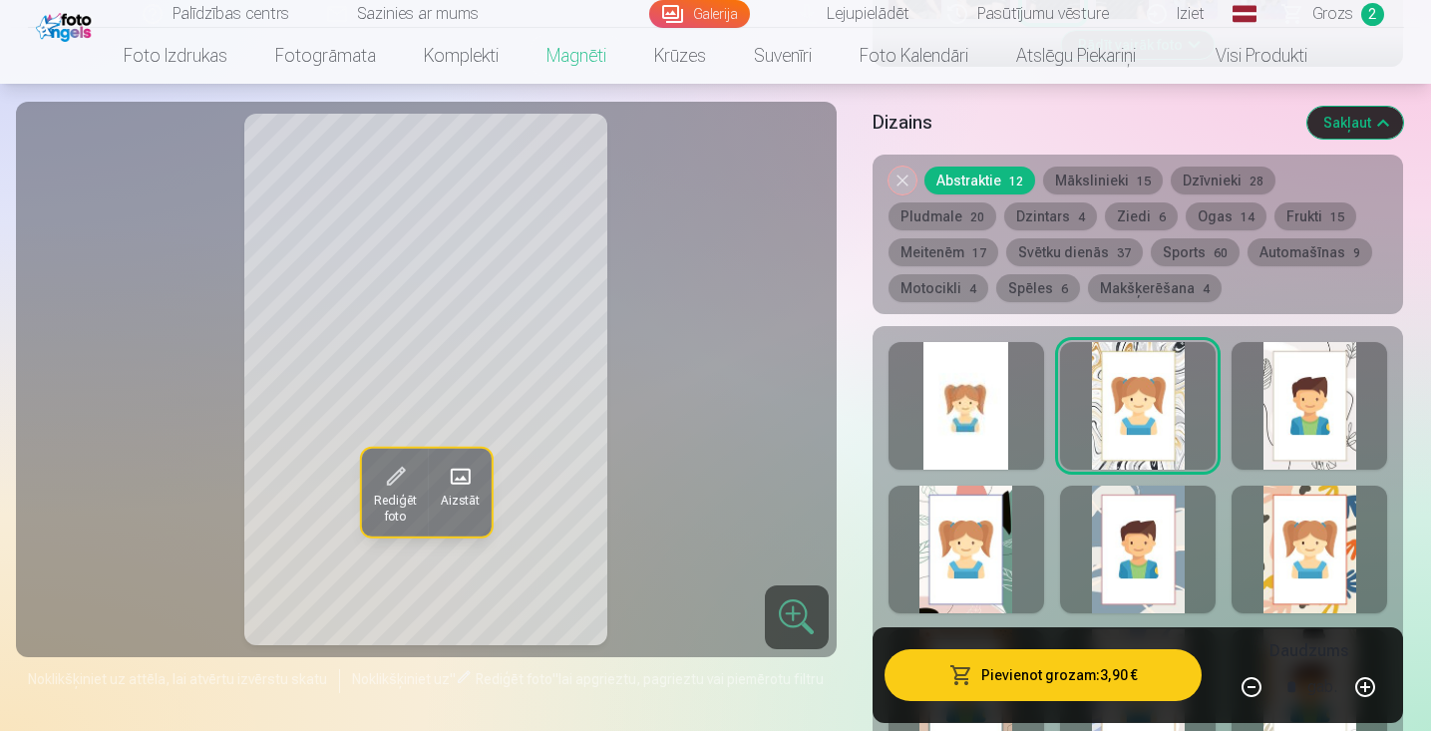
click at [1281, 416] on div at bounding box center [1310, 406] width 156 height 128
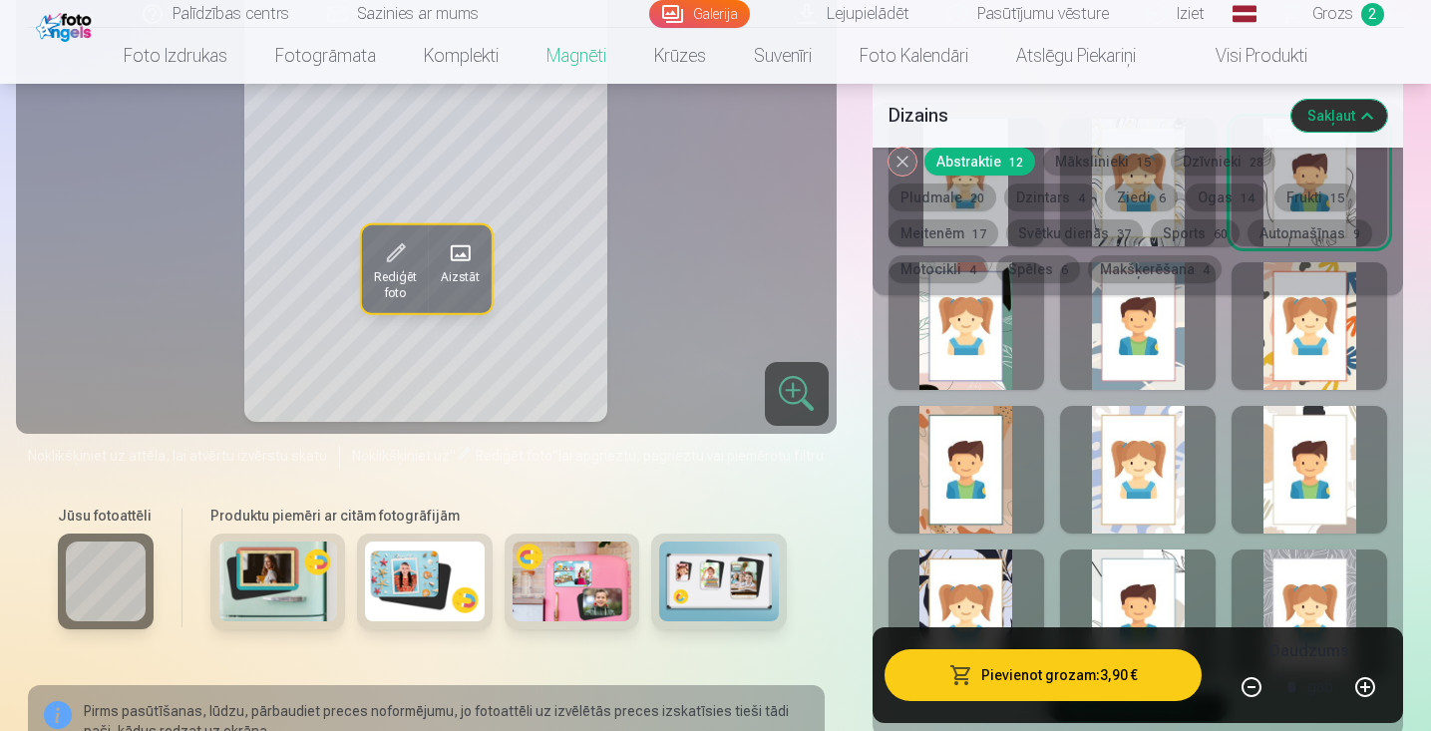
scroll to position [1207, 0]
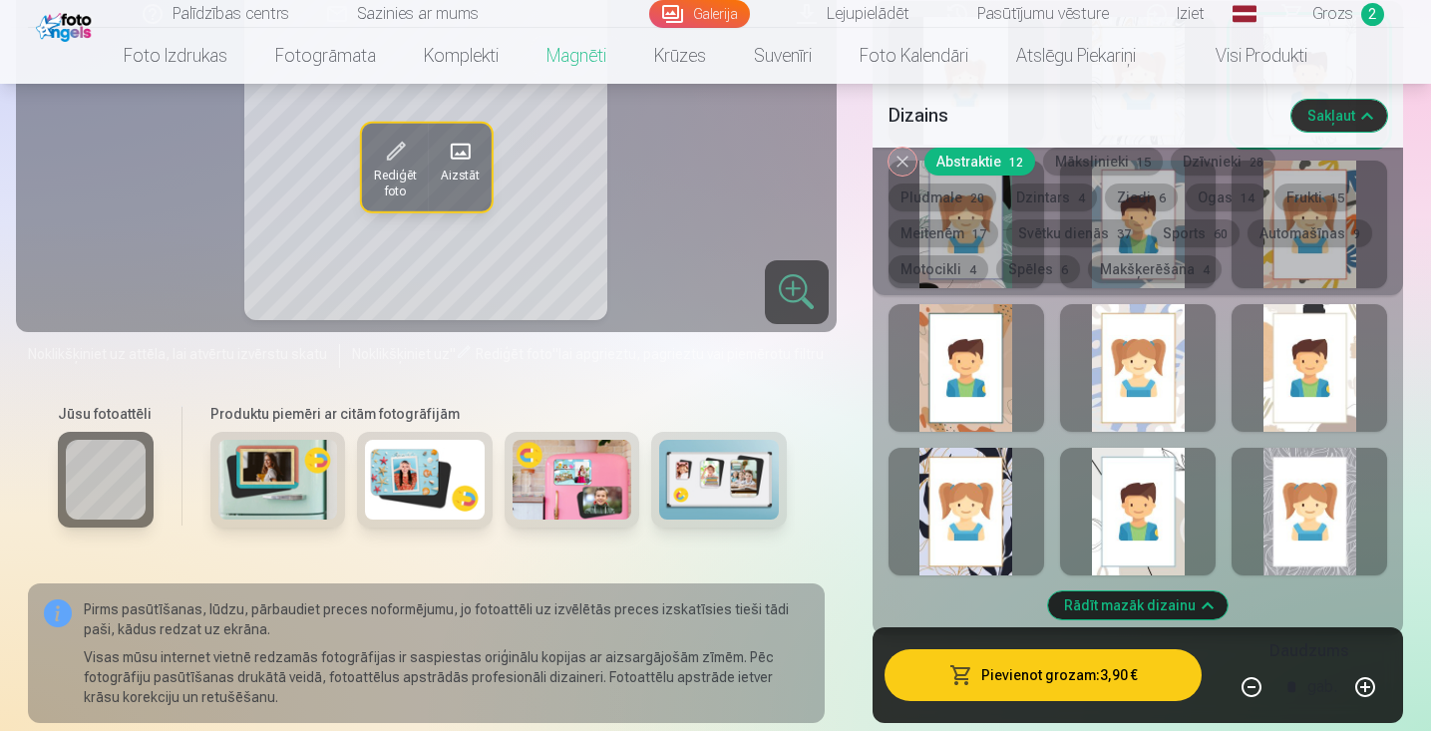
click at [982, 486] on div at bounding box center [967, 512] width 156 height 128
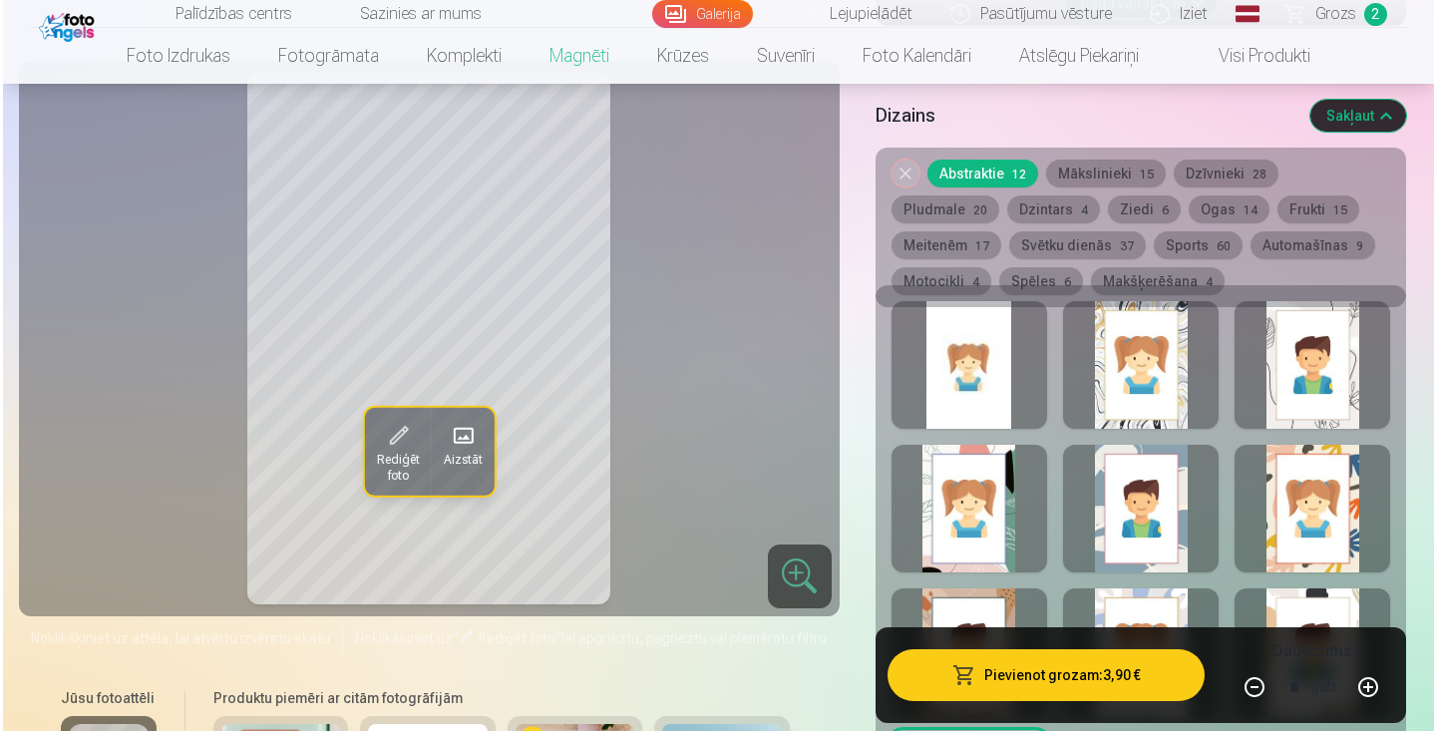
scroll to position [839, 0]
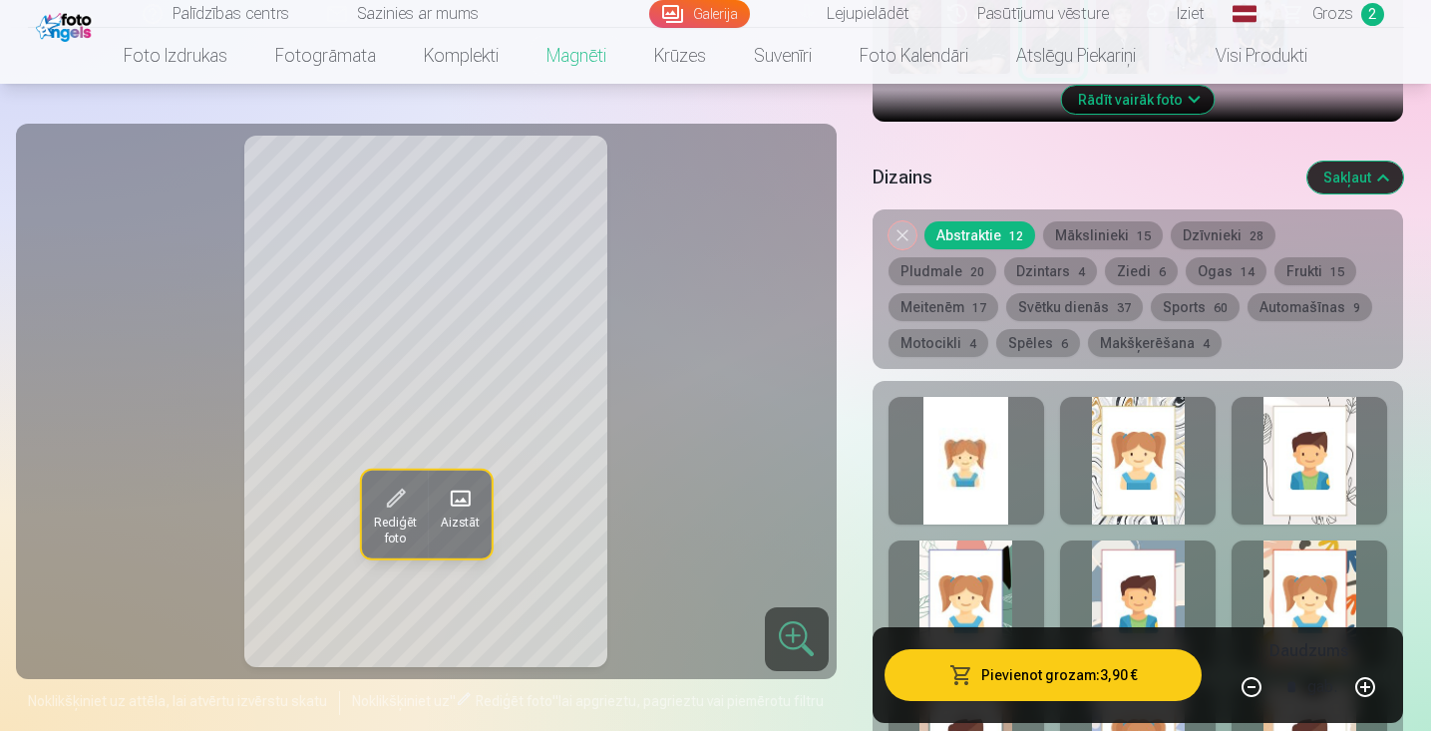
click at [1267, 454] on div at bounding box center [1310, 461] width 156 height 128
click at [1045, 682] on button "Pievienot grozam : 3,90 €" at bounding box center [1044, 675] width 318 height 52
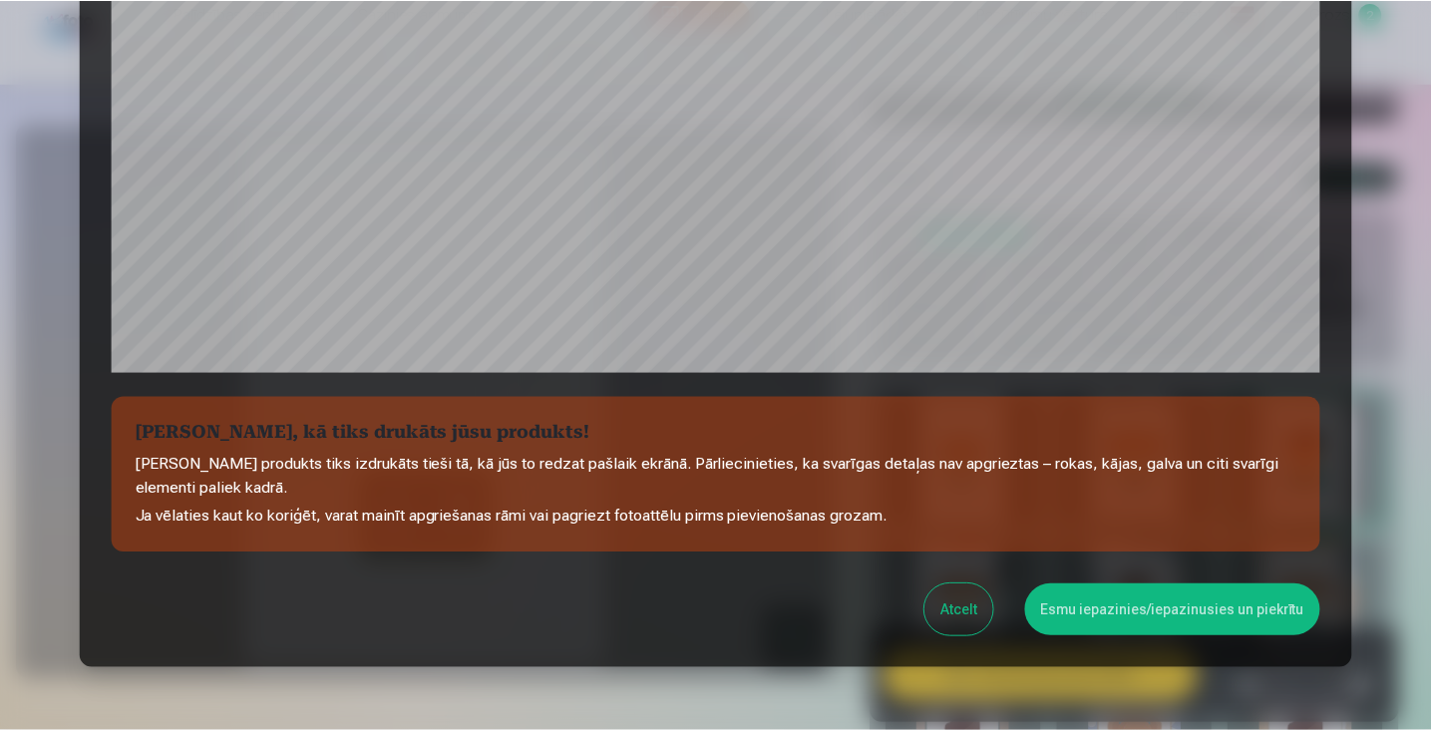
scroll to position [659, 0]
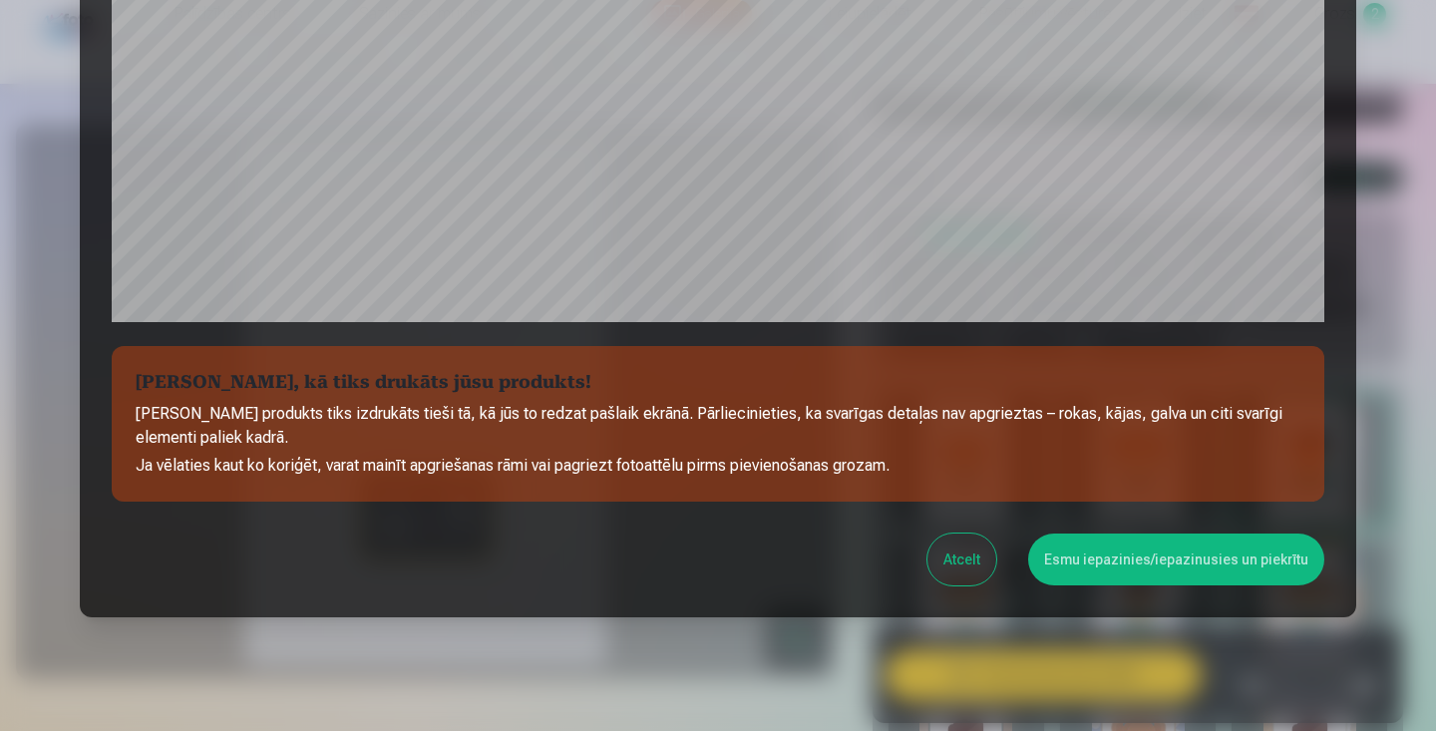
click at [1146, 564] on button "Esmu iepazinies/iepazinusies un piekrītu" at bounding box center [1176, 560] width 296 height 52
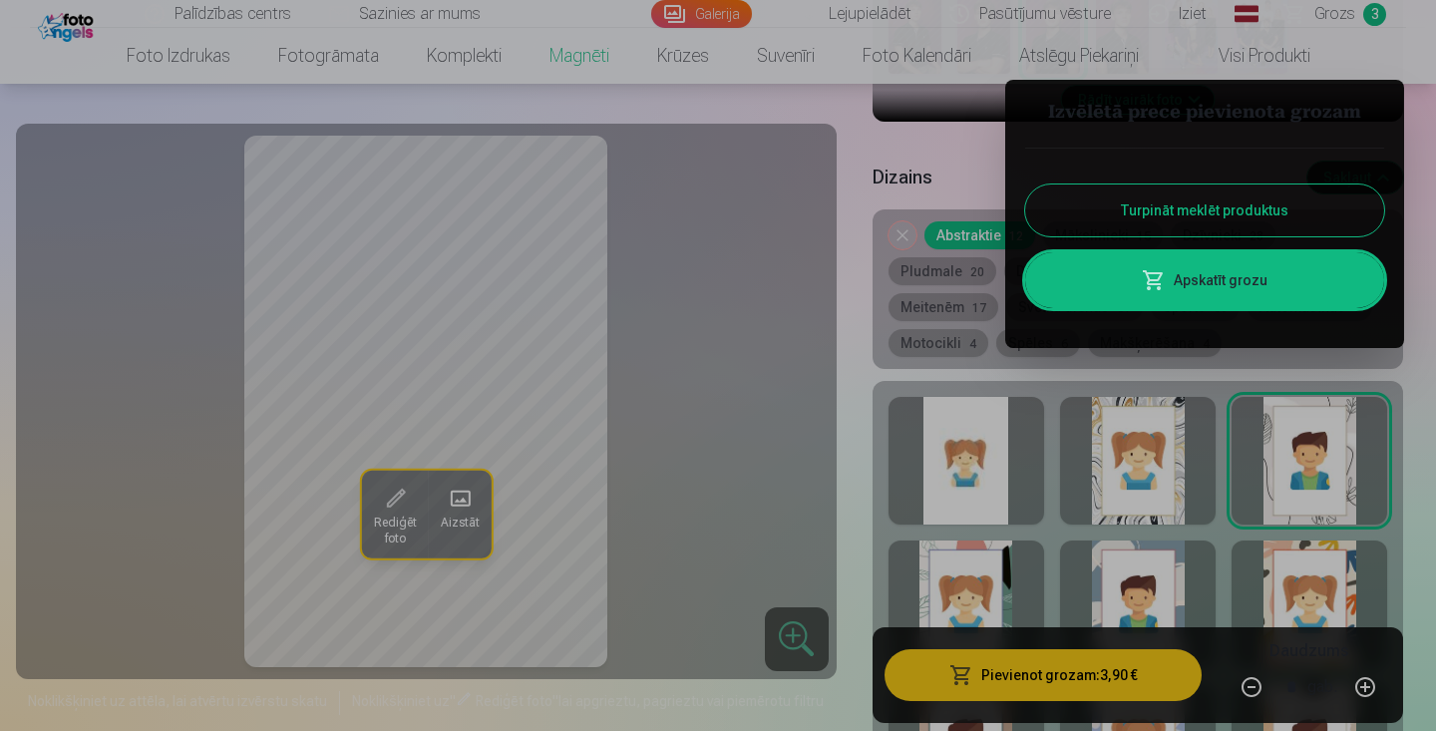
click at [1157, 277] on span at bounding box center [1154, 280] width 24 height 24
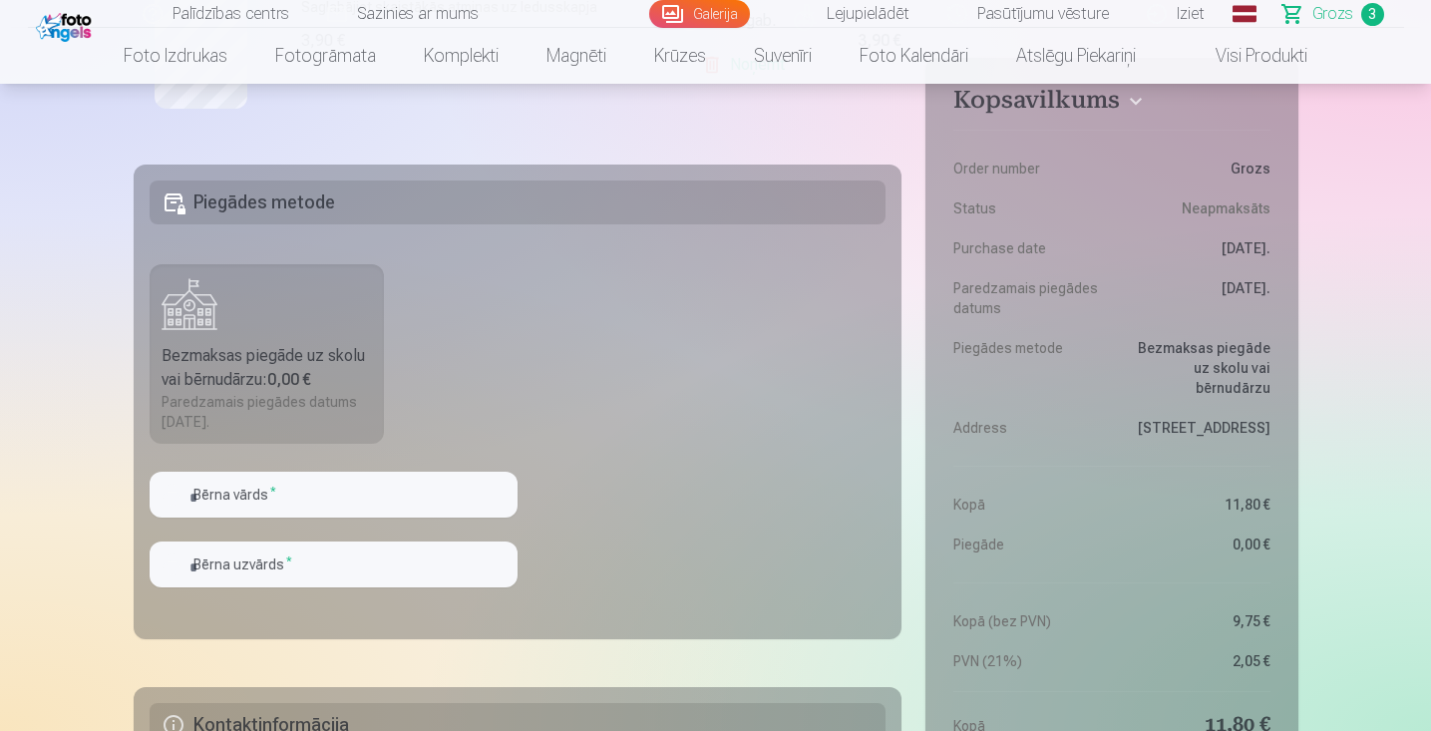
scroll to position [984, 0]
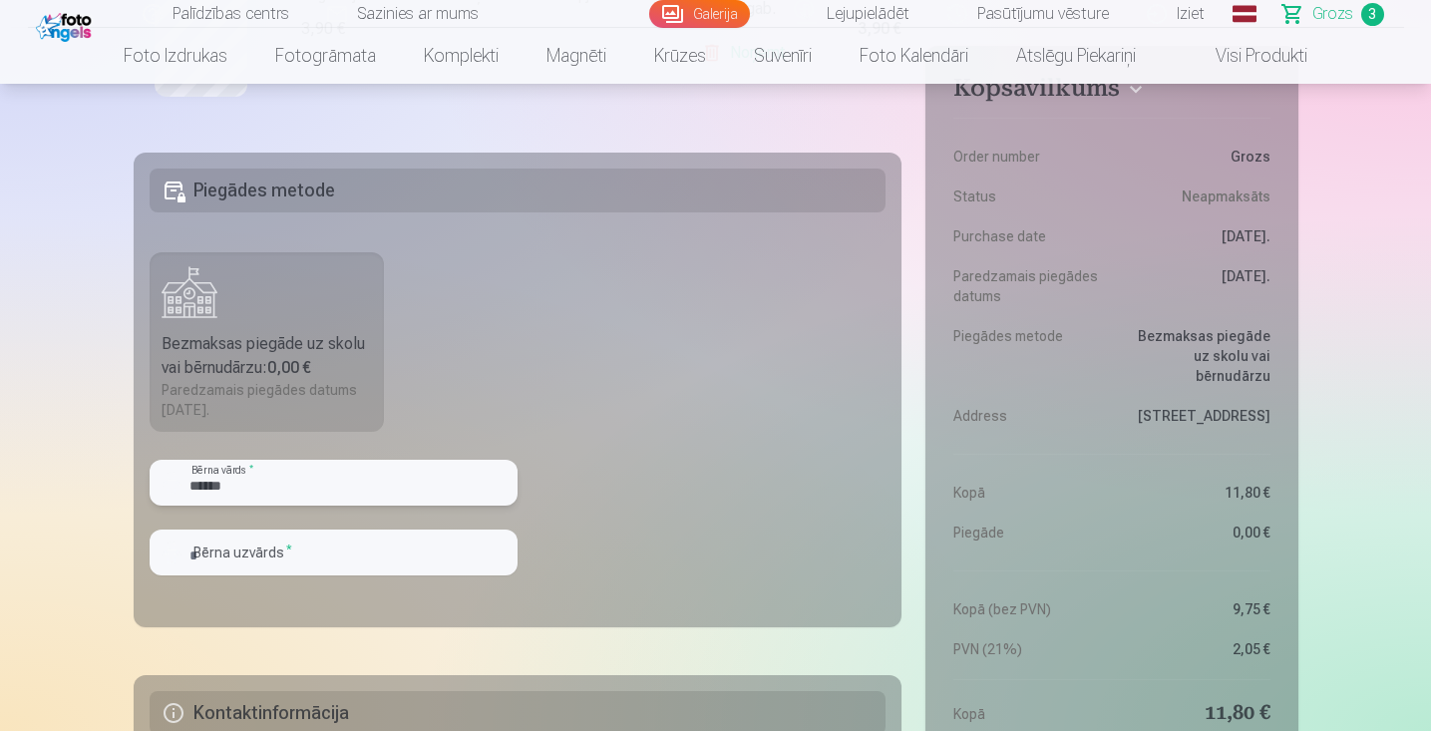
type input "******"
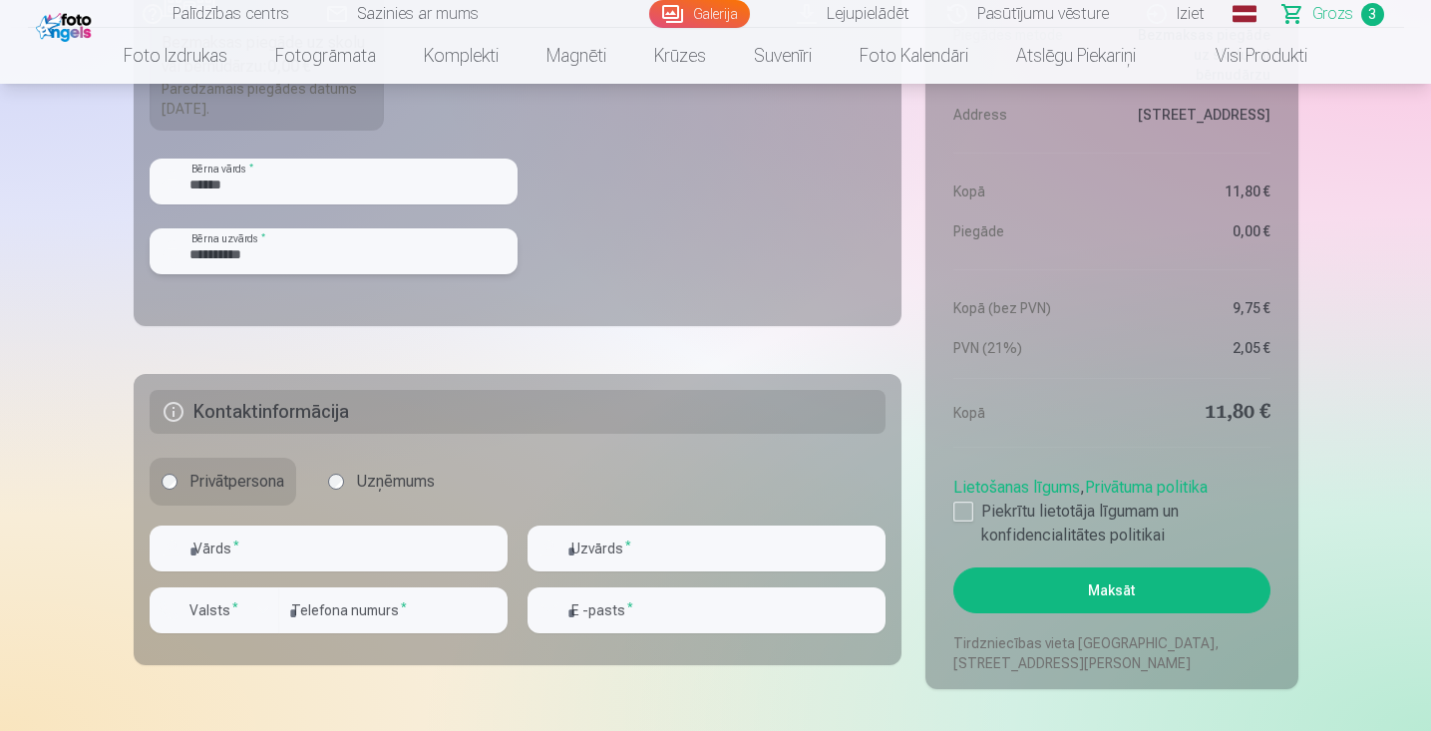
scroll to position [1313, 0]
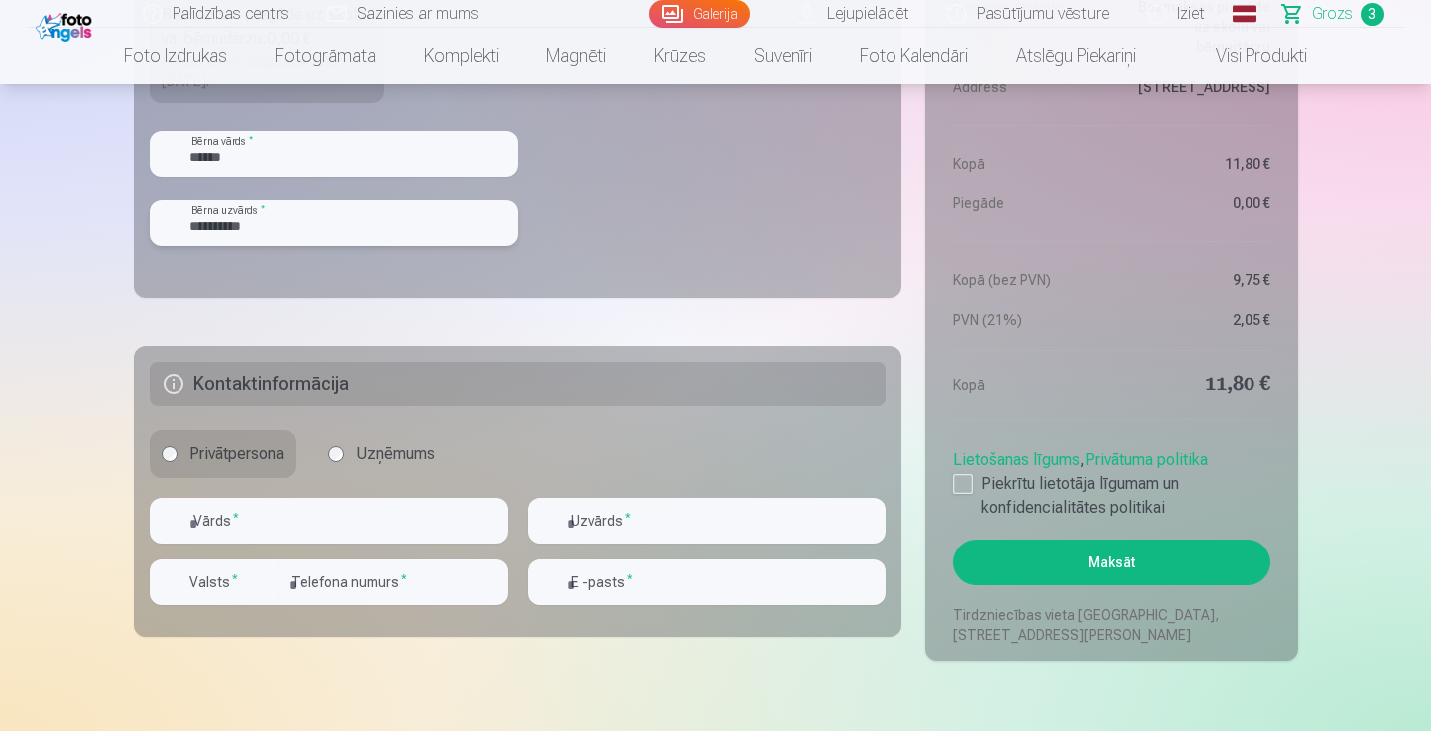
type input "**********"
type input "*****"
type input "**********"
click at [389, 591] on input "number" at bounding box center [393, 583] width 228 height 46
type input "********"
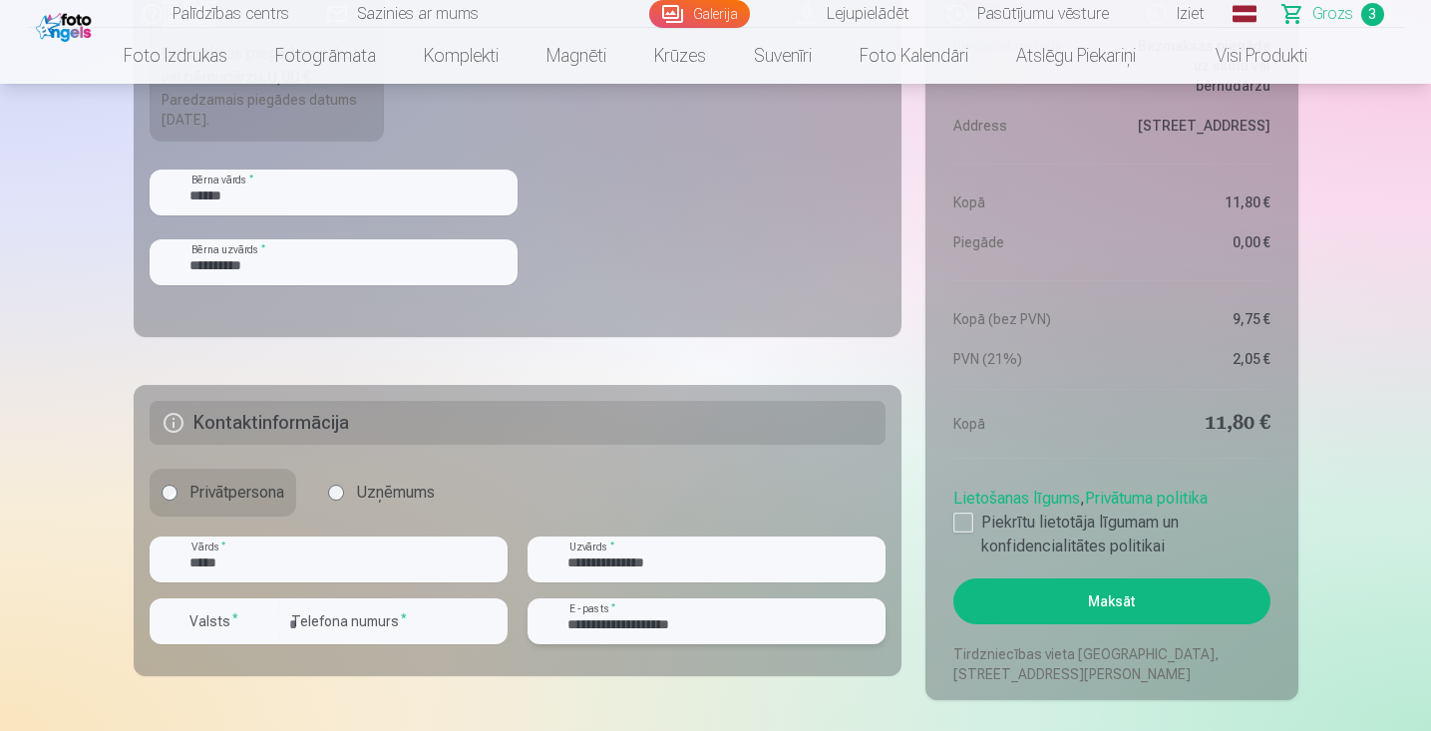
scroll to position [1252, 0]
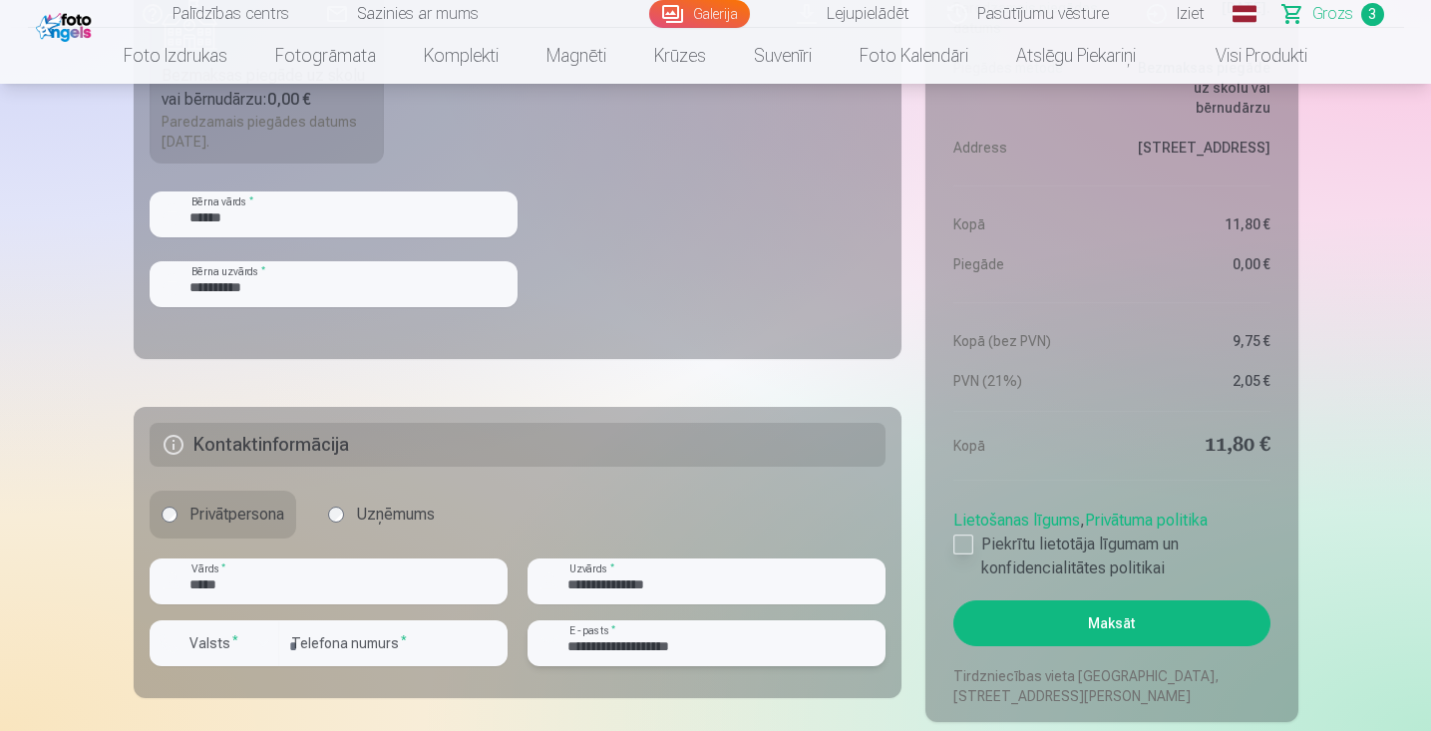
type input "**********"
click at [961, 542] on div at bounding box center [964, 545] width 20 height 20
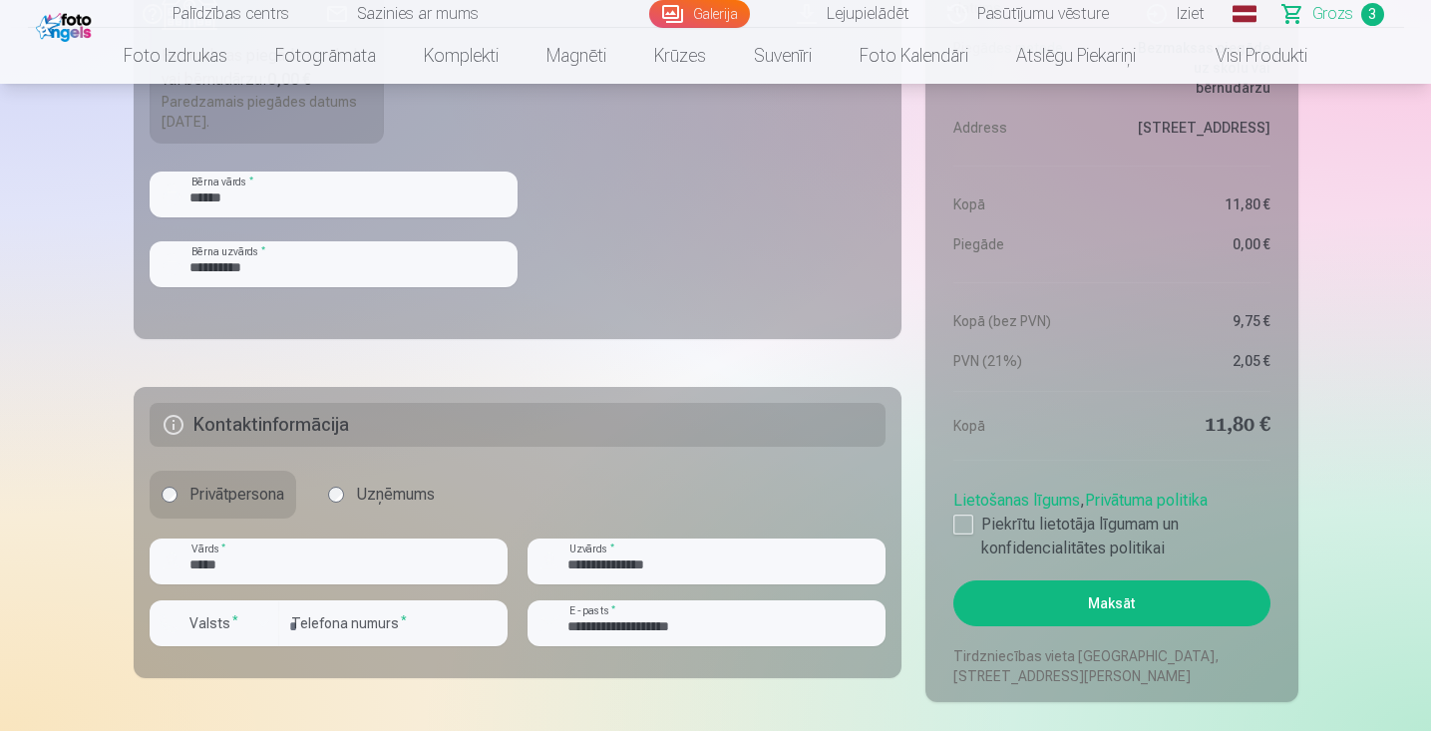
scroll to position [1269, 0]
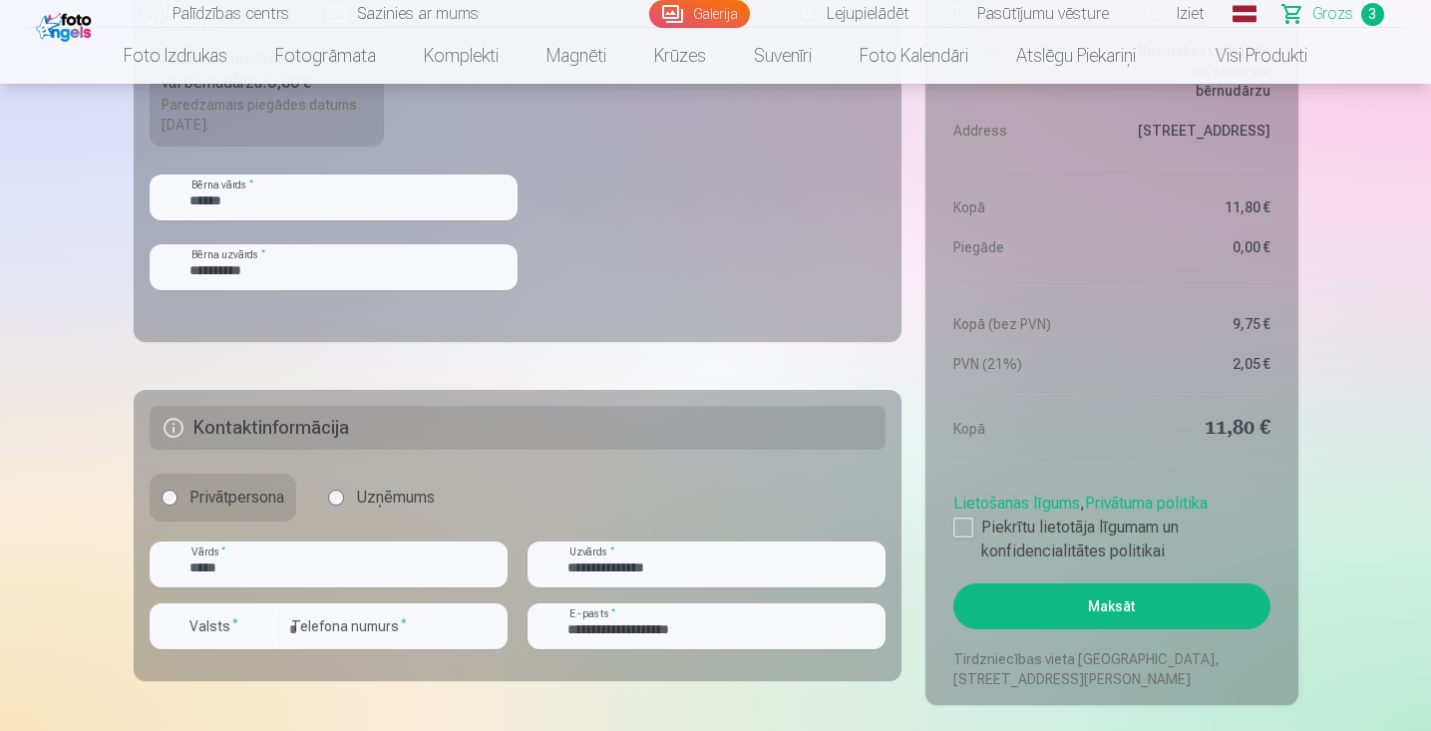
click at [1057, 618] on button "Maksāt" at bounding box center [1112, 607] width 316 height 46
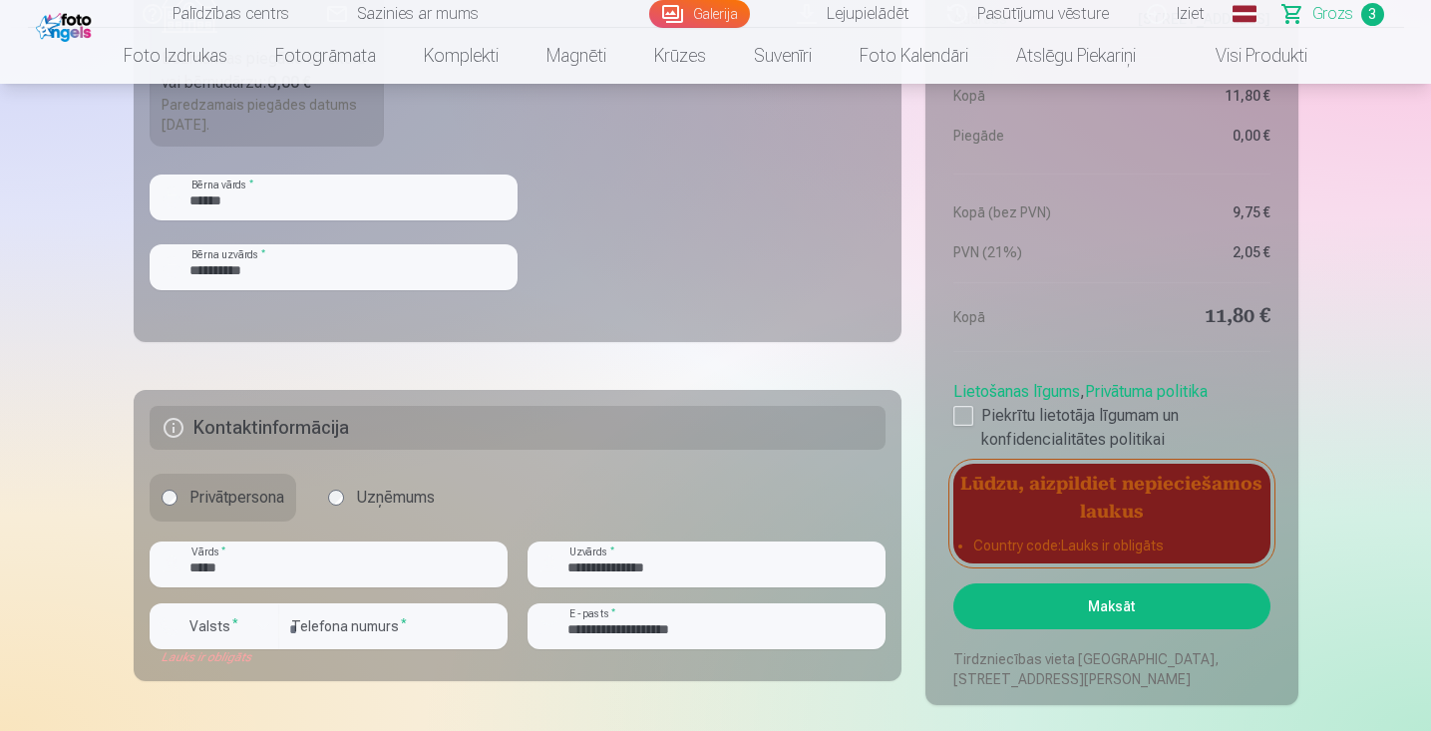
click at [255, 624] on div "button" at bounding box center [263, 626] width 24 height 24
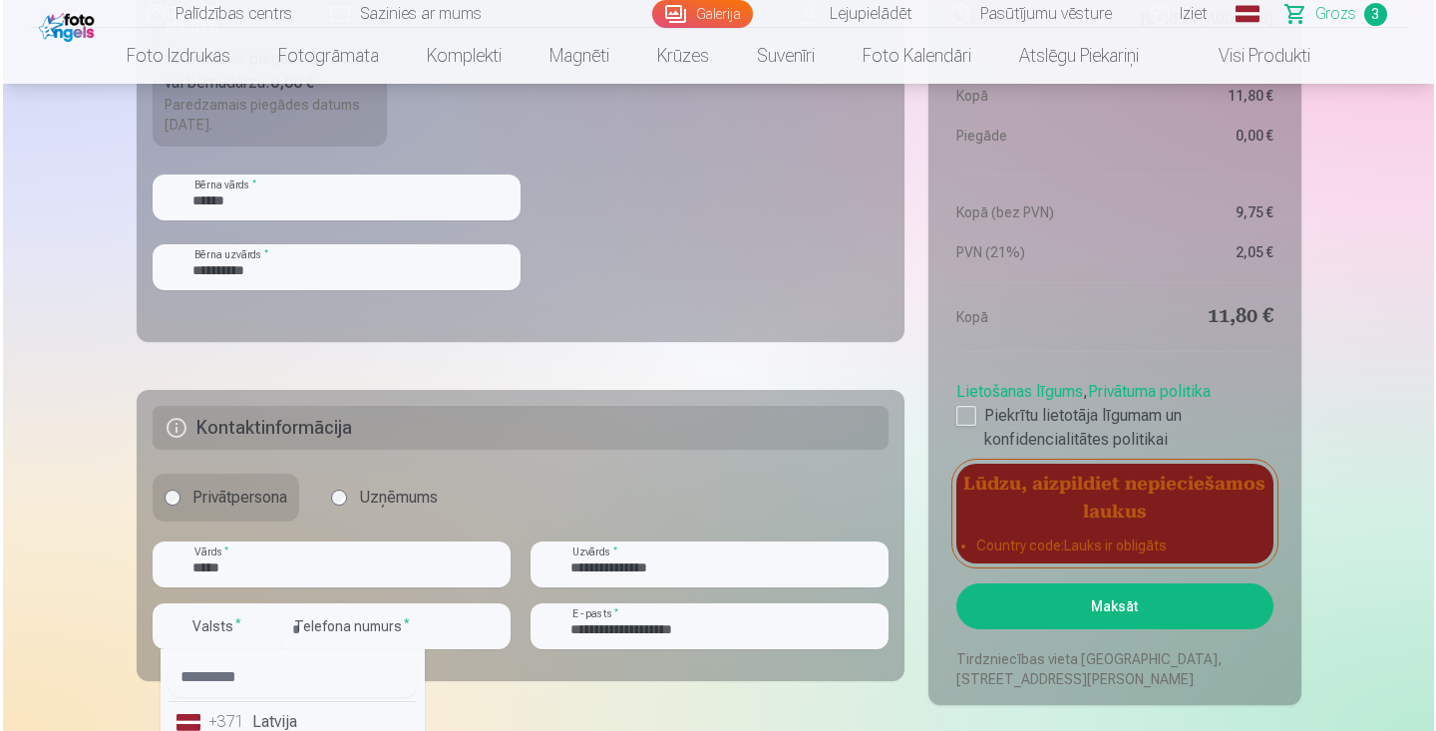
scroll to position [1281, 0]
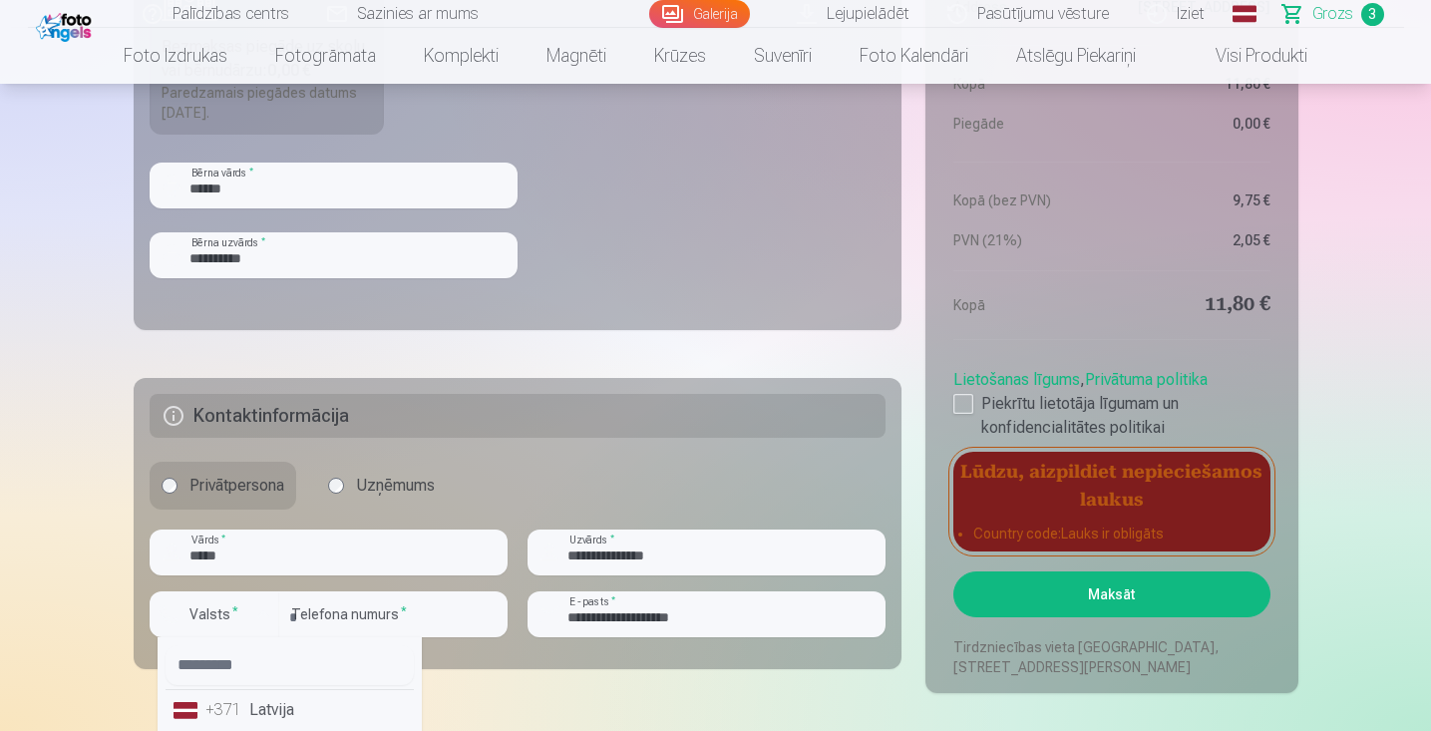
click at [277, 718] on li "+371 Latvija" at bounding box center [290, 710] width 248 height 40
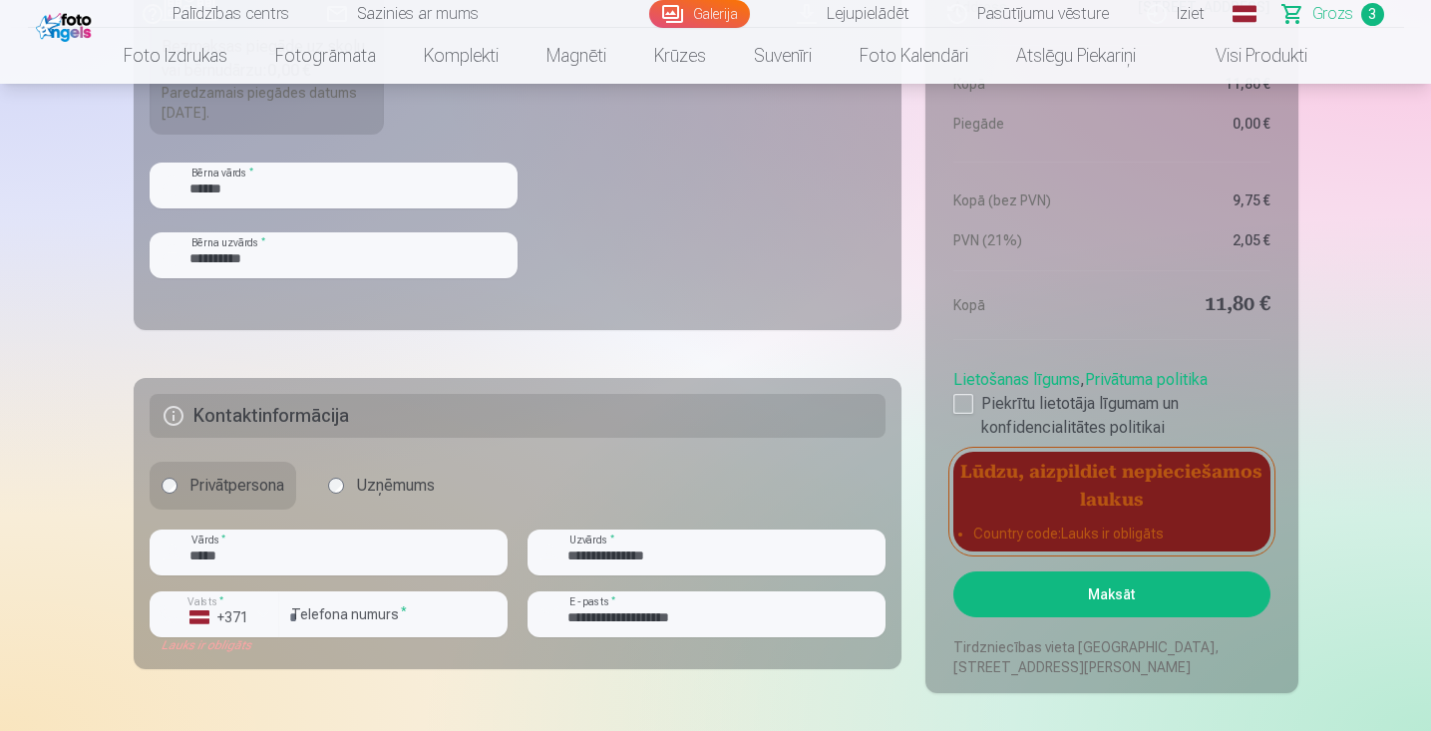
click at [1045, 589] on button "Maksāt" at bounding box center [1112, 595] width 316 height 46
